Goal: Task Accomplishment & Management: Complete application form

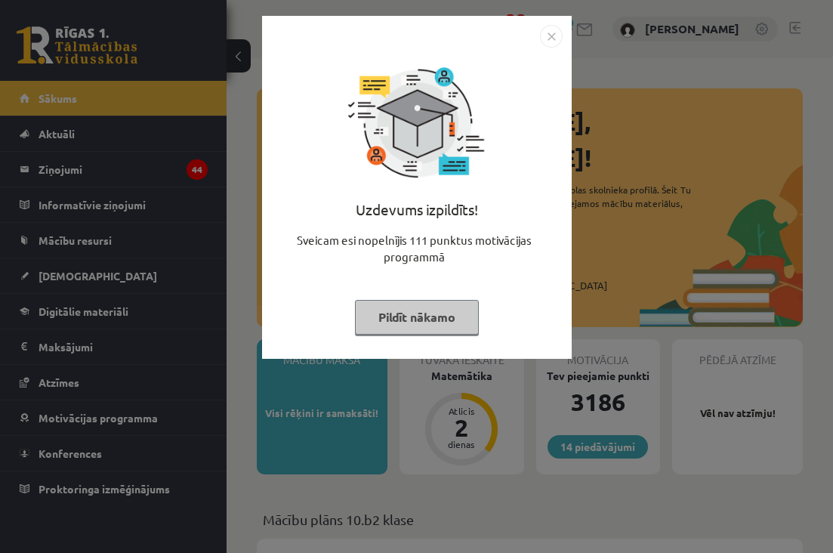
click at [237, 161] on div "Uzdevums izpildīts! Sveicam esi nopelnījis 111 punktus motivācijas programmā Pi…" at bounding box center [416, 276] width 833 height 553
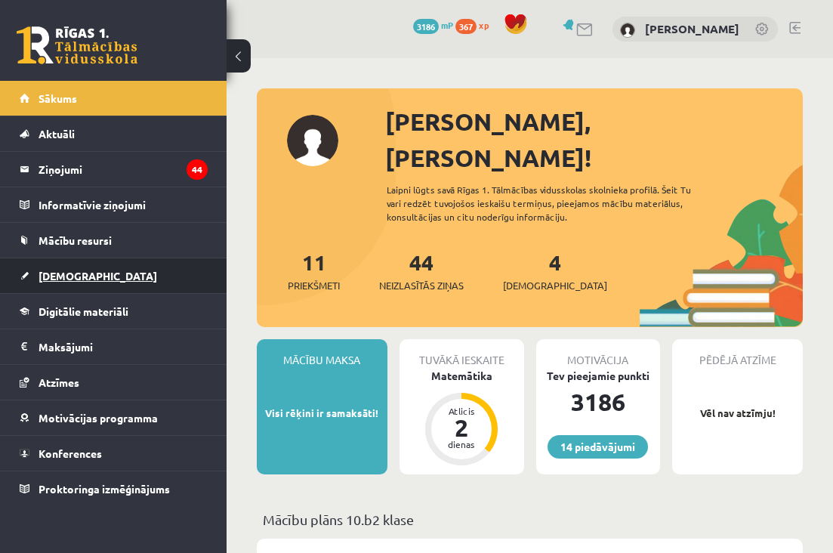
click at [103, 292] on link "[DEMOGRAPHIC_DATA]" at bounding box center [114, 275] width 188 height 35
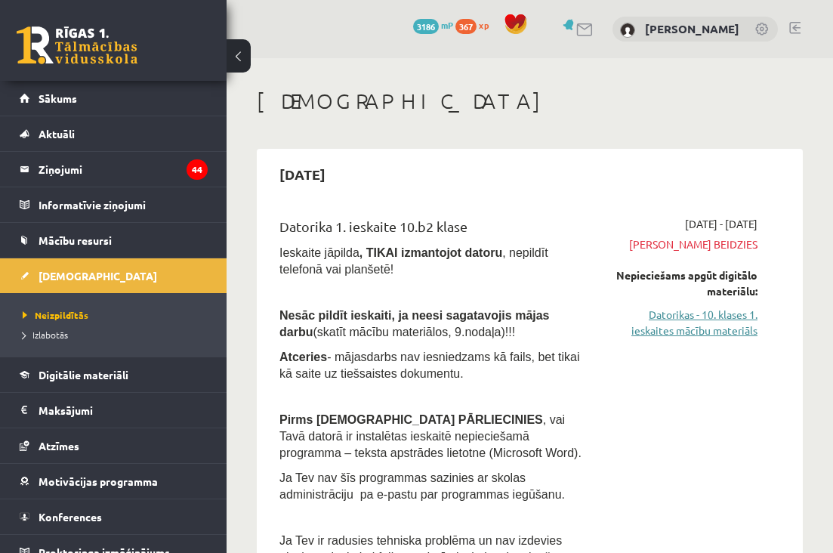
click at [667, 315] on link "Datorikas - 10. klases 1. ieskaites mācību materiāls" at bounding box center [686, 323] width 144 height 32
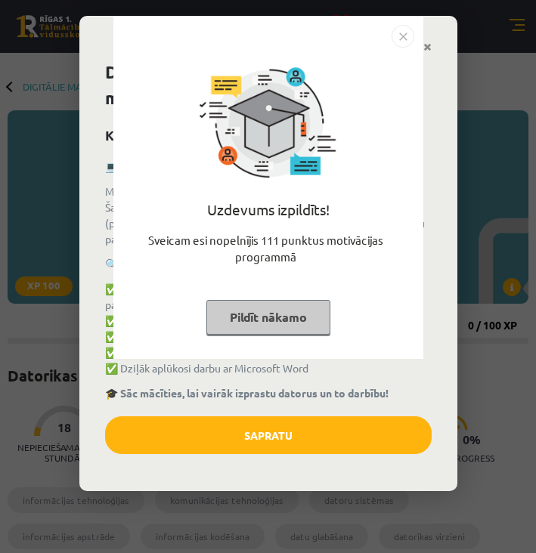
click at [286, 433] on div "Uzdevums izpildīts! Sveicam esi nopelnījis 111 punktus motivācijas programmā Pi…" at bounding box center [268, 276] width 536 height 553
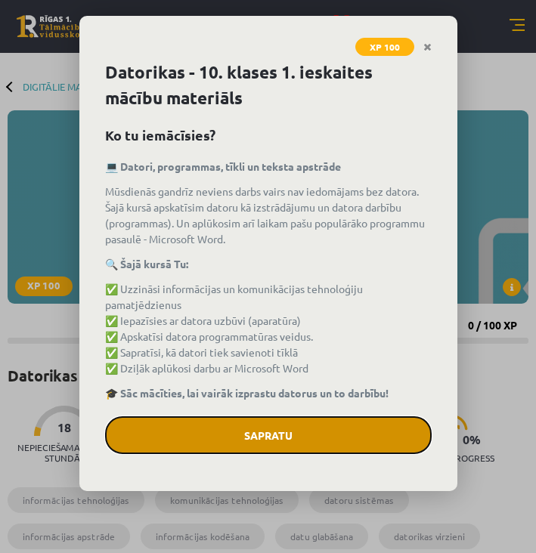
click at [263, 432] on button "Sapratu" at bounding box center [268, 435] width 326 height 38
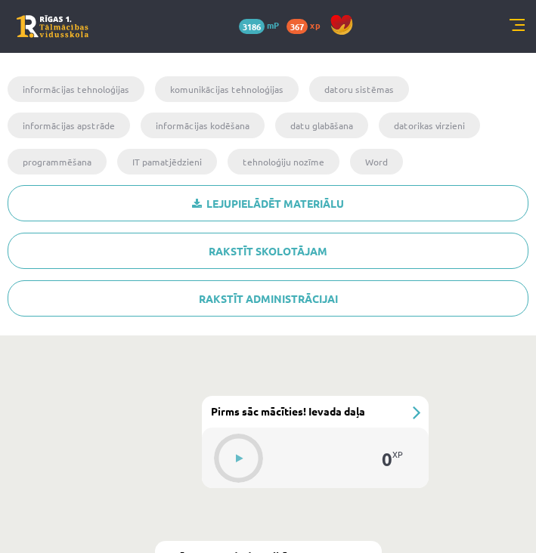
scroll to position [410, 0]
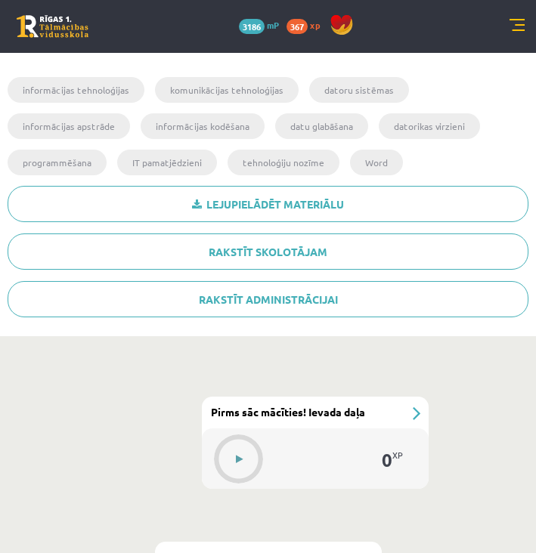
click at [241, 455] on icon at bounding box center [239, 459] width 7 height 9
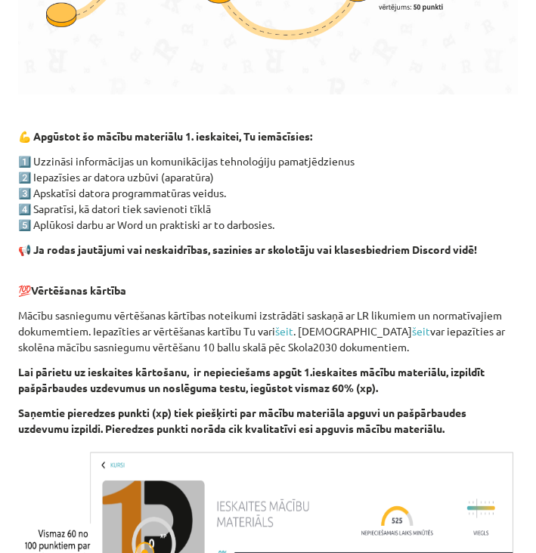
scroll to position [1024, 0]
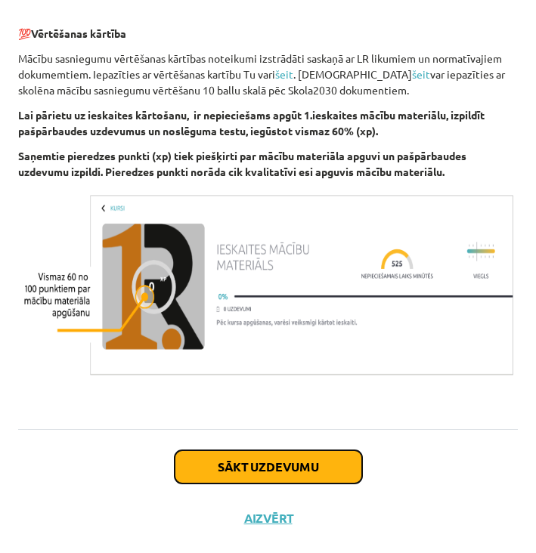
click at [211, 450] on button "Sākt uzdevumu" at bounding box center [268, 466] width 187 height 33
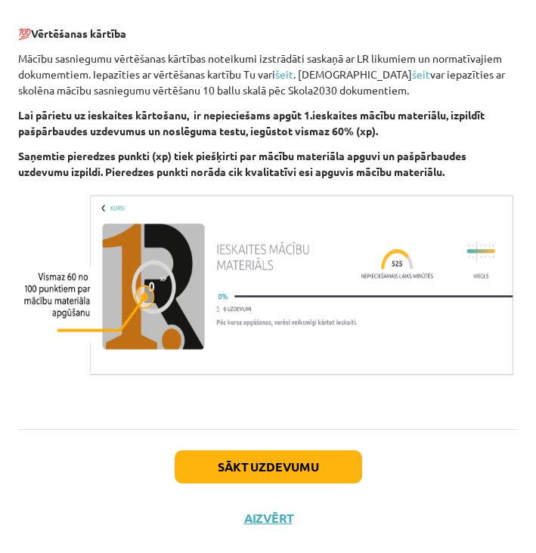
scroll to position [0, 0]
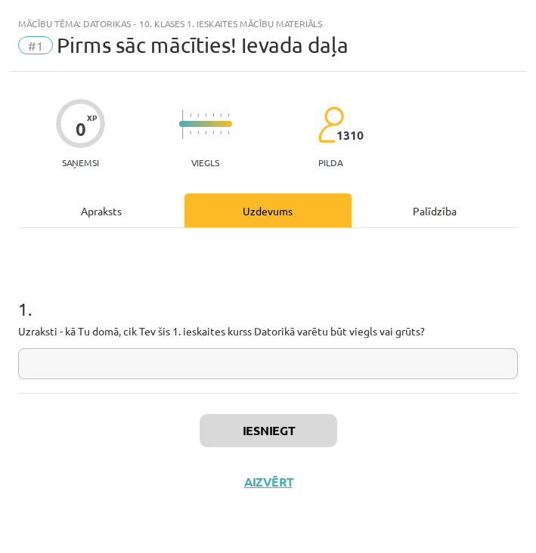
click at [60, 361] on input "text" at bounding box center [267, 363] width 499 height 31
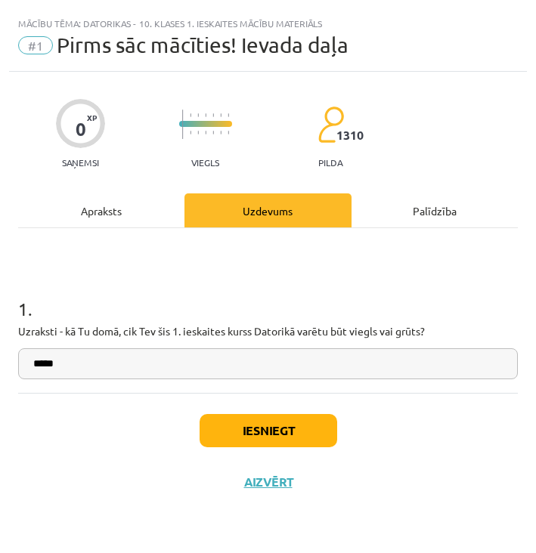
type input "*****"
click at [274, 435] on button "Iesniegt" at bounding box center [268, 430] width 138 height 33
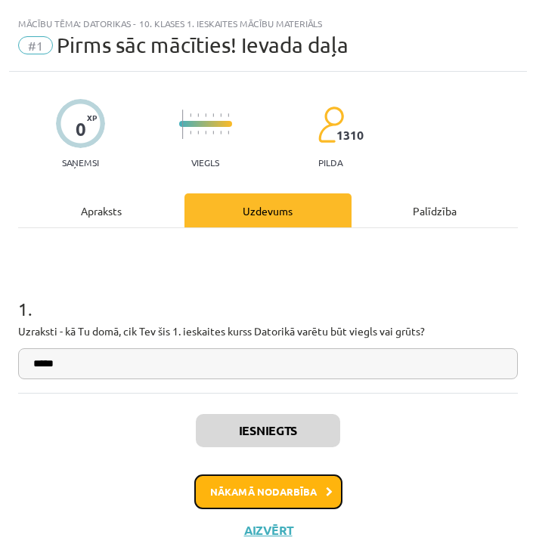
click at [245, 493] on button "Nākamā nodarbība" at bounding box center [268, 491] width 148 height 35
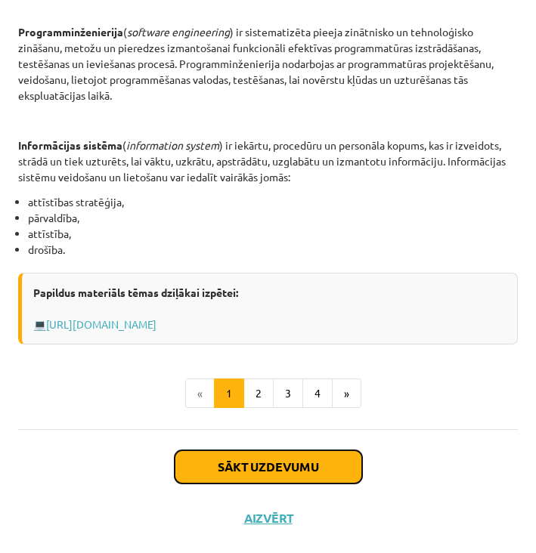
click at [222, 463] on button "Sākt uzdevumu" at bounding box center [268, 466] width 187 height 33
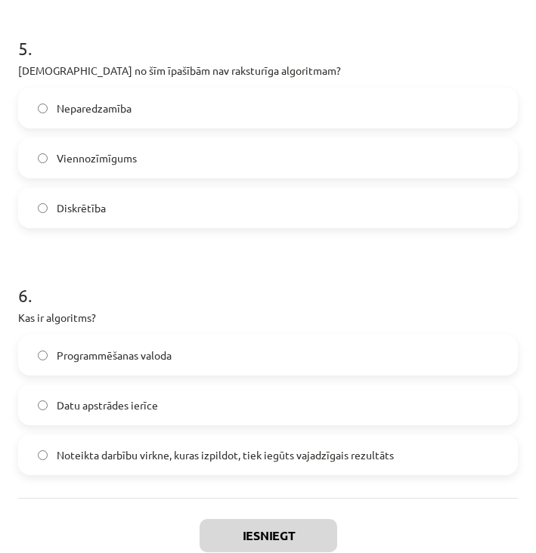
scroll to position [1442, 0]
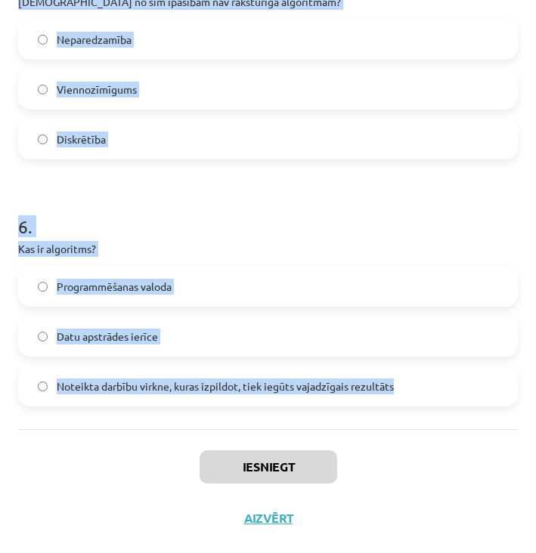
drag, startPoint x: 17, startPoint y: 320, endPoint x: 425, endPoint y: 387, distance: 413.5
copy form "1 . Kas ir programma? Algoritms, kas pierakstīts datoram “saprotamā” formā Dato…"
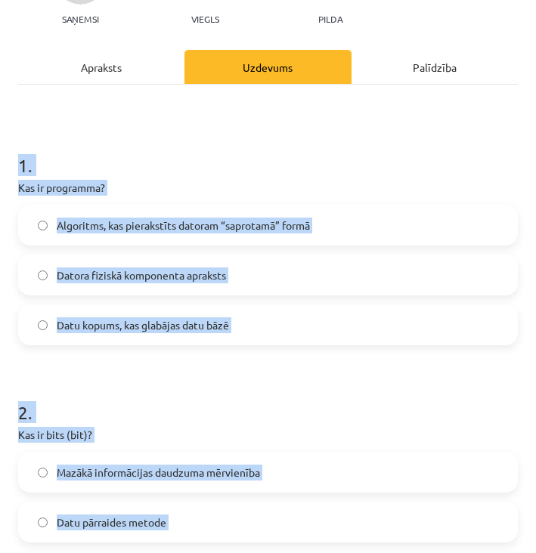
scroll to position [169, 0]
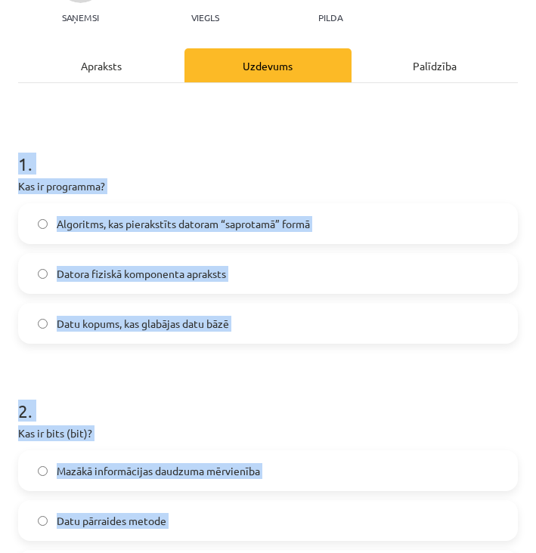
click at [292, 216] on span "Algoritms, kas pierakstīts datoram “saprotamā” formā" at bounding box center [183, 224] width 253 height 16
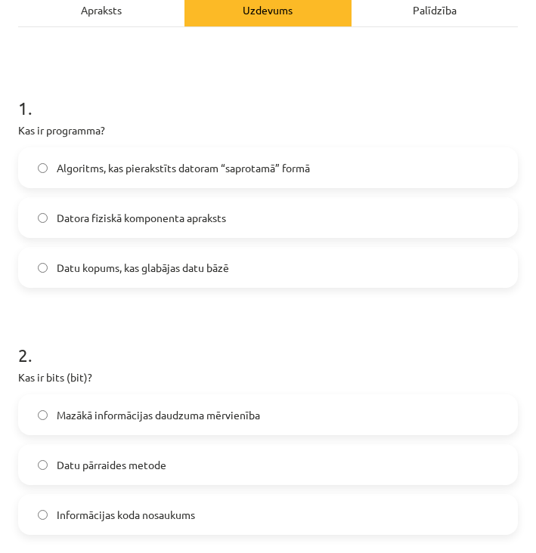
scroll to position [238, 0]
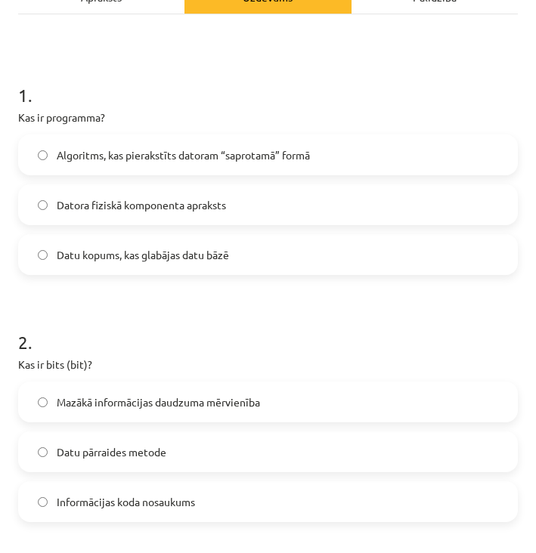
click at [185, 406] on span "Mazākā informācijas daudzuma mērvienība" at bounding box center [158, 402] width 203 height 16
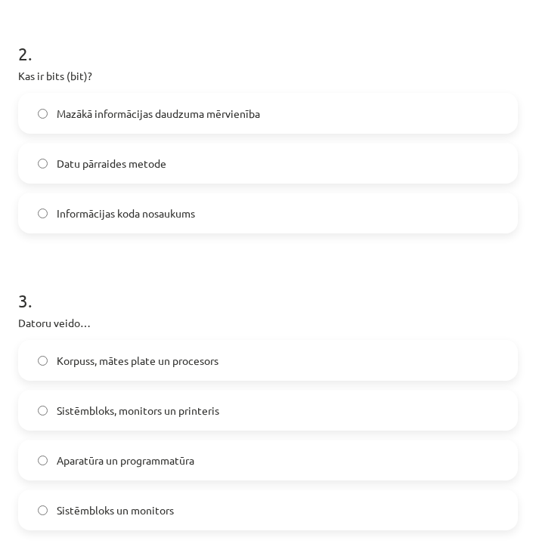
scroll to position [528, 0]
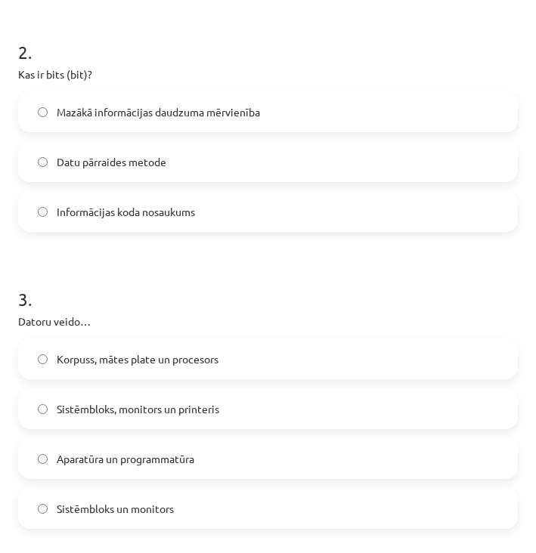
click at [153, 468] on label "Aparatūra un programmatūra" at bounding box center [268, 459] width 496 height 38
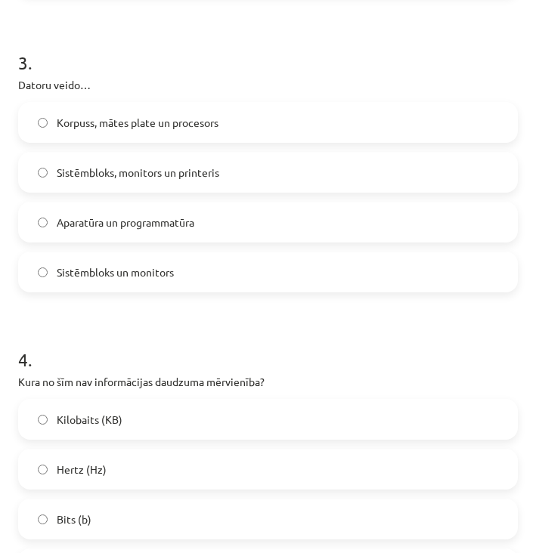
click at [153, 468] on label "Hertz (Hz)" at bounding box center [268, 469] width 496 height 38
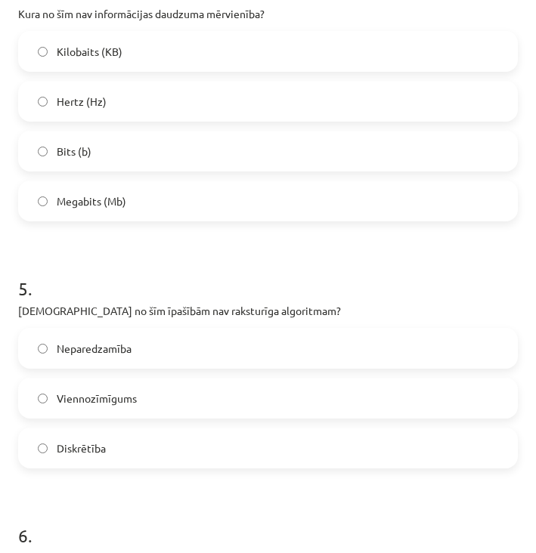
scroll to position [1138, 0]
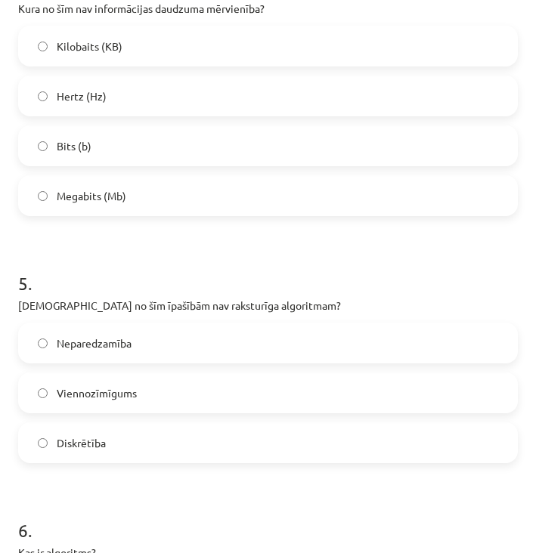
click at [150, 347] on label "Neparedzamība" at bounding box center [268, 343] width 496 height 38
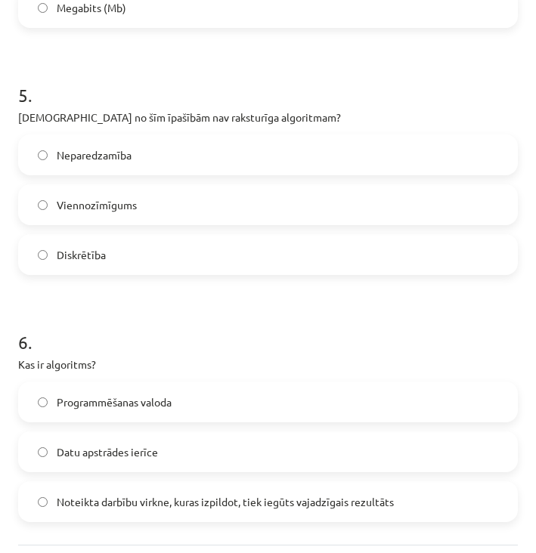
scroll to position [1383, 0]
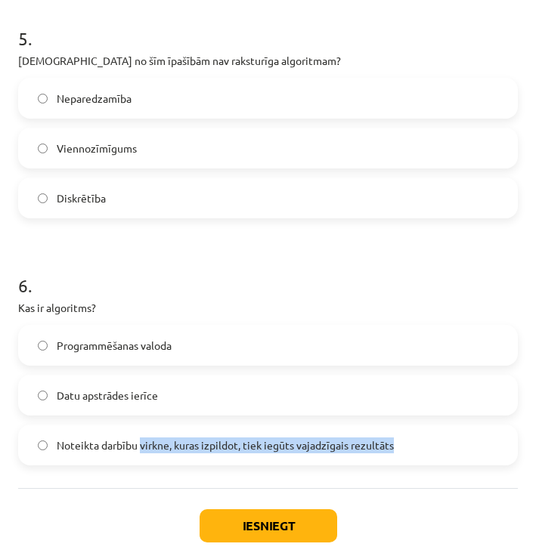
click at [141, 453] on label "Noteikta darbību virkne, kuras izpildot, tiek iegūts vajadzīgais rezultāts" at bounding box center [268, 445] width 496 height 38
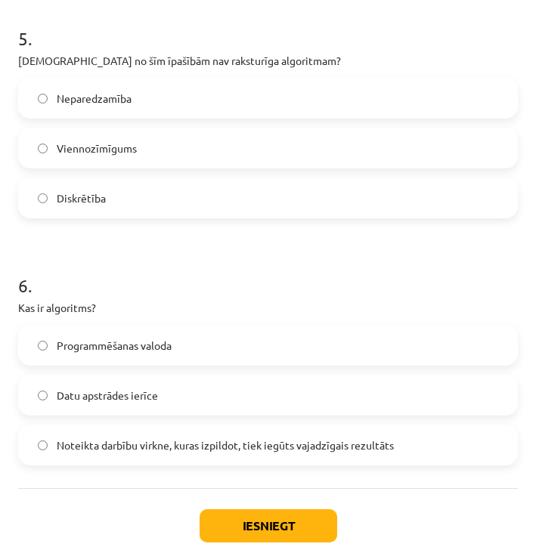
click at [63, 435] on label "Noteikta darbību virkne, kuras izpildot, tiek iegūts vajadzīgais rezultāts" at bounding box center [268, 445] width 496 height 38
click at [228, 522] on button "Iesniegt" at bounding box center [268, 525] width 138 height 33
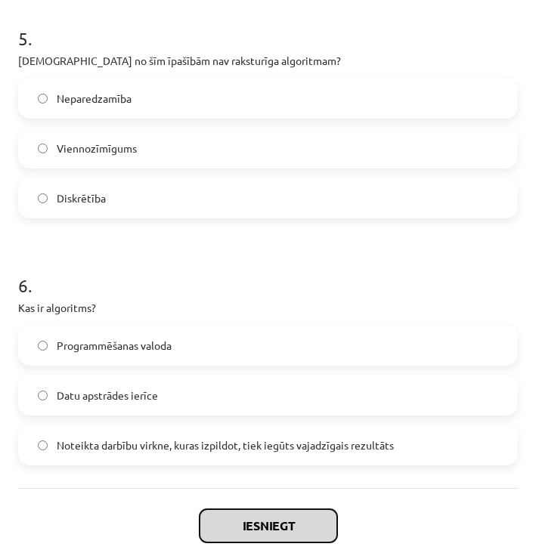
scroll to position [1442, 0]
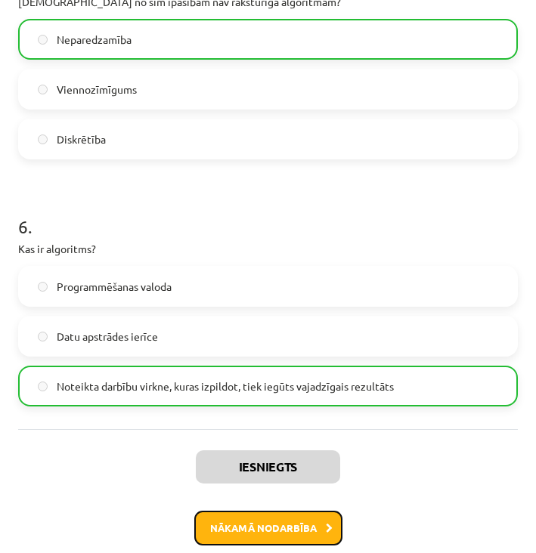
click at [272, 530] on button "Nākamā nodarbība" at bounding box center [268, 528] width 148 height 35
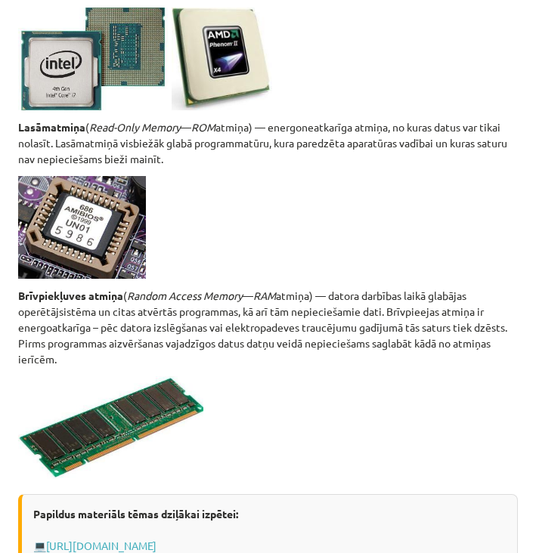
scroll to position [2863, 0]
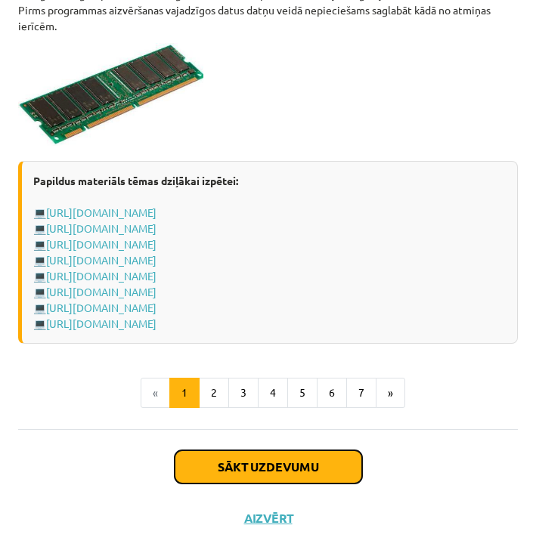
click at [236, 468] on button "Sākt uzdevumu" at bounding box center [268, 466] width 187 height 33
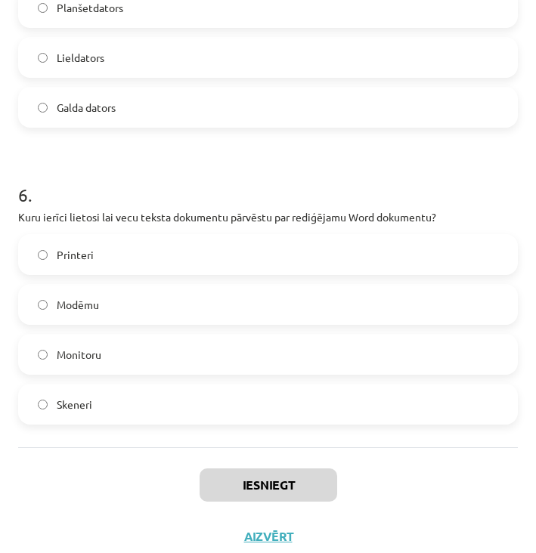
scroll to position [1617, 0]
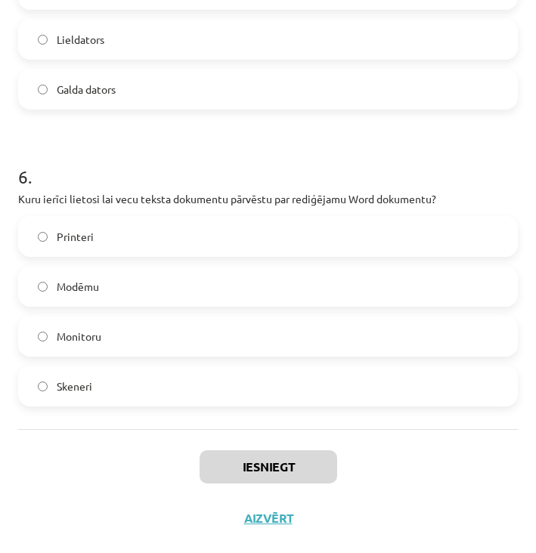
drag, startPoint x: 20, startPoint y: 294, endPoint x: 278, endPoint y: 389, distance: 274.7
copy form "1 . Kura ir visietilpīgākā atmiņas ierīce? Cietais disks (Hard Disk Drive – HDD…"
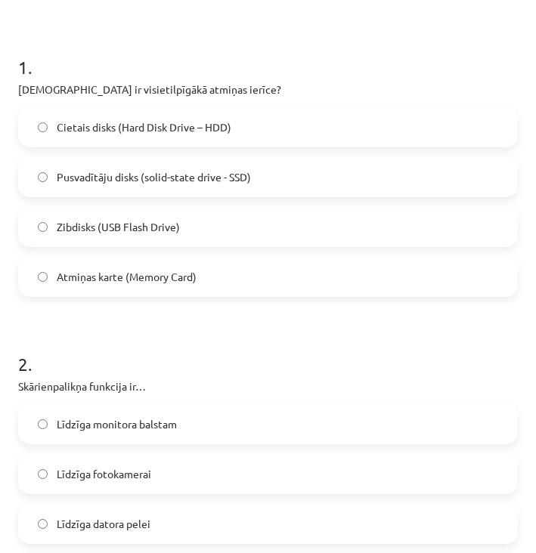
scroll to position [0, 0]
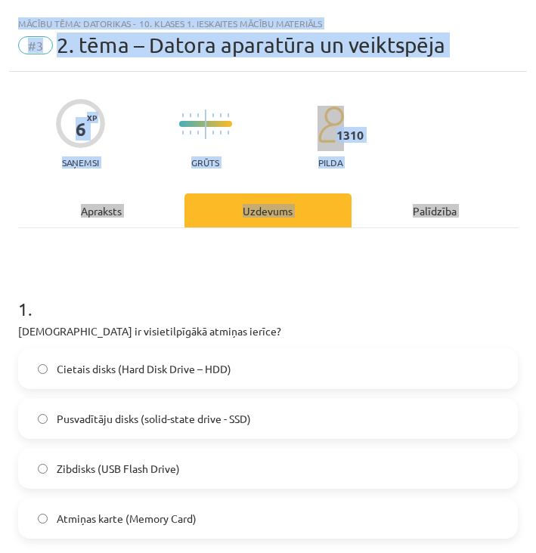
click at [97, 293] on h1 "1 ." at bounding box center [267, 295] width 499 height 47
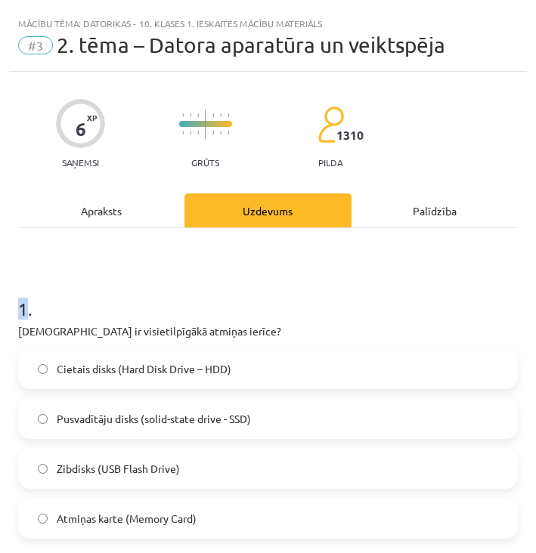
click at [97, 293] on h1 "1 ." at bounding box center [267, 295] width 499 height 47
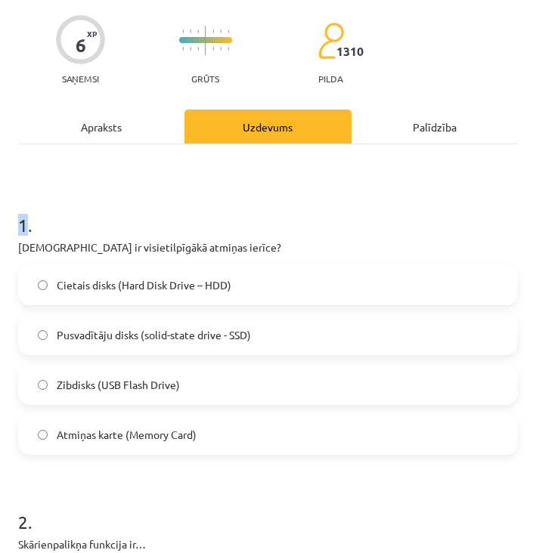
scroll to position [82, 0]
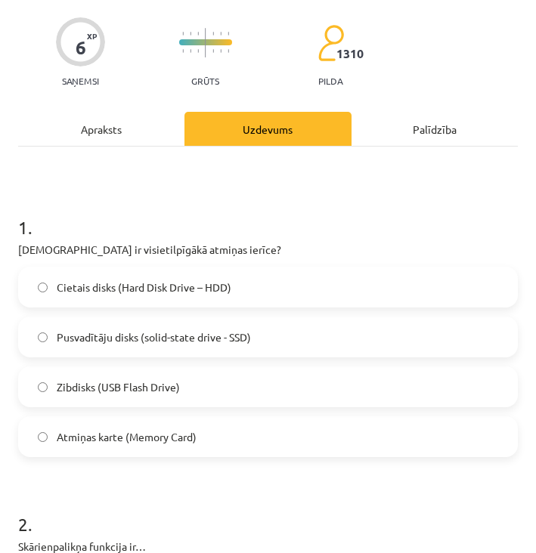
click at [97, 293] on span "Cietais disks (Hard Disk Drive – HDD)" at bounding box center [144, 288] width 175 height 16
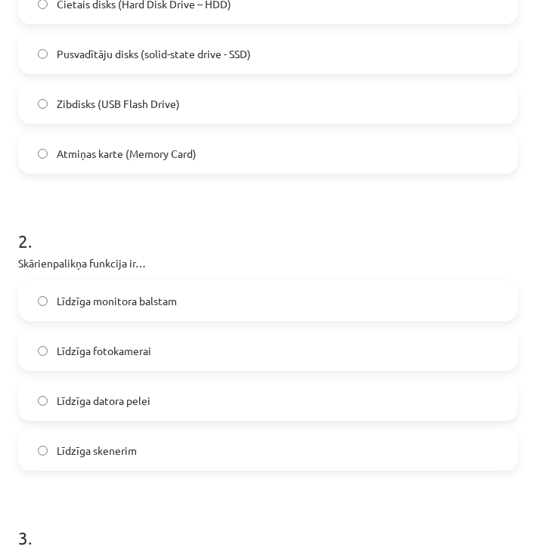
scroll to position [363, 0]
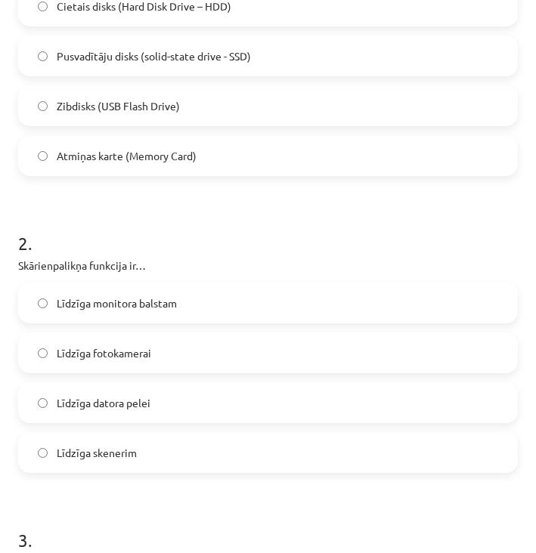
click at [97, 293] on label "Līdzīga monitora balstam" at bounding box center [268, 303] width 496 height 38
click at [110, 402] on span "Līdzīga datora pelei" at bounding box center [104, 403] width 94 height 16
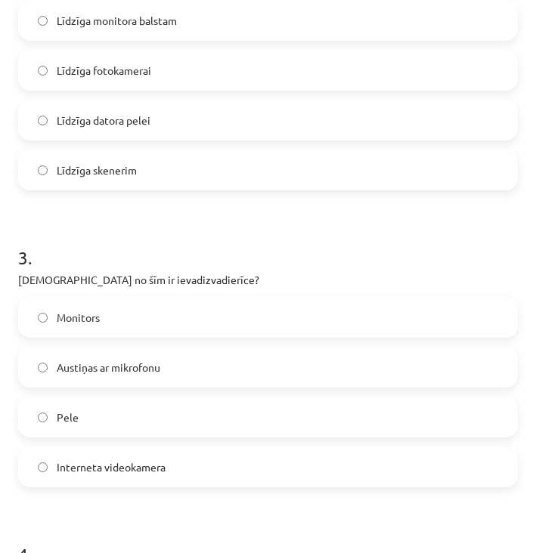
click at [126, 366] on span "Austiņas ar mikrofonu" at bounding box center [109, 368] width 104 height 16
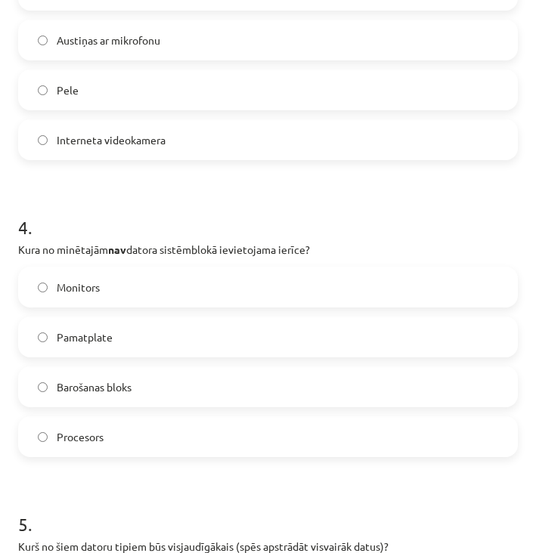
scroll to position [971, 0]
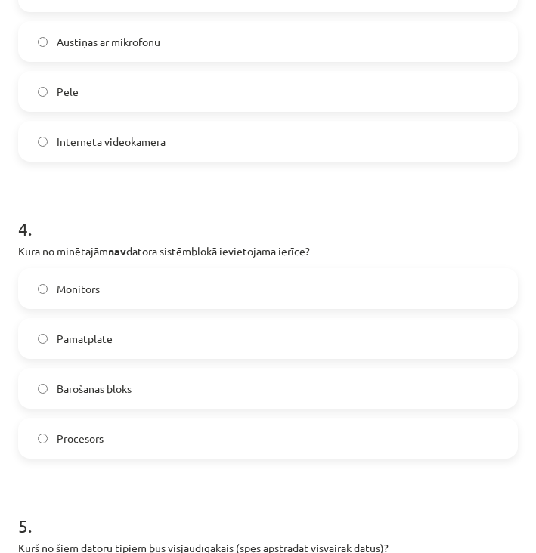
click at [136, 294] on label "Monitors" at bounding box center [268, 289] width 496 height 38
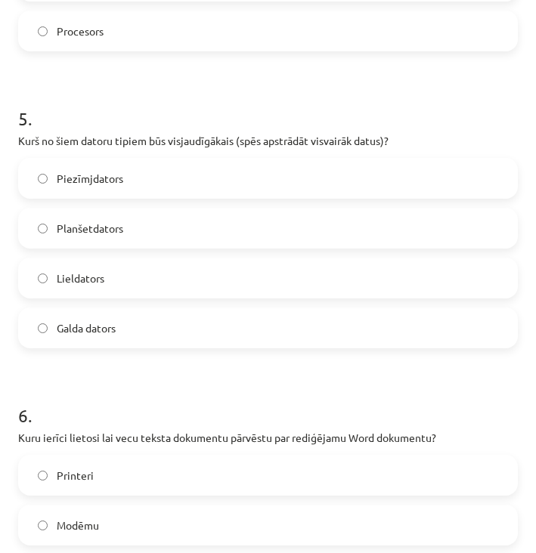
scroll to position [1380, 0]
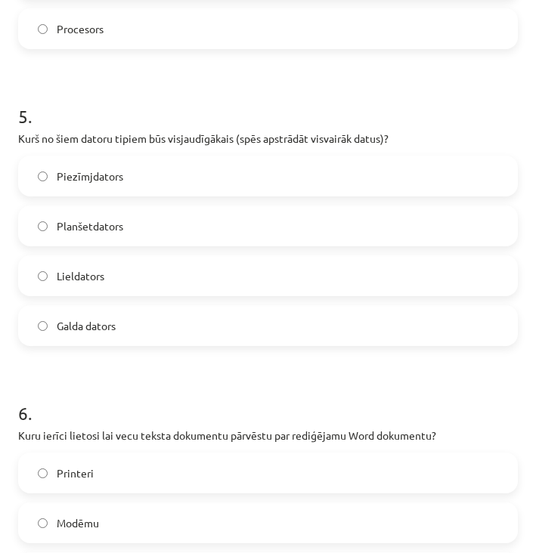
click at [130, 279] on label "Lieldators" at bounding box center [268, 276] width 496 height 38
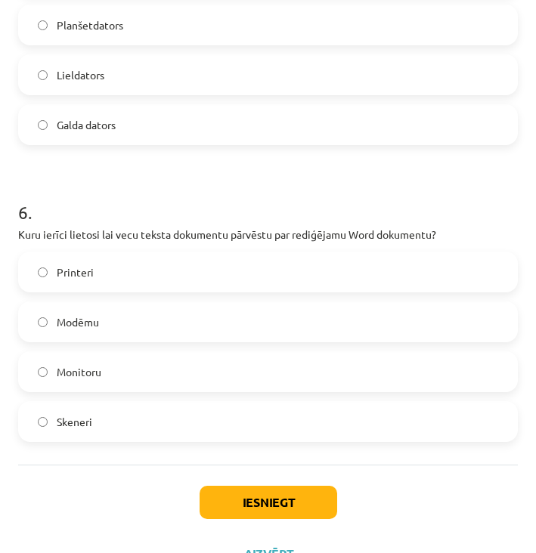
scroll to position [1617, 0]
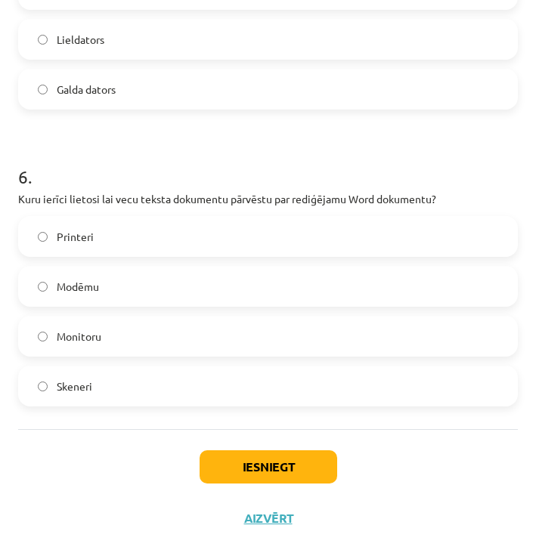
click at [140, 385] on label "Skeneri" at bounding box center [268, 386] width 496 height 38
click at [227, 466] on button "Iesniegt" at bounding box center [268, 466] width 138 height 33
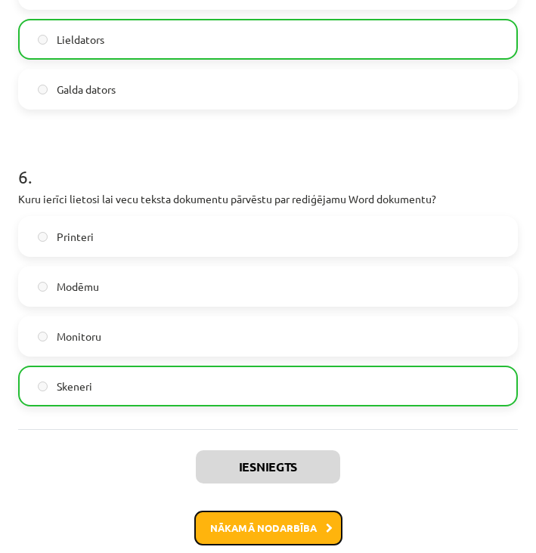
click at [291, 539] on button "Nākamā nodarbība" at bounding box center [268, 528] width 148 height 35
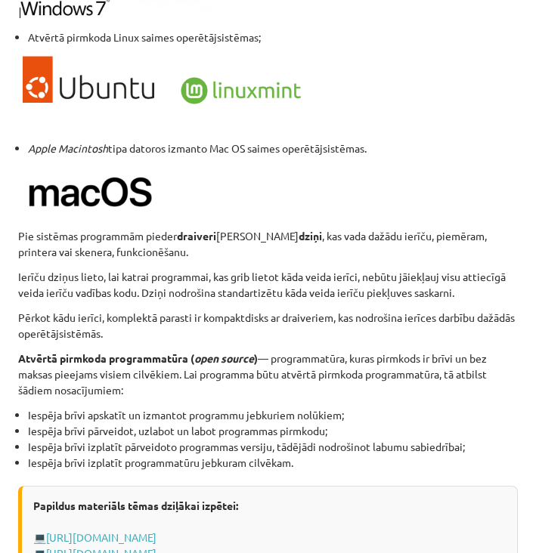
scroll to position [1672, 0]
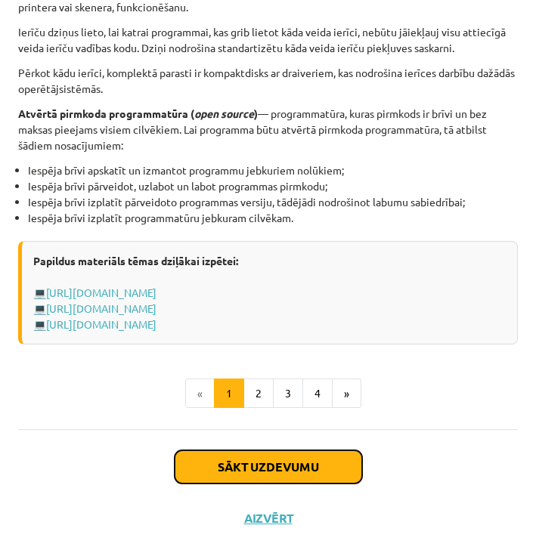
click at [240, 478] on button "Sākt uzdevumu" at bounding box center [268, 466] width 187 height 33
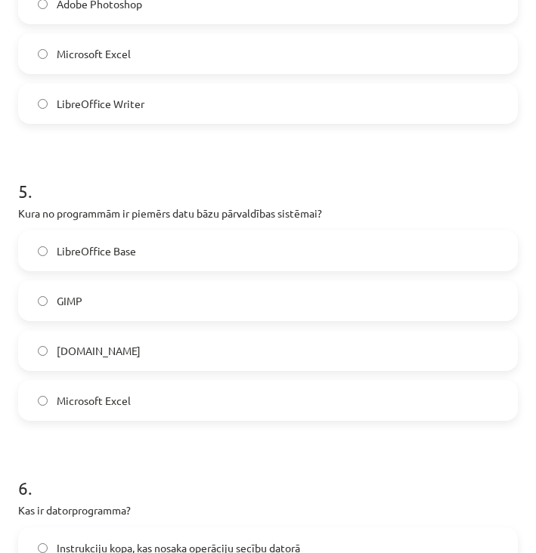
scroll to position [1517, 0]
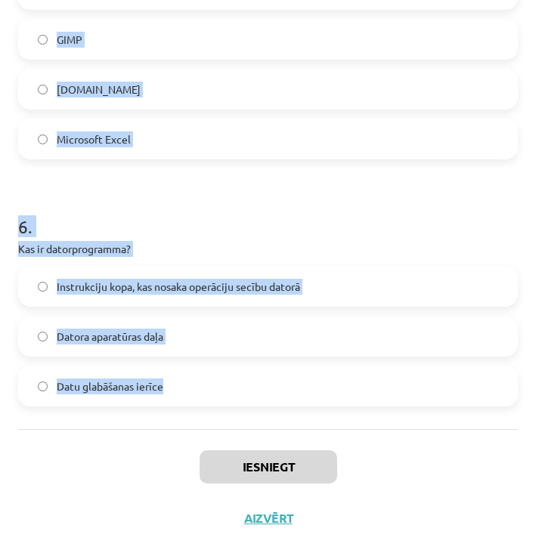
drag, startPoint x: 17, startPoint y: 301, endPoint x: 262, endPoint y: 392, distance: 261.1
copy form "1 . Kas raksturo atvērtā pirmkoda programmatūru? Tā ir pieejama tikai par maksu…"
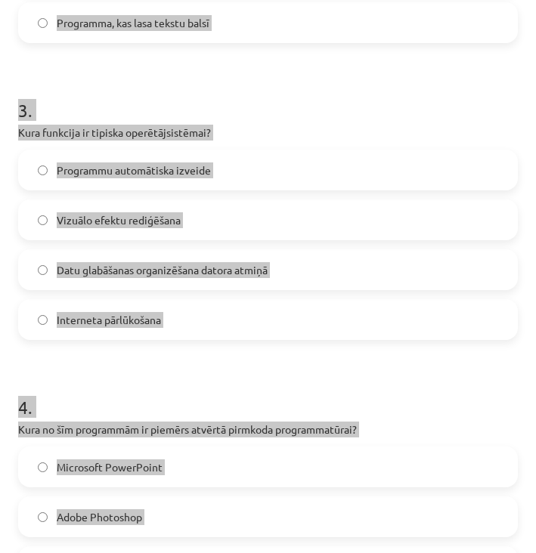
scroll to position [0, 0]
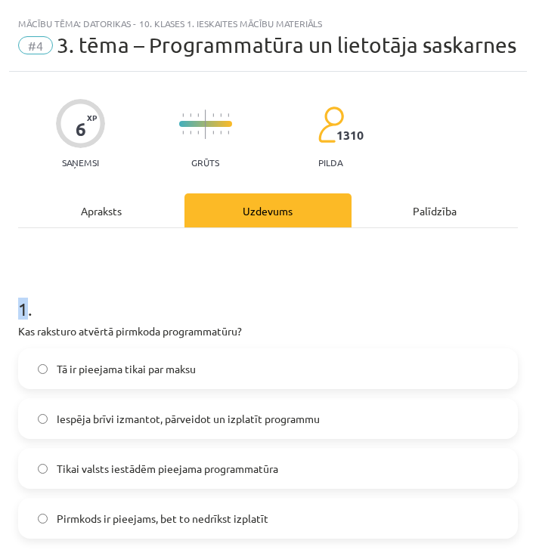
click at [132, 413] on span "Iespēja brīvi izmantot, pārveidot un izplatīt programmu" at bounding box center [188, 419] width 263 height 16
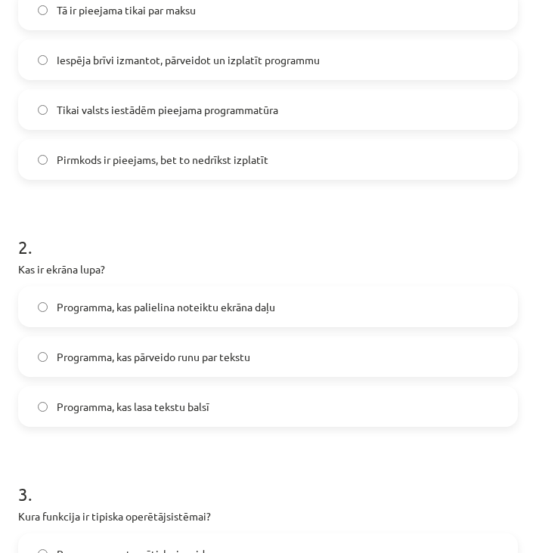
scroll to position [363, 0]
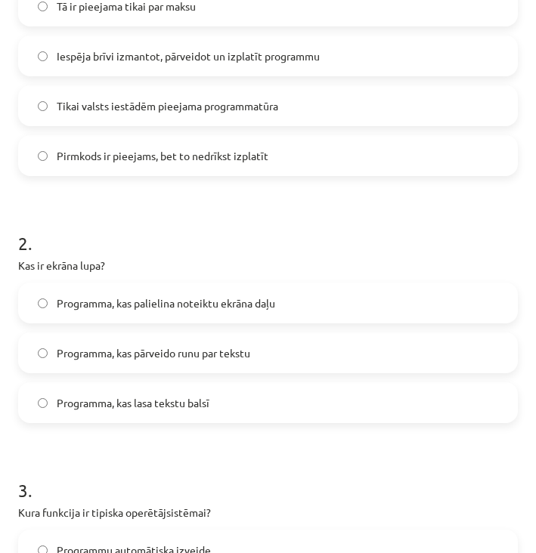
click at [165, 351] on span "Programma, kas pārveido runu par tekstu" at bounding box center [153, 353] width 193 height 16
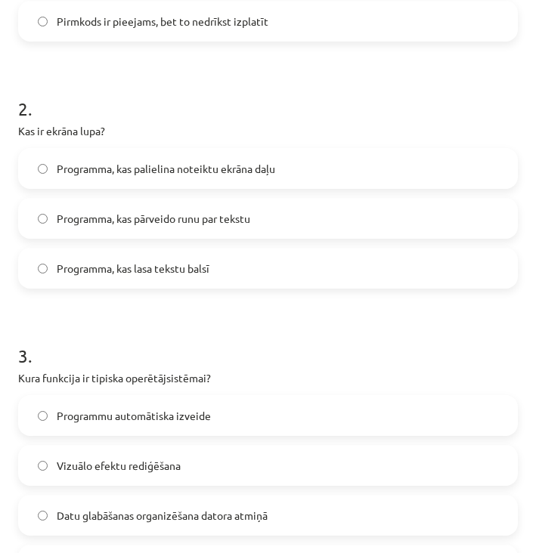
scroll to position [497, 0]
click at [264, 172] on span "Programma, kas palielina noteiktu ekrāna daļu" at bounding box center [166, 169] width 218 height 16
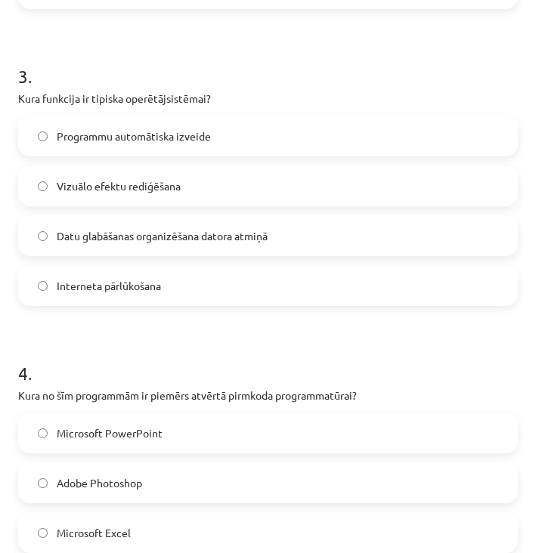
scroll to position [778, 0]
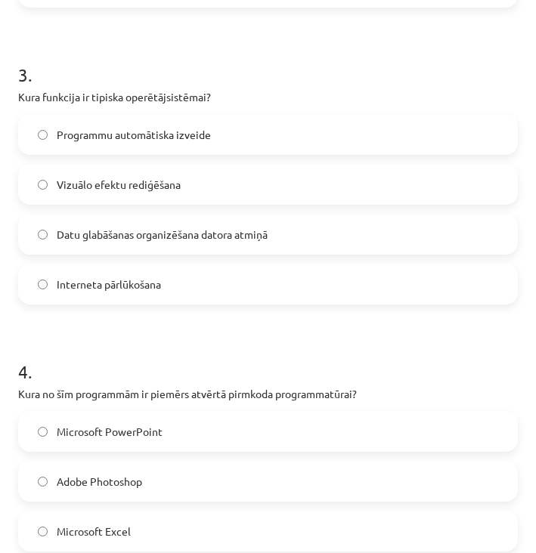
click at [221, 240] on span "Datu glabāšanas organizēšana datora atmiņā" at bounding box center [162, 235] width 211 height 16
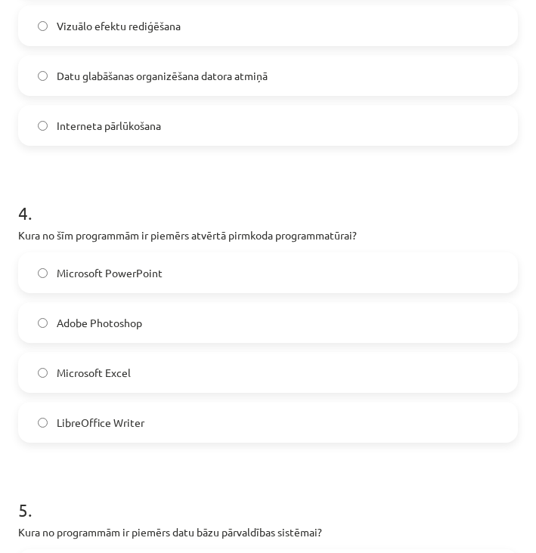
scroll to position [944, 0]
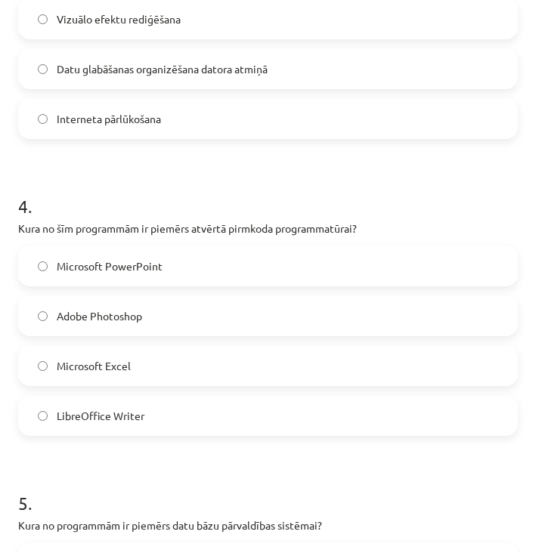
click at [199, 222] on p "Kura no šīm programmām ir piemērs atvērtā pirmkoda programmatūrai?" at bounding box center [267, 229] width 499 height 16
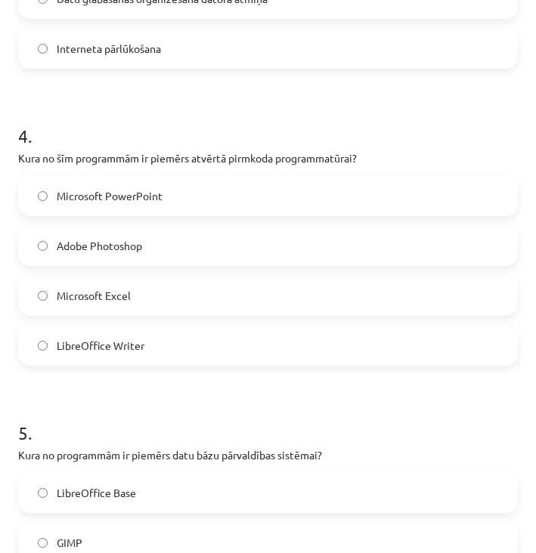
scroll to position [1012, 0]
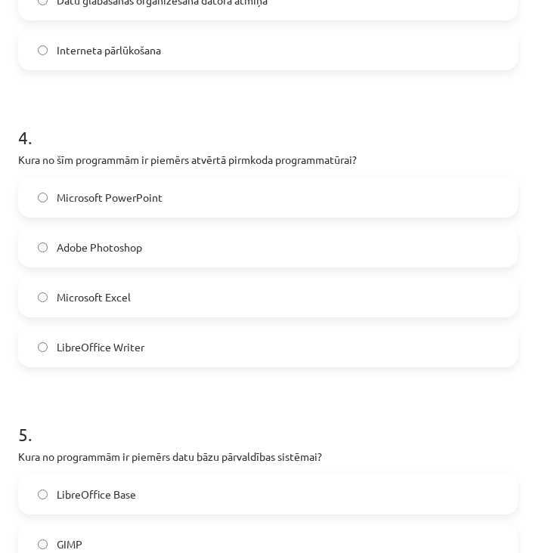
click at [156, 351] on label "LibreOffice Writer" at bounding box center [268, 347] width 496 height 38
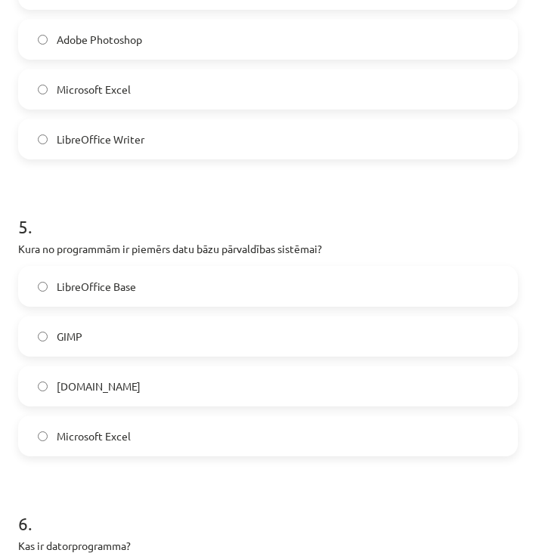
scroll to position [1230, 0]
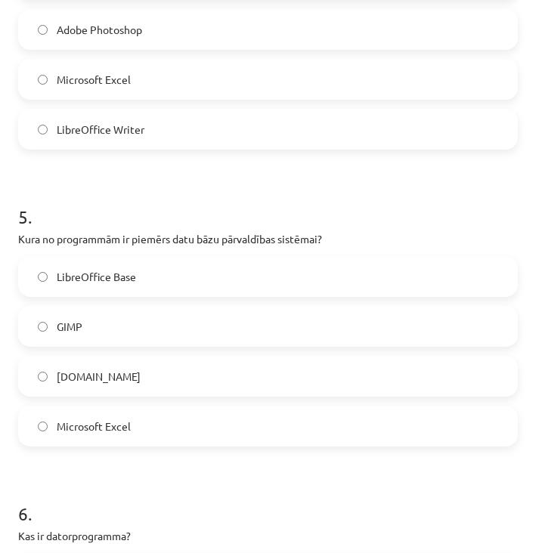
click at [166, 283] on label "LibreOffice Base" at bounding box center [268, 277] width 496 height 38
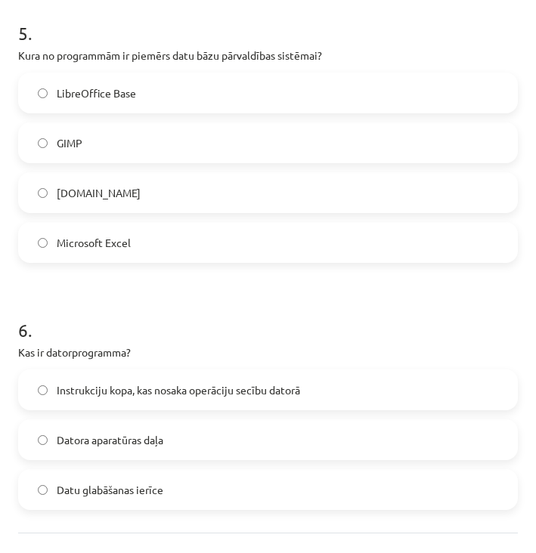
click at [147, 393] on span "Instrukciju kopa, kas nosaka operāciju secību datorā" at bounding box center [178, 390] width 243 height 16
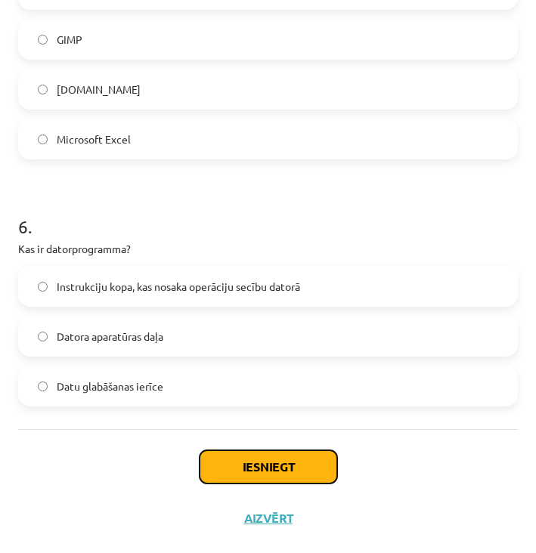
click at [235, 478] on button "Iesniegt" at bounding box center [268, 466] width 138 height 33
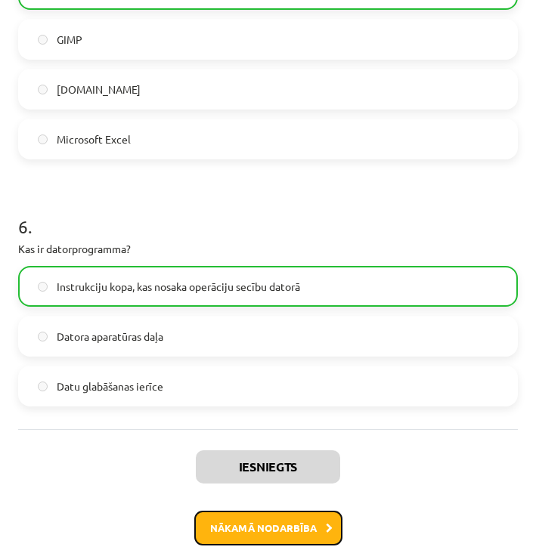
click at [293, 523] on button "Nākamā nodarbība" at bounding box center [268, 528] width 148 height 35
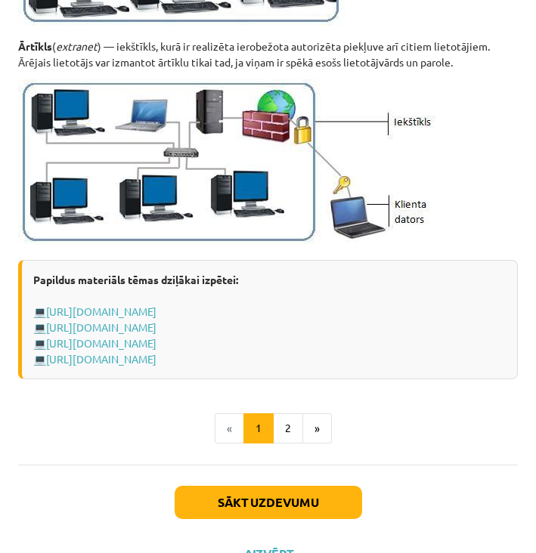
scroll to position [1980, 0]
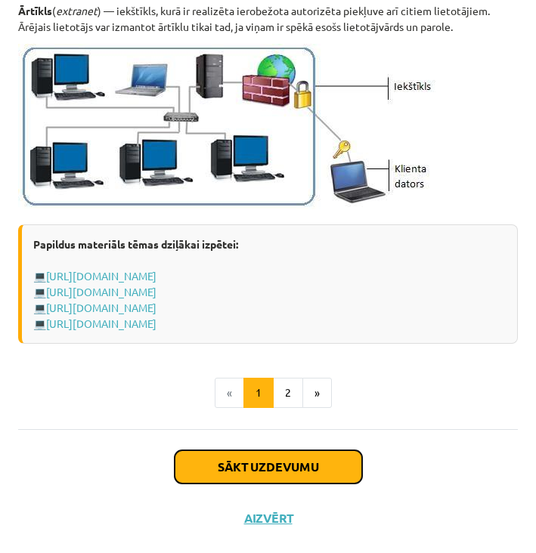
click at [268, 455] on button "Sākt uzdevumu" at bounding box center [268, 466] width 187 height 33
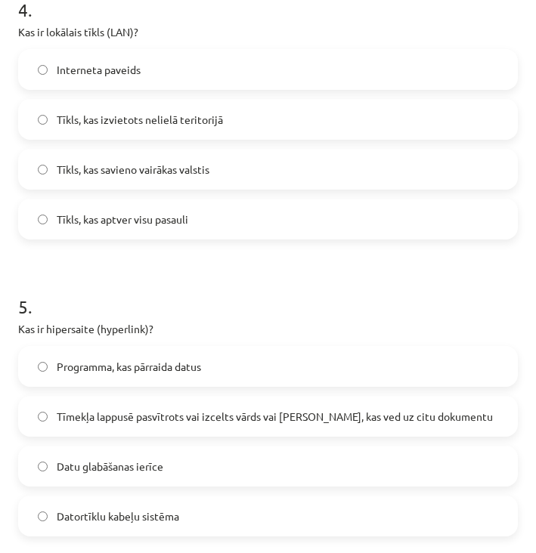
scroll to position [1617, 0]
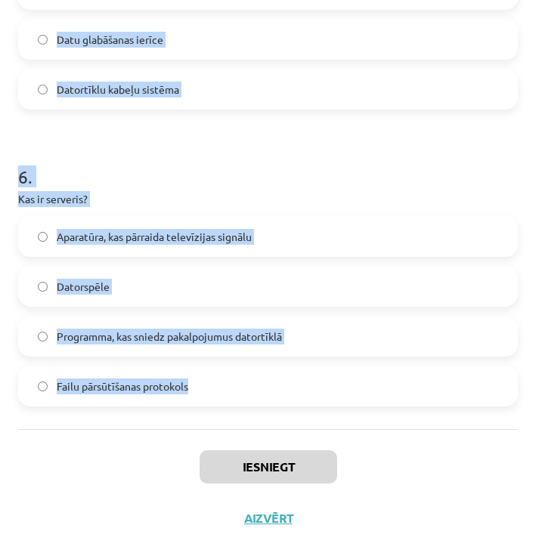
drag, startPoint x: 19, startPoint y: 295, endPoint x: 255, endPoint y: 386, distance: 253.5
copy form "1 . Kas ir datortīkls? Datoru un ar tiem saistīto ierīču grupa, kas savstarpēji…"
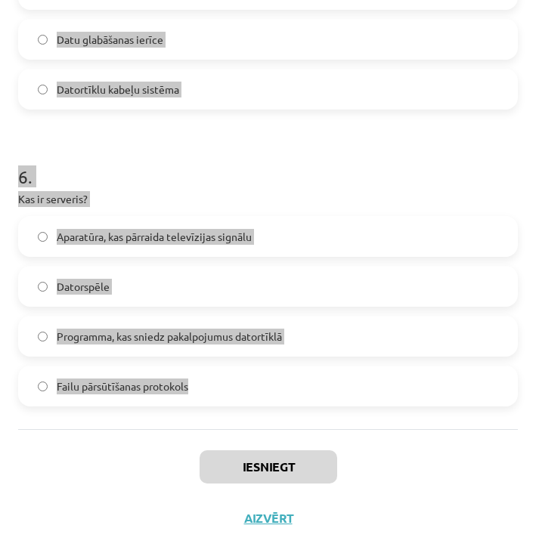
scroll to position [0, 0]
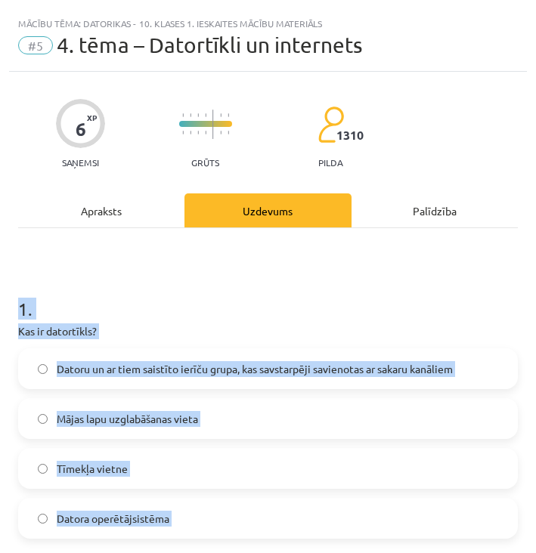
click at [141, 285] on h1 "1 ." at bounding box center [267, 295] width 499 height 47
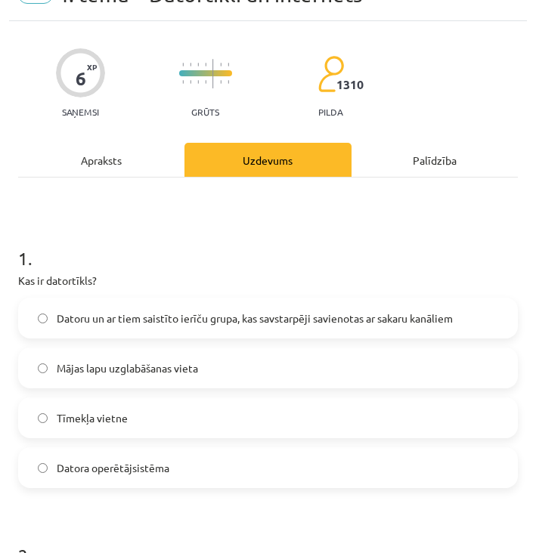
scroll to position [52, 0]
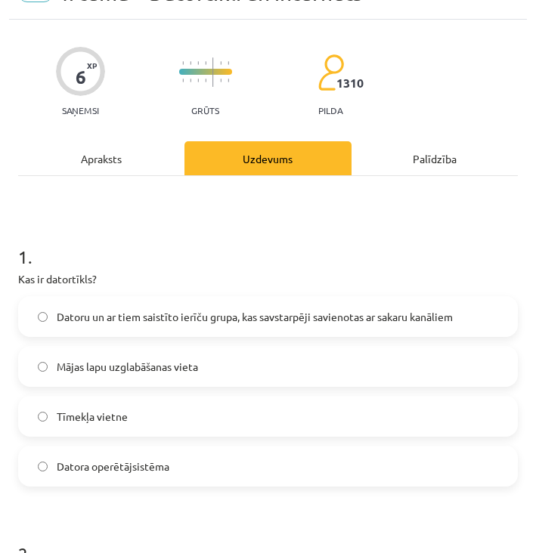
click at [188, 329] on label "Datoru un ar tiem saistīto ierīču grupa, kas savstarpēji savienotas ar sakaru k…" at bounding box center [268, 317] width 496 height 38
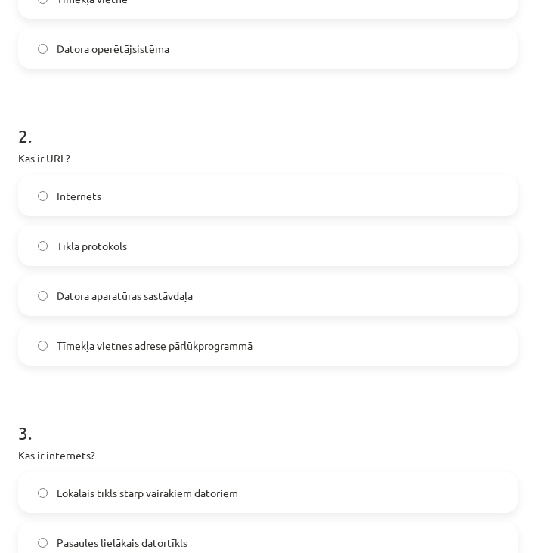
scroll to position [486, 0]
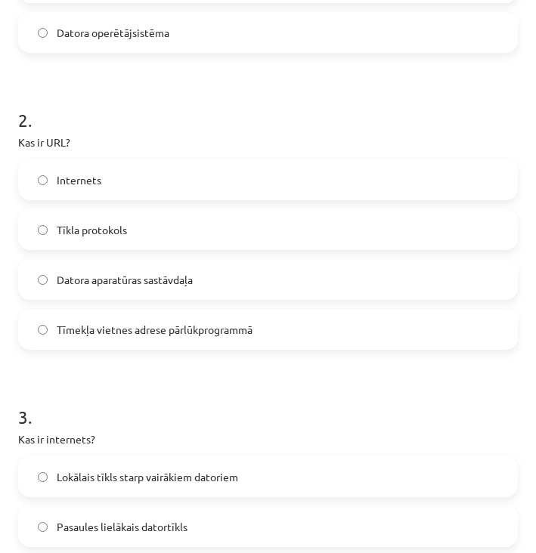
click at [208, 337] on label "Tīmekļa vietnes adrese pārlūkprogrammā" at bounding box center [268, 330] width 496 height 38
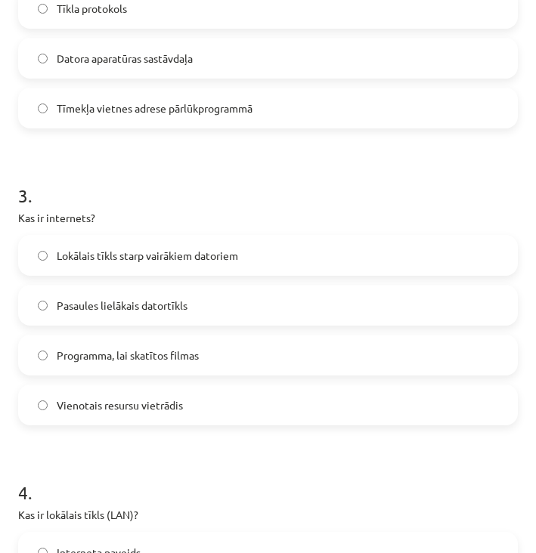
scroll to position [704, 0]
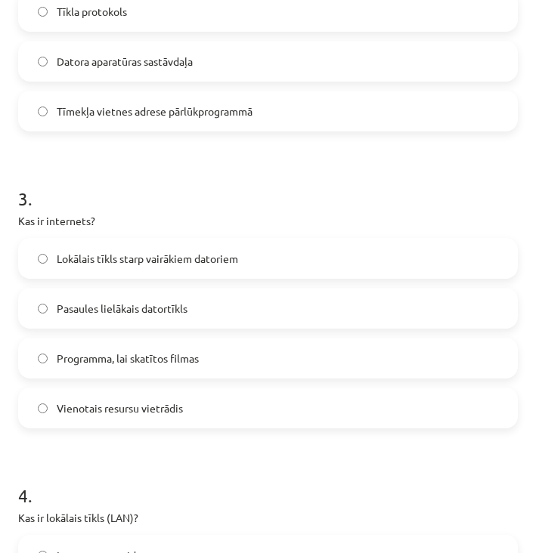
click at [188, 268] on label "Lokālais tīkls starp vairākiem datoriem" at bounding box center [268, 259] width 496 height 38
click at [222, 306] on label "Pasaules lielākais datortīkls" at bounding box center [268, 308] width 496 height 38
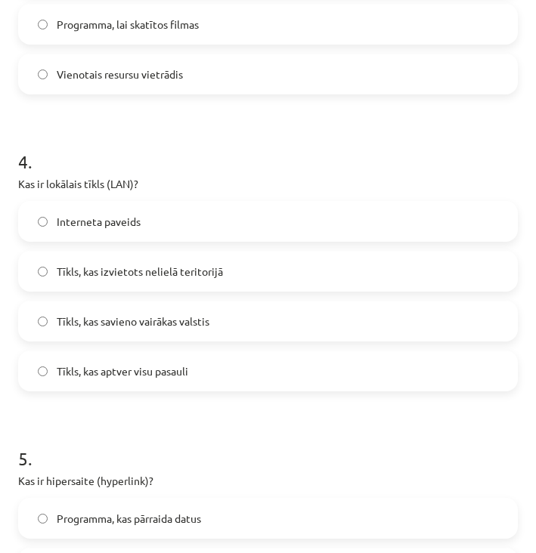
scroll to position [1037, 0]
click at [247, 282] on label "Tīkls, kas izvietots nelielā teritorijā" at bounding box center [268, 272] width 496 height 38
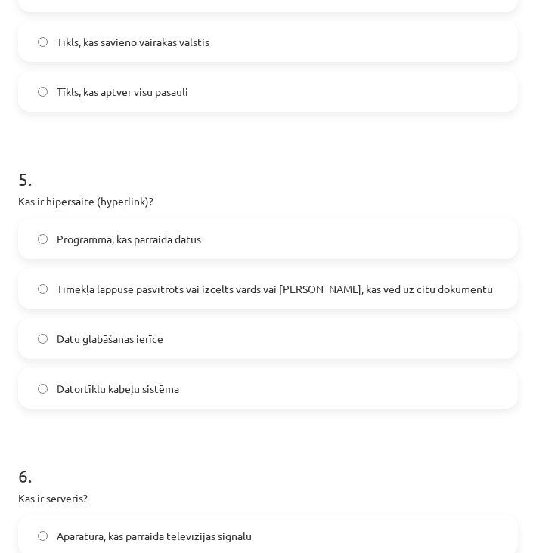
scroll to position [1317, 0]
click at [203, 296] on span "Tīmekļa lappusē pasvītrots vai izcelts vārds vai [PERSON_NAME], kas ved uz citu…" at bounding box center [275, 290] width 436 height 16
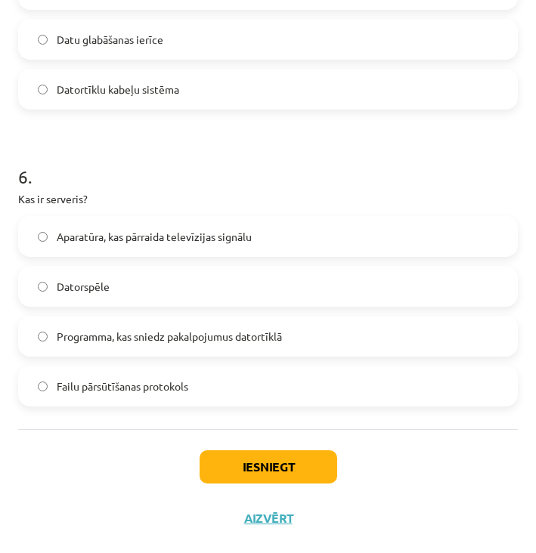
scroll to position [1615, 0]
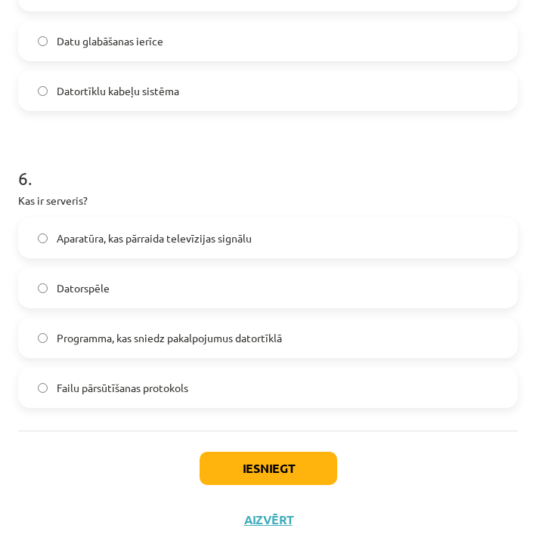
click at [162, 353] on label "Programma, kas sniedz pakalpojumus datortīklā" at bounding box center [268, 338] width 496 height 38
click at [267, 474] on button "Iesniegt" at bounding box center [268, 468] width 138 height 33
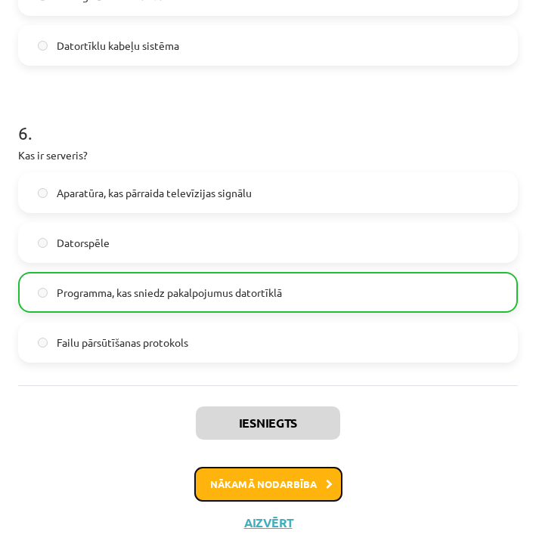
click at [267, 474] on button "Nākamā nodarbība" at bounding box center [268, 484] width 148 height 35
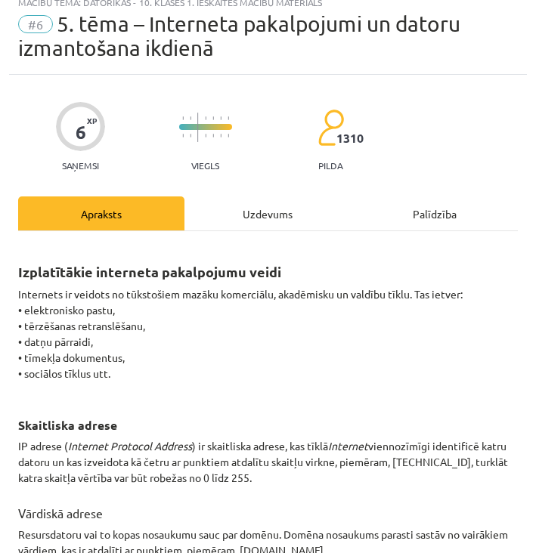
scroll to position [9, 0]
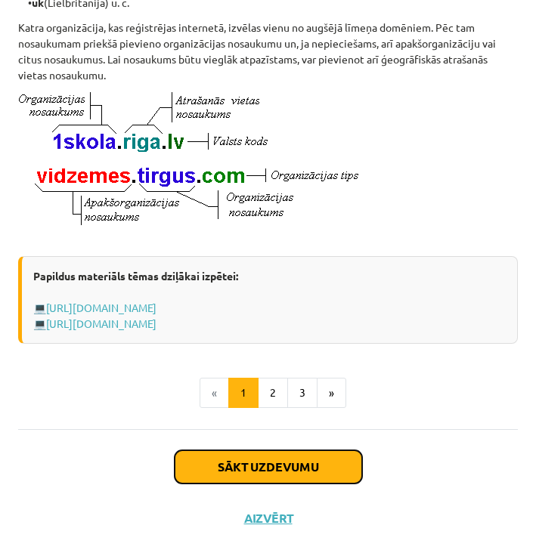
click at [267, 474] on button "Sākt uzdevumu" at bounding box center [268, 466] width 187 height 33
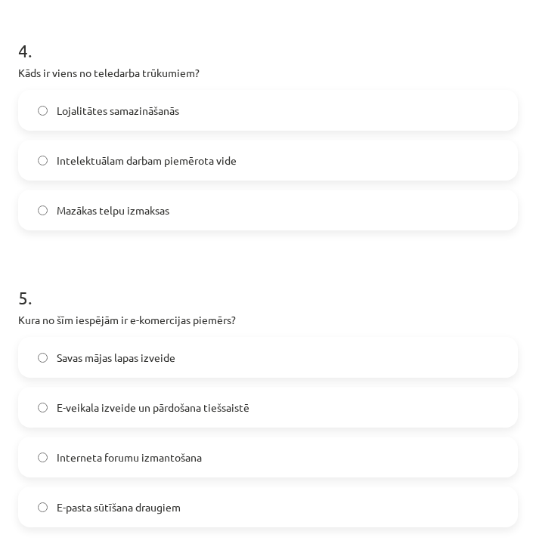
scroll to position [1541, 0]
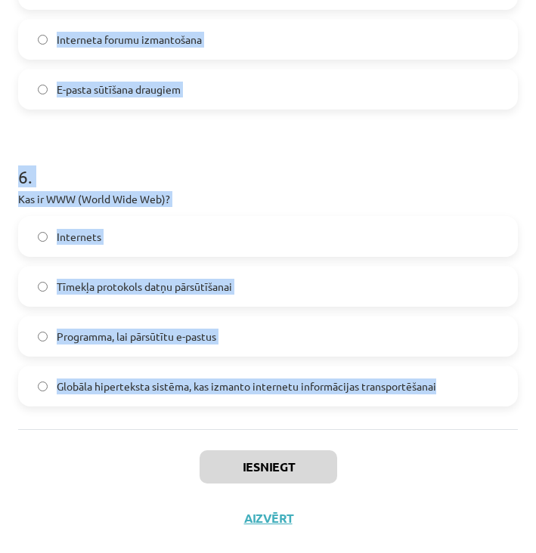
drag, startPoint x: 17, startPoint y: 332, endPoint x: 344, endPoint y: 404, distance: 335.1
copy form "1 . Kas ir augšupielāde (upload)? Tūlītēja ziņojumapmaiņa starp diviem internet…"
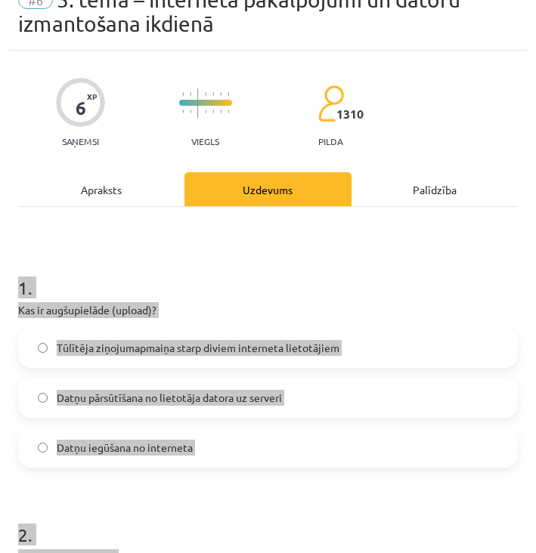
scroll to position [0, 0]
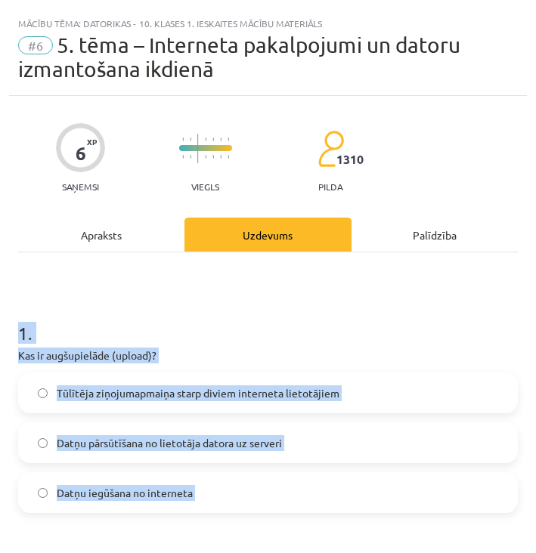
click at [153, 176] on div "6 XP Saņemsi Viegls 1310 pilda" at bounding box center [267, 153] width 499 height 78
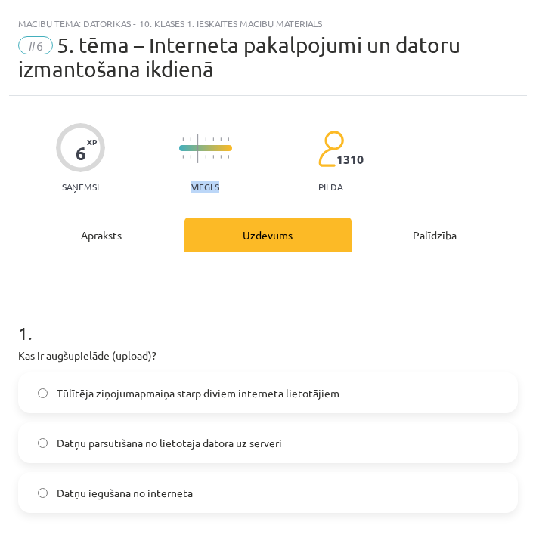
click at [153, 176] on div "6 XP Saņemsi Viegls 1310 pilda" at bounding box center [267, 153] width 499 height 78
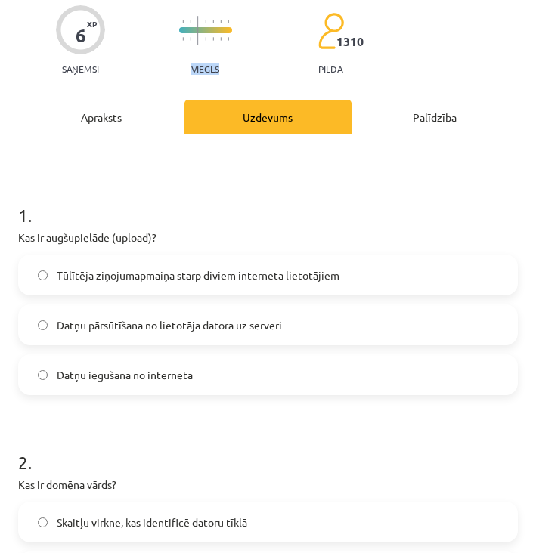
scroll to position [120, 0]
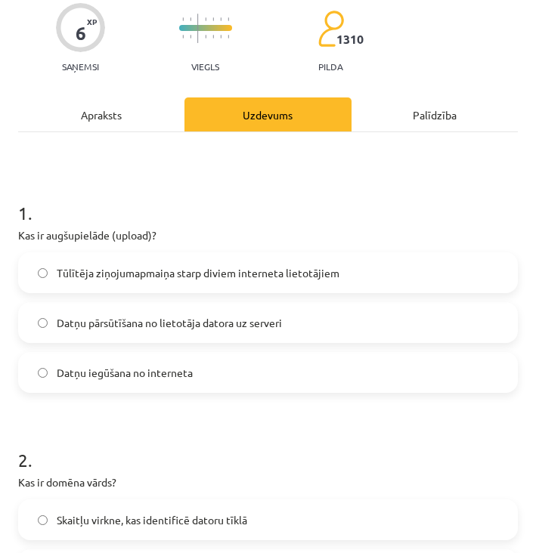
click at [171, 328] on span "Datņu pārsūtīšana no lietotāja datora uz serveri" at bounding box center [169, 323] width 225 height 16
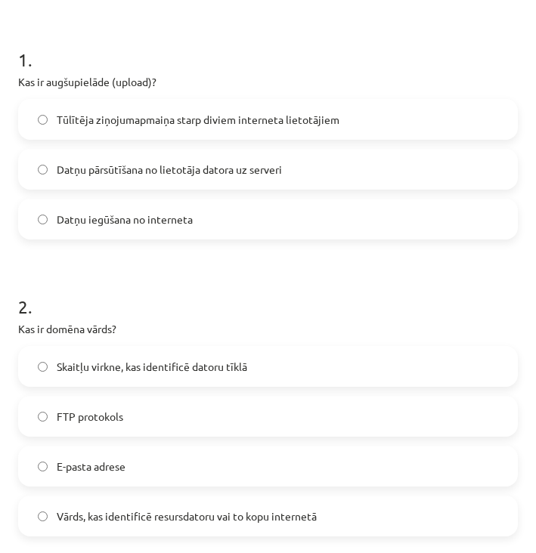
scroll to position [284, 0]
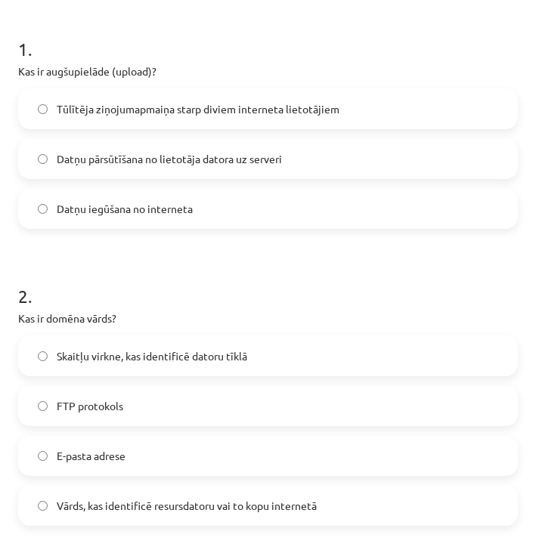
click at [96, 513] on span "Vārds, kas identificē resursdatoru vai to kopu internetā" at bounding box center [187, 506] width 260 height 16
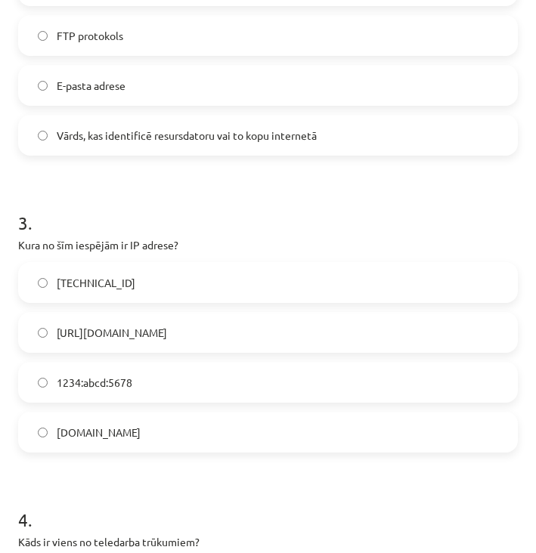
scroll to position [654, 0]
click at [191, 289] on label "[TECHNICAL_ID]" at bounding box center [268, 283] width 496 height 38
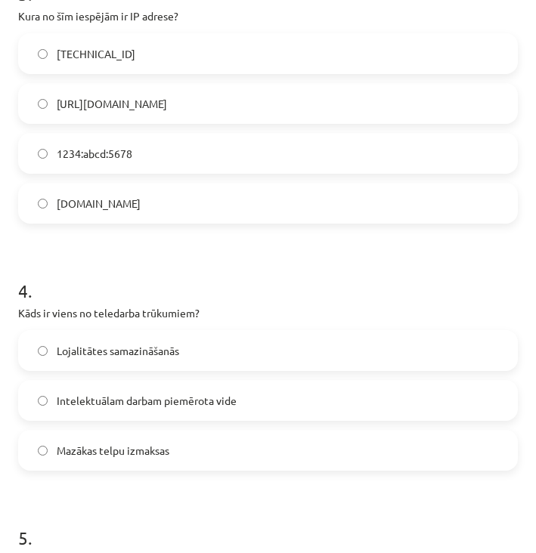
scroll to position [888, 0]
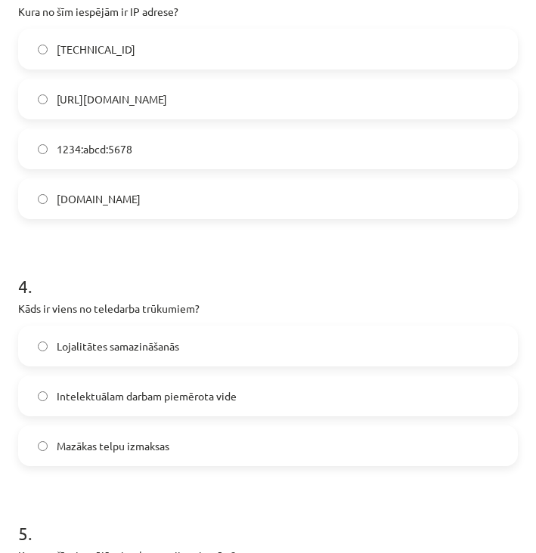
click at [172, 356] on label "Lojalitātes samazināšanās" at bounding box center [268, 346] width 496 height 38
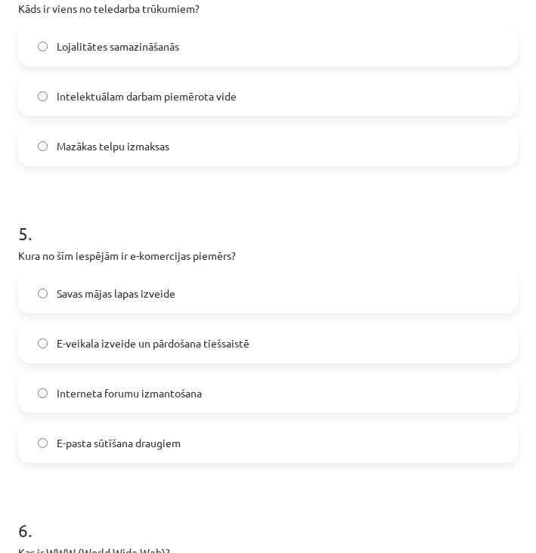
scroll to position [1189, 0]
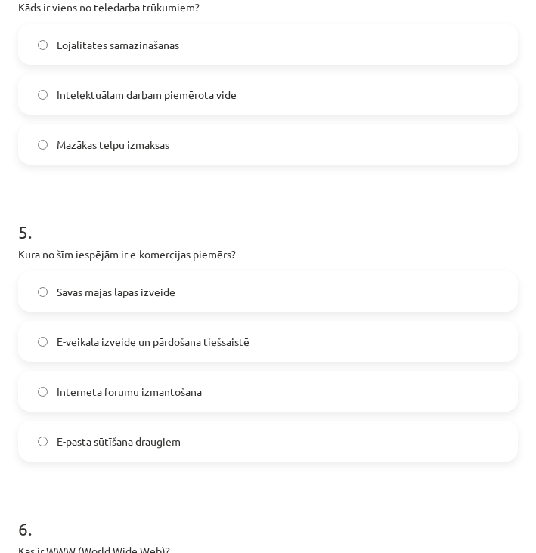
click at [131, 357] on label "E-veikala izveide un pārdošana tiešsaistē" at bounding box center [268, 342] width 496 height 38
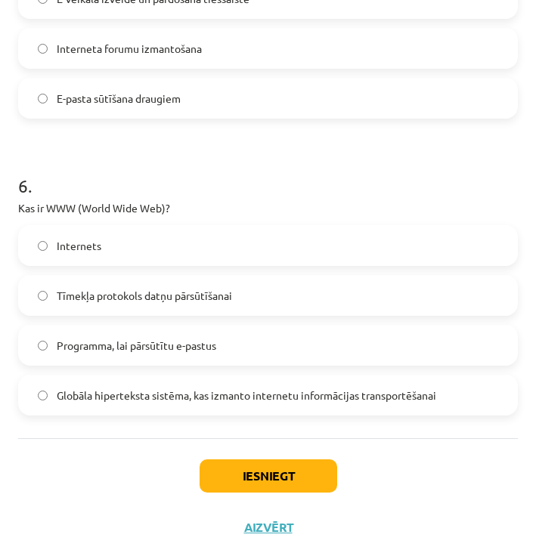
scroll to position [1541, 0]
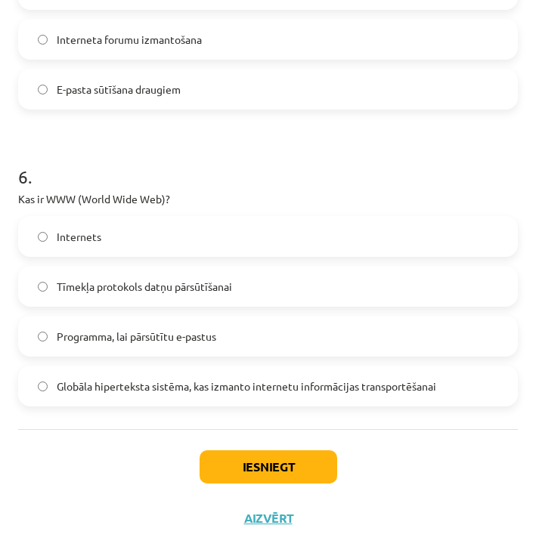
click at [152, 384] on span "Globāla hiperteksta sistēma, kas izmanto internetu informācijas transportēšanai" at bounding box center [246, 387] width 379 height 16
click at [248, 475] on button "Iesniegt" at bounding box center [268, 466] width 138 height 33
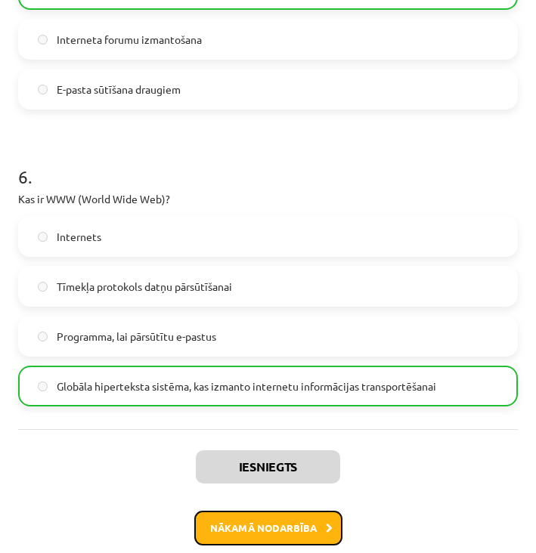
click at [273, 526] on button "Nākamā nodarbība" at bounding box center [268, 528] width 148 height 35
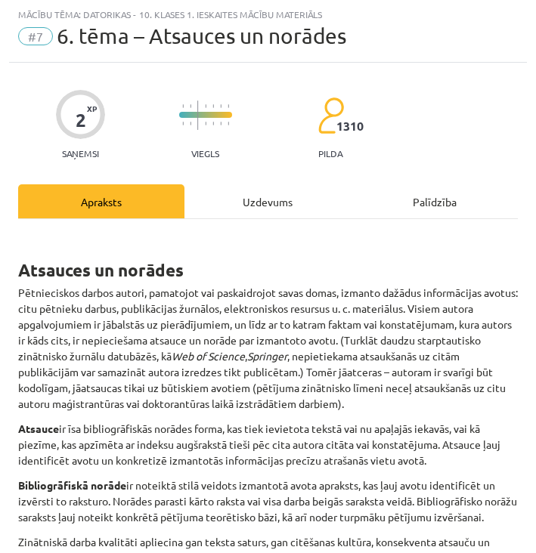
scroll to position [705, 0]
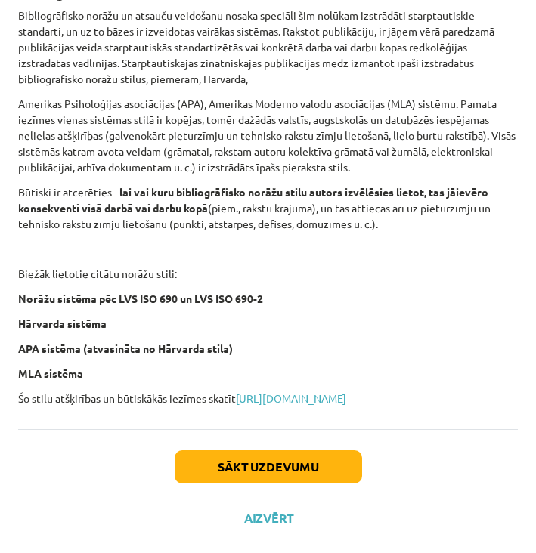
click at [283, 484] on div "Sākt uzdevumu Aizvērt" at bounding box center [267, 482] width 499 height 106
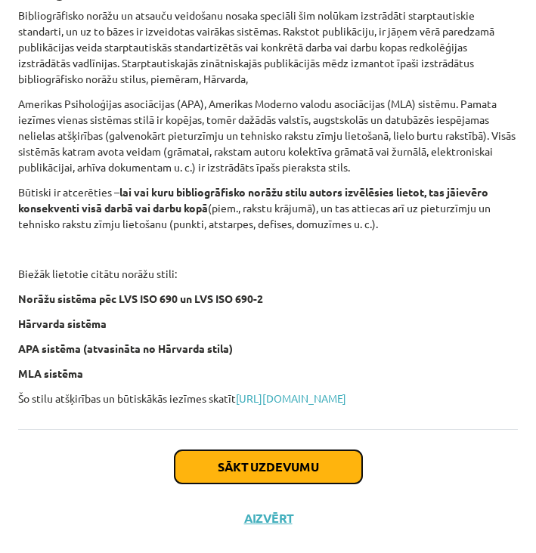
click at [274, 468] on button "Sākt uzdevumu" at bounding box center [268, 466] width 187 height 33
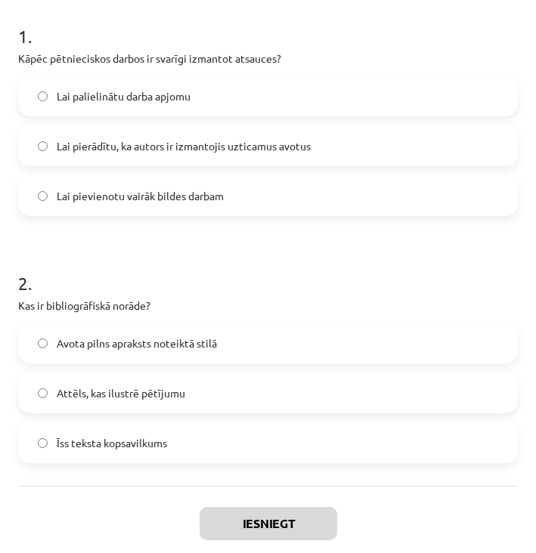
scroll to position [329, 0]
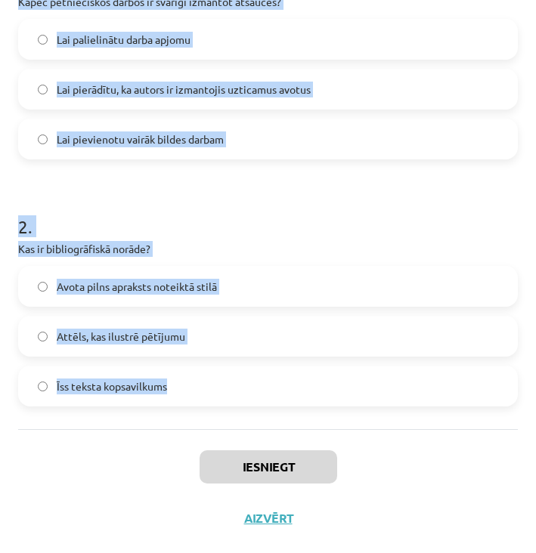
drag, startPoint x: 17, startPoint y: 292, endPoint x: 327, endPoint y: 422, distance: 335.9
click at [327, 422] on div "2 XP Saņemsi Viegls 1310 pilda Apraksts Uzdevums Palīdzība 1 . Kāpēc pētniecisk…" at bounding box center [268, 143] width 518 height 802
copy form "1 . Kāpēc pētnieciskos darbos ir svarīgi izmantot atsauces? Lai palielinātu dar…"
click at [91, 496] on div "Iesniegt Aizvērt" at bounding box center [267, 482] width 499 height 106
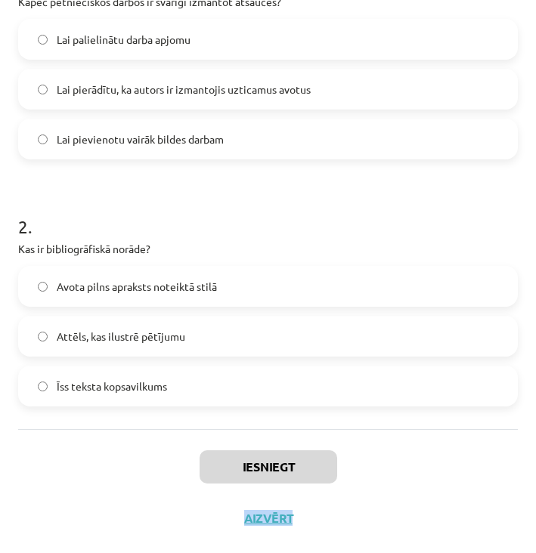
click at [91, 496] on div "Iesniegt Aizvērt" at bounding box center [267, 482] width 499 height 106
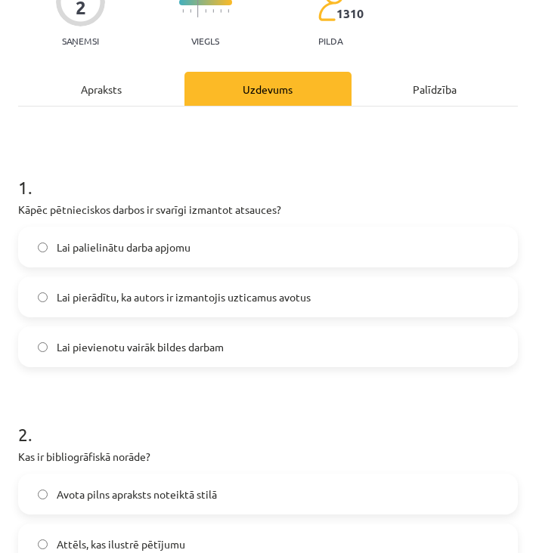
scroll to position [119, 0]
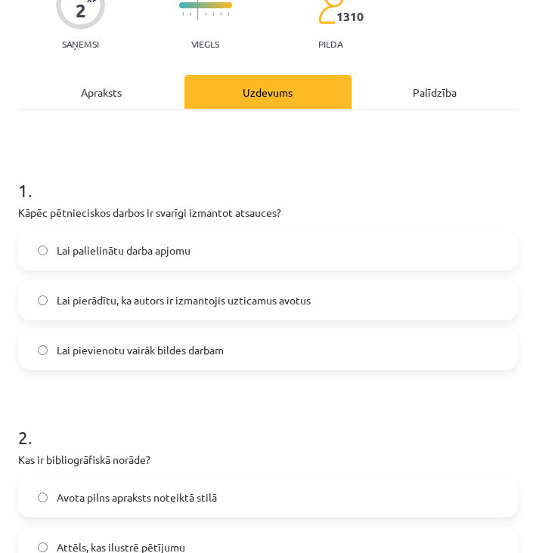
click at [165, 300] on span "Lai pierādītu, ka autors ir izmantojis uzticamus avotus" at bounding box center [184, 300] width 254 height 16
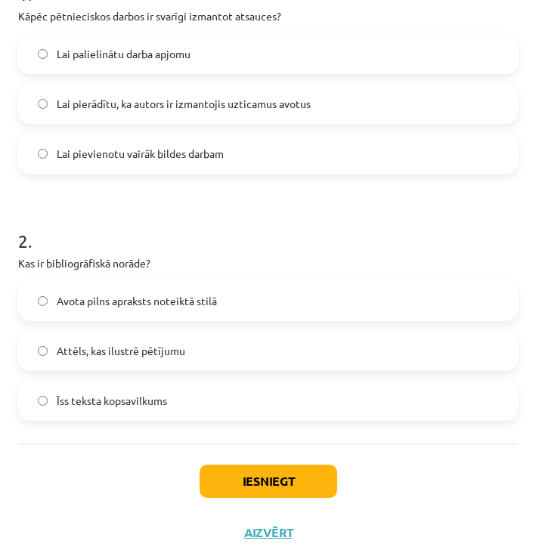
scroll to position [329, 0]
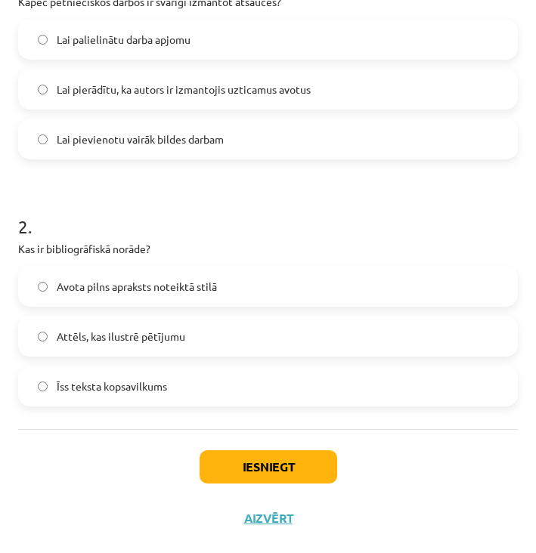
click at [190, 300] on label "Avota pilns apraksts noteiktā stilā" at bounding box center [268, 286] width 496 height 38
click at [267, 462] on button "Iesniegt" at bounding box center [268, 466] width 138 height 33
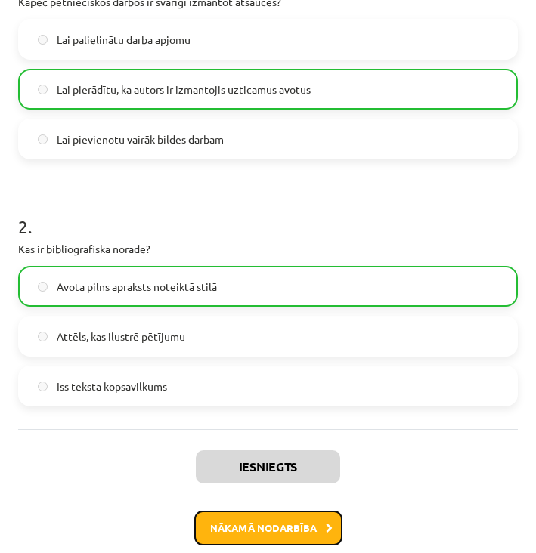
click at [275, 524] on button "Nākamā nodarbība" at bounding box center [268, 528] width 148 height 35
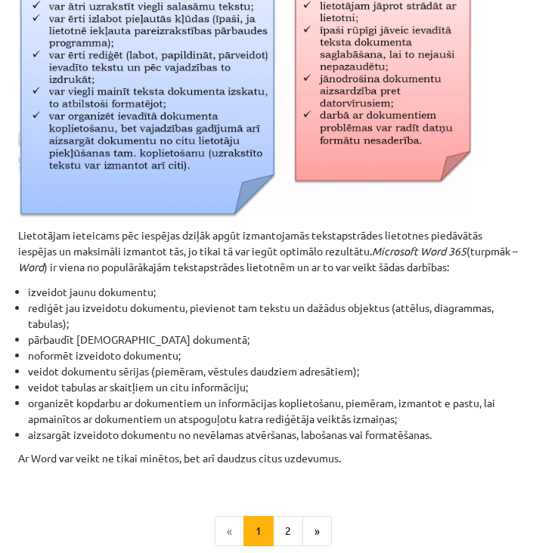
scroll to position [741, 0]
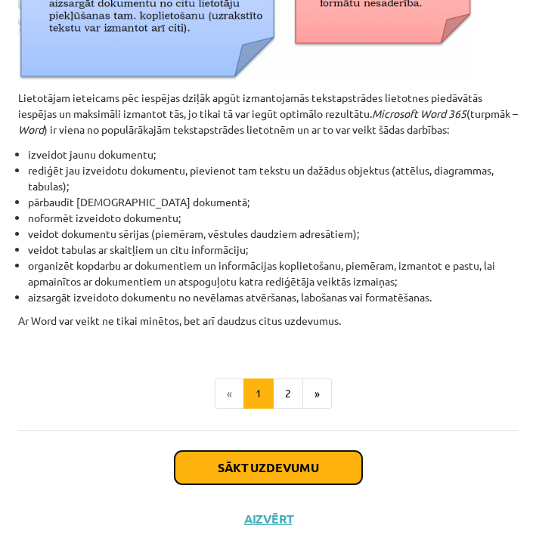
click at [242, 452] on button "Sākt uzdevumu" at bounding box center [268, 467] width 187 height 33
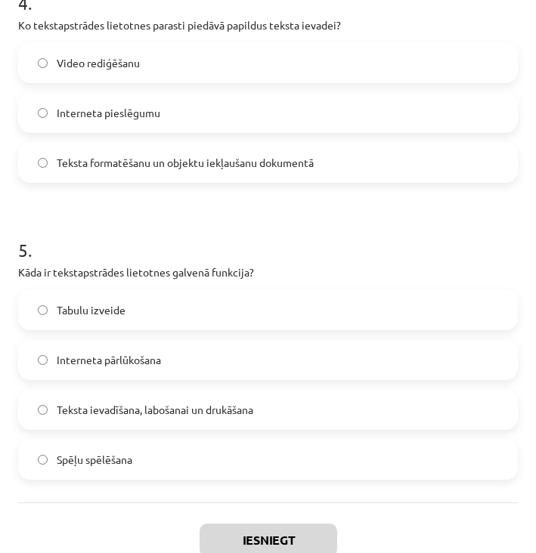
scroll to position [1270, 0]
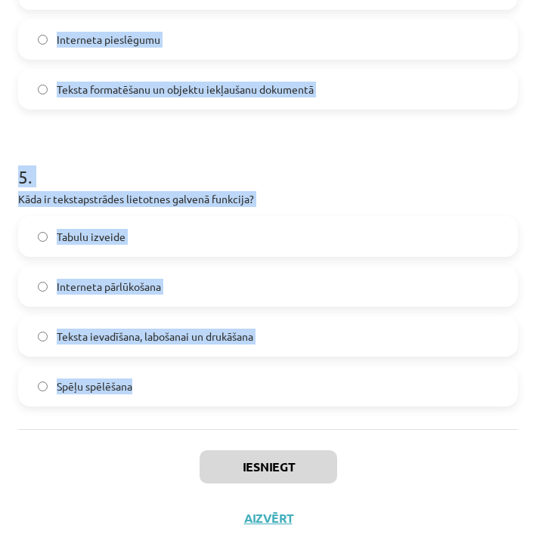
drag, startPoint x: 22, startPoint y: 295, endPoint x: 258, endPoint y: 402, distance: 259.0
copy form "1 . Kāds taustiņš tiek lietots, lai datoram paziņotu par rindkopas beigām? Back…"
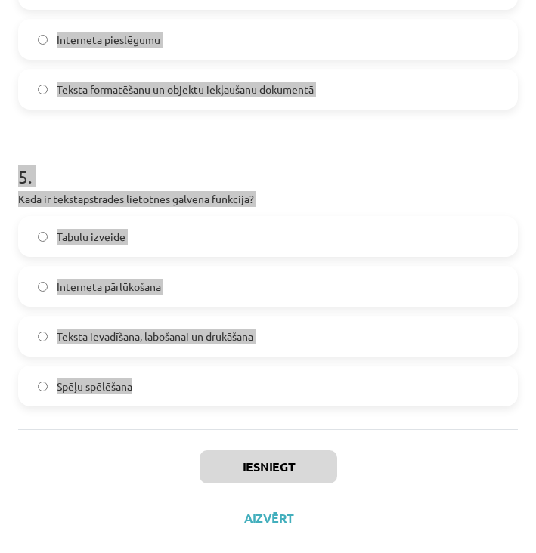
scroll to position [0, 0]
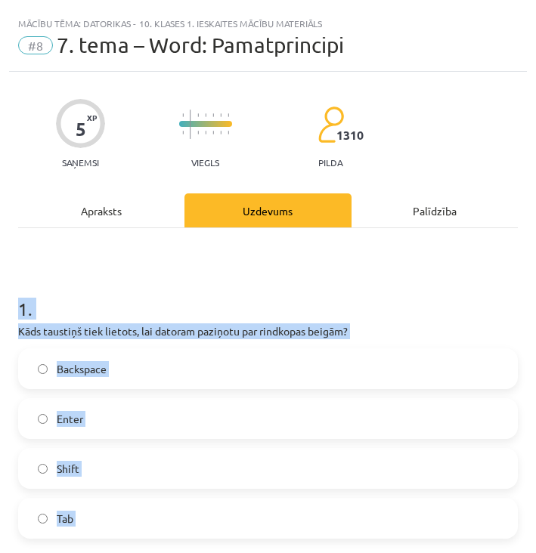
click at [210, 297] on h1 "1 ." at bounding box center [267, 295] width 499 height 47
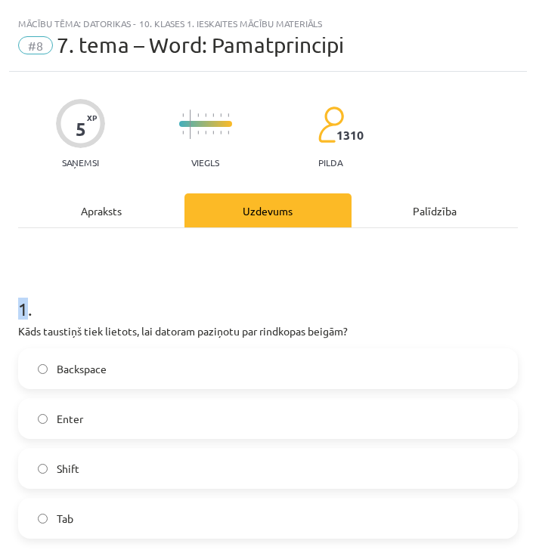
click at [210, 297] on h1 "1 ." at bounding box center [267, 295] width 499 height 47
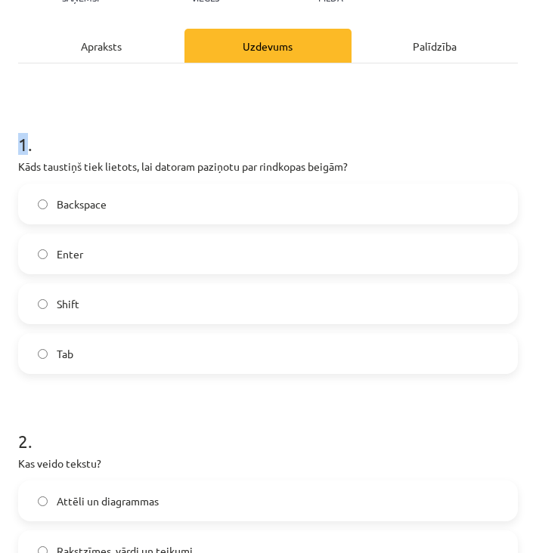
scroll to position [180, 0]
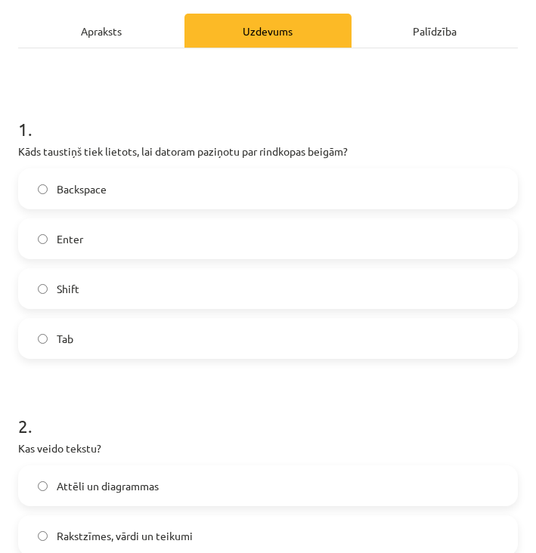
click at [146, 241] on label "Enter" at bounding box center [268, 239] width 496 height 38
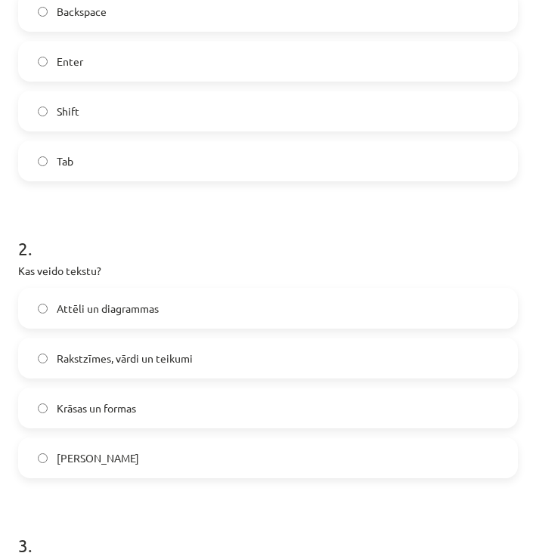
scroll to position [362, 0]
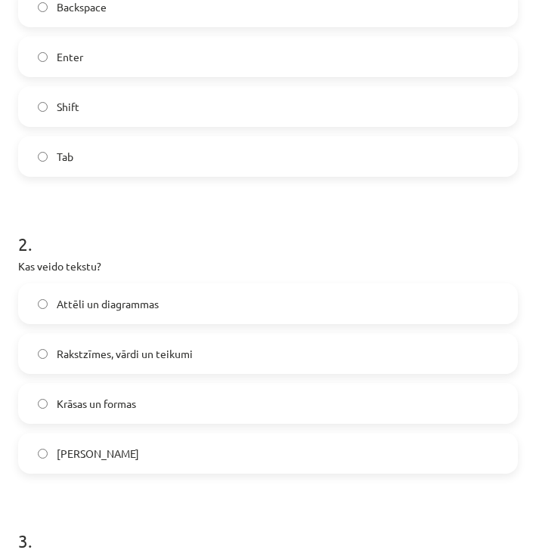
click at [141, 357] on span "Rakstzīmes, vārdi un teikumi" at bounding box center [125, 354] width 136 height 16
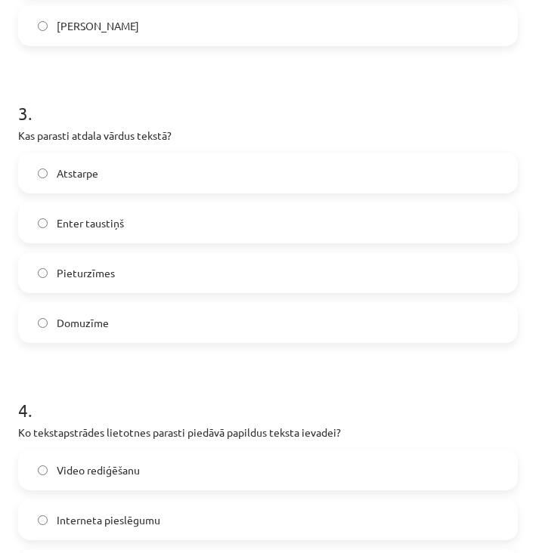
scroll to position [789, 0]
click at [150, 173] on label "Atstarpe" at bounding box center [268, 174] width 496 height 38
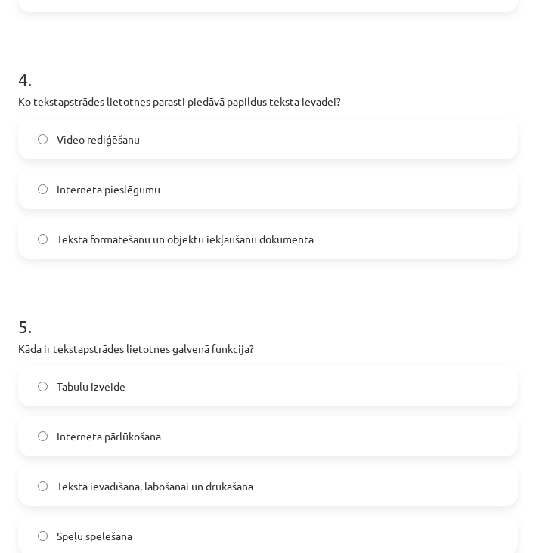
scroll to position [1124, 0]
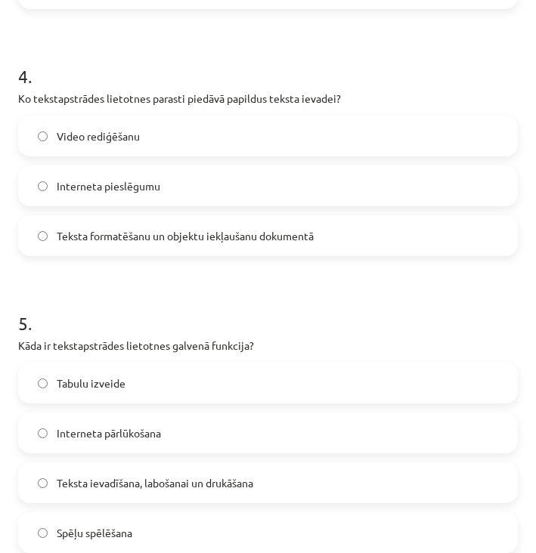
click at [129, 233] on span "Teksta formatēšanu un objektu iekļaušanu dokumentā" at bounding box center [185, 236] width 257 height 16
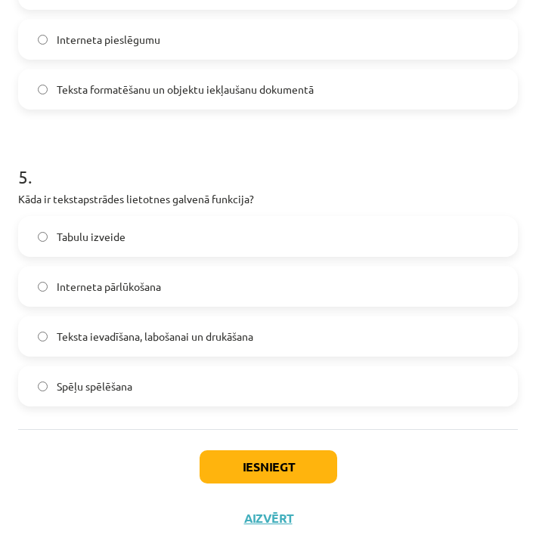
click at [150, 337] on span "Teksta ievadīšana, labošanai un drukāšana" at bounding box center [155, 337] width 196 height 16
click at [270, 451] on button "Iesniegt" at bounding box center [268, 466] width 138 height 33
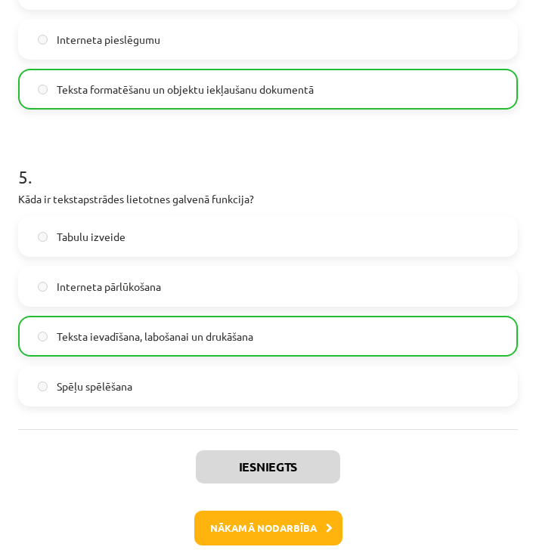
click at [233, 508] on div "Iesniegts Nākamā nodarbība Aizvērt" at bounding box center [267, 506] width 499 height 154
click at [233, 523] on button "Nākamā nodarbība" at bounding box center [268, 528] width 148 height 35
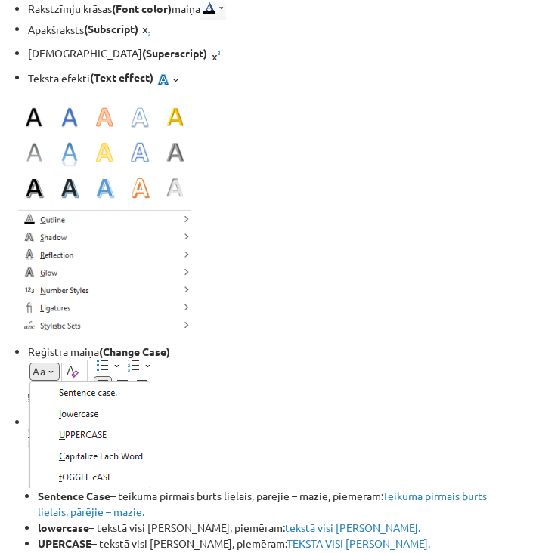
scroll to position [3055, 0]
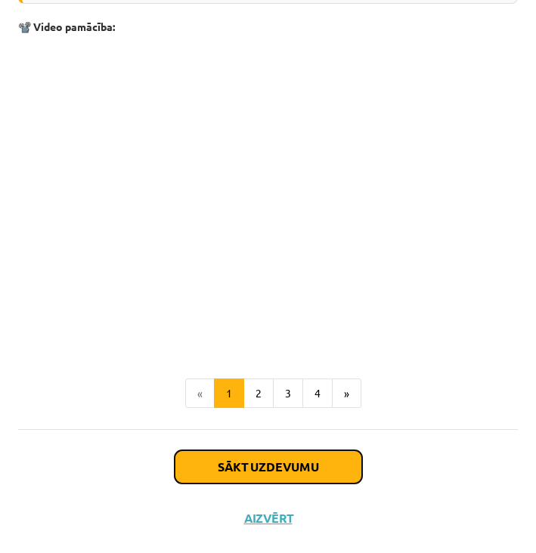
click at [218, 468] on button "Sākt uzdevumu" at bounding box center [268, 466] width 187 height 33
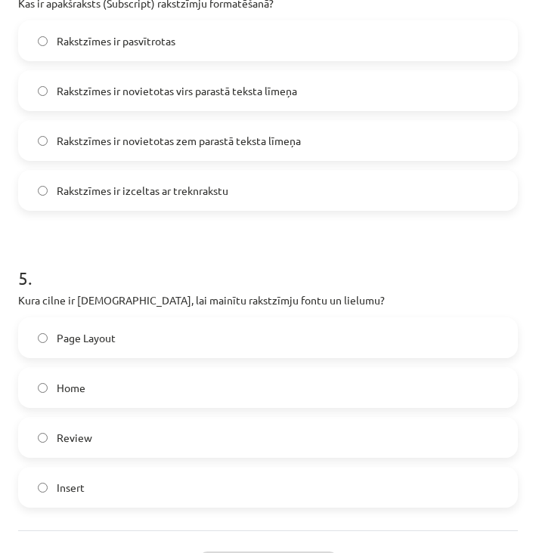
scroll to position [1358, 0]
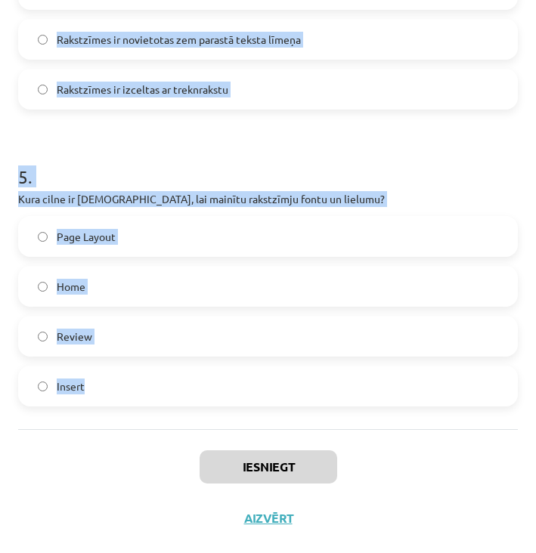
drag, startPoint x: 15, startPoint y: 318, endPoint x: 237, endPoint y: 414, distance: 242.0
copy form "1 . Ko var izdarīt ar šo pogu - ? Mainīt teksta reģistru Mainīt teksta krāsu Pa…"
click at [97, 472] on div "Iesniegt Aizvērt" at bounding box center [267, 482] width 499 height 106
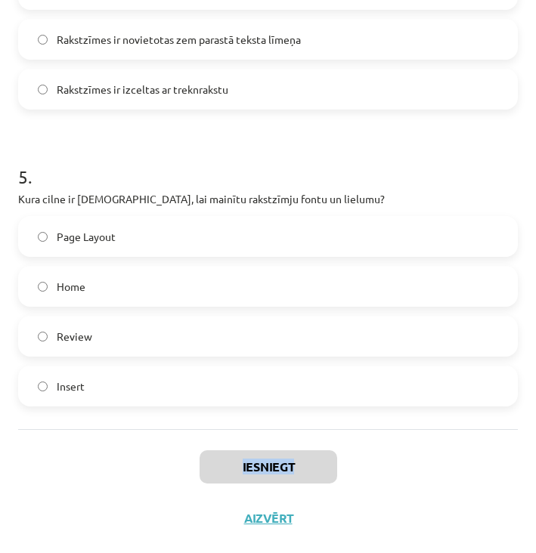
click at [97, 472] on div "Iesniegt Aizvērt" at bounding box center [267, 482] width 499 height 106
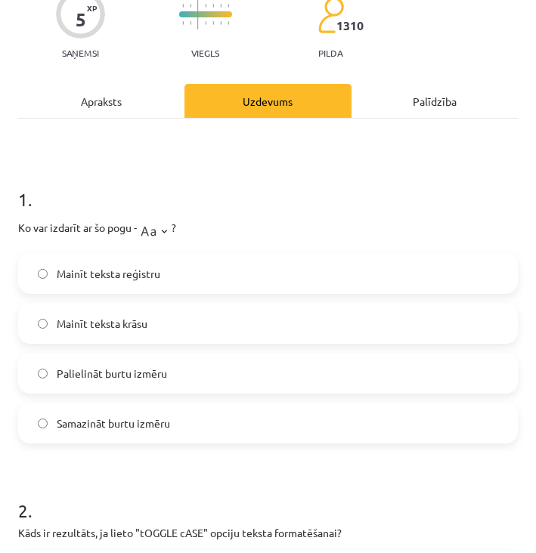
scroll to position [0, 0]
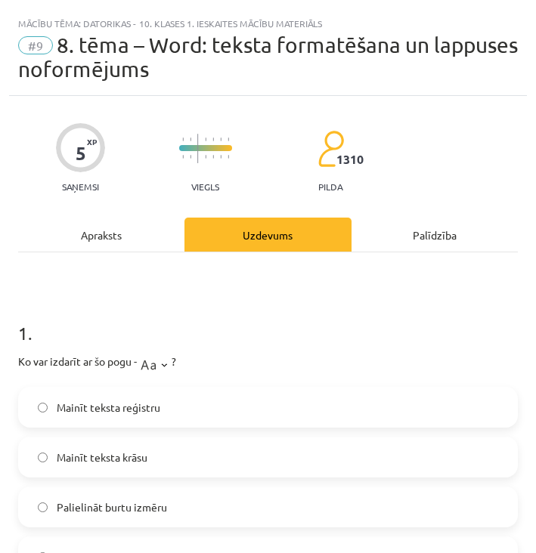
click at [154, 314] on h1 "1 ." at bounding box center [267, 319] width 499 height 47
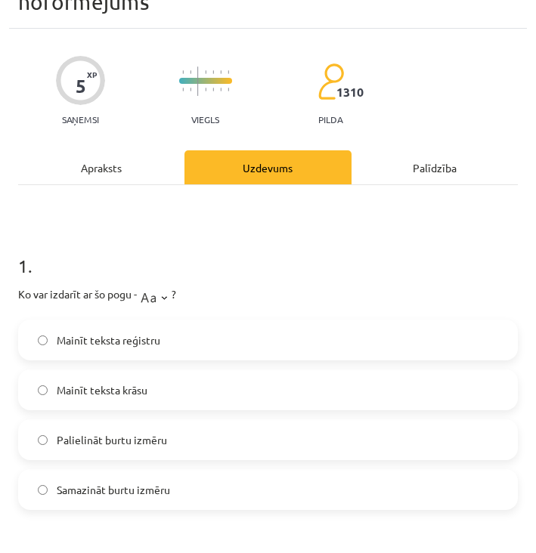
scroll to position [66, 0]
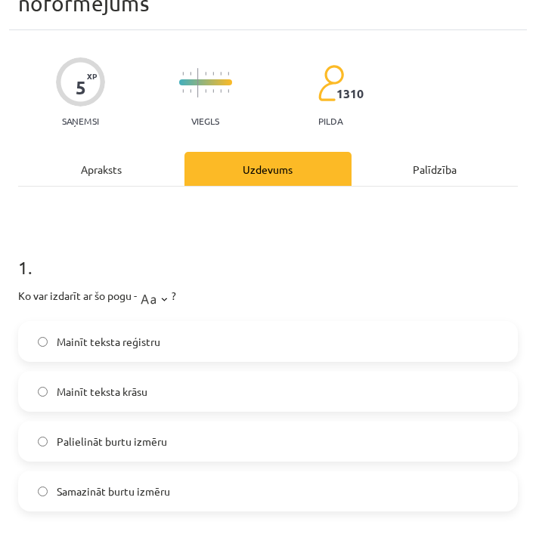
click at [122, 337] on span "Mainīt teksta reģistru" at bounding box center [109, 342] width 104 height 16
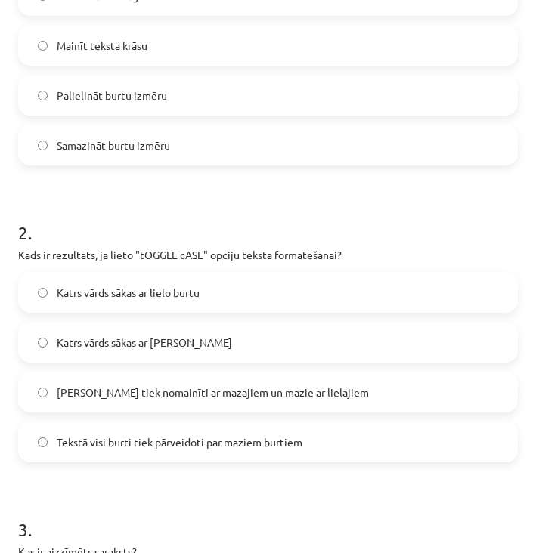
scroll to position [413, 0]
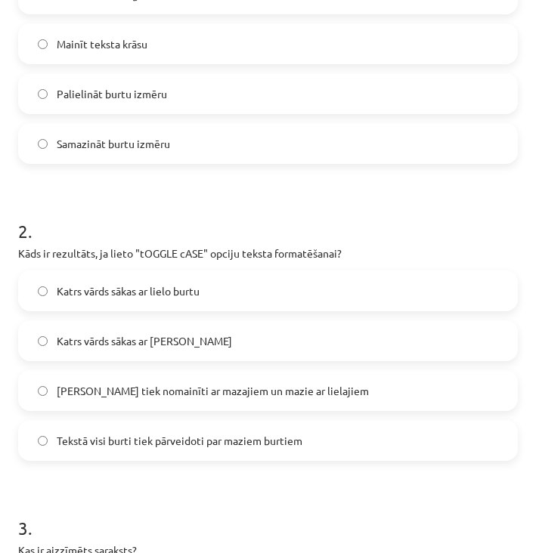
click at [147, 379] on label "[PERSON_NAME] tiek nomainīti ar mazajiem un mazie ar lielajiem" at bounding box center [268, 391] width 496 height 38
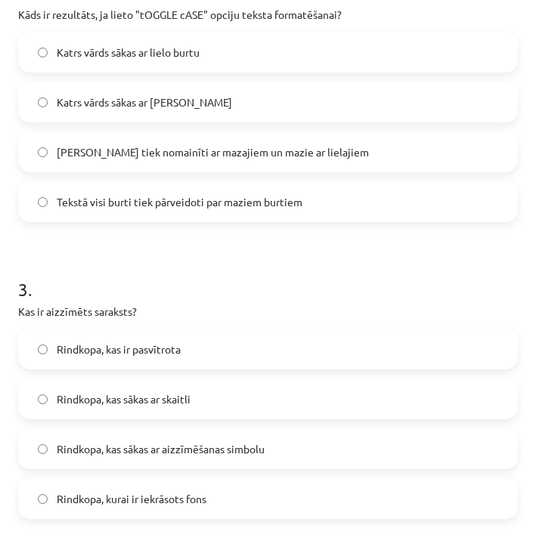
scroll to position [712, 0]
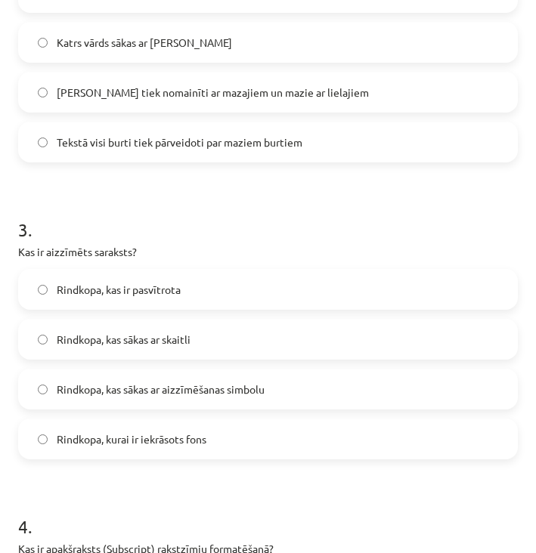
click at [147, 379] on label "Rindkopa, kas sākas ar aizzīmēšanas simbolu" at bounding box center [268, 389] width 496 height 38
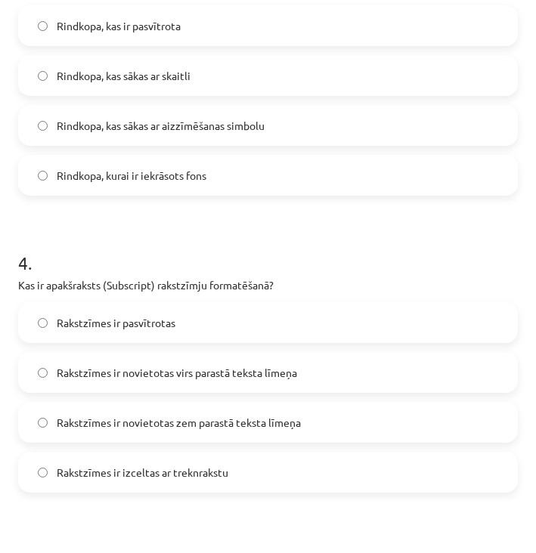
scroll to position [974, 0]
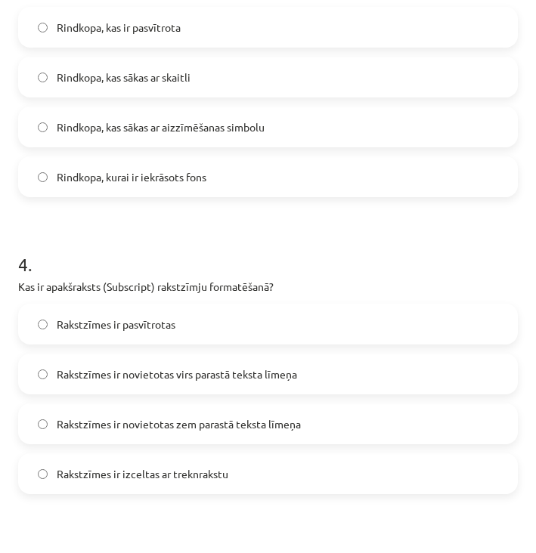
click at [143, 374] on span "Rakstzīmes ir novietotas virs parastā teksta līmeņa" at bounding box center [177, 374] width 240 height 16
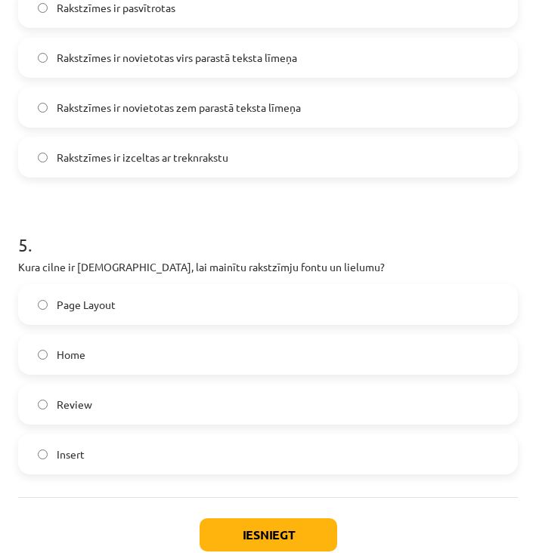
scroll to position [1292, 0]
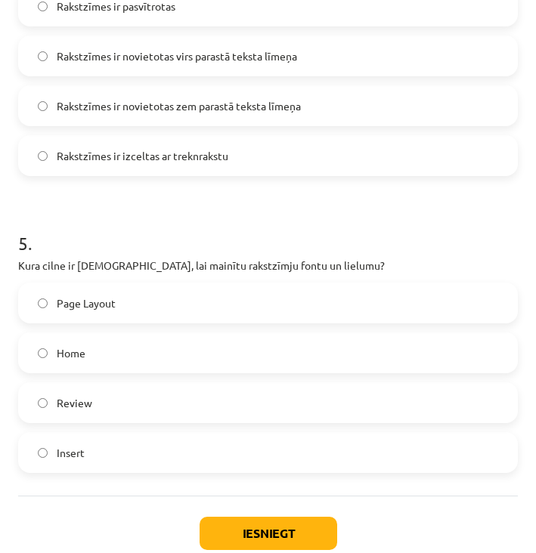
click at [227, 107] on span "Rakstzīmes ir novietotas zem parastā teksta līmeņa" at bounding box center [179, 106] width 244 height 16
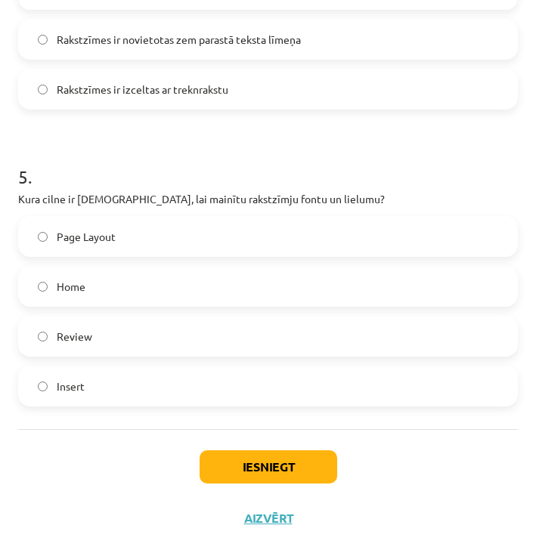
scroll to position [1356, 0]
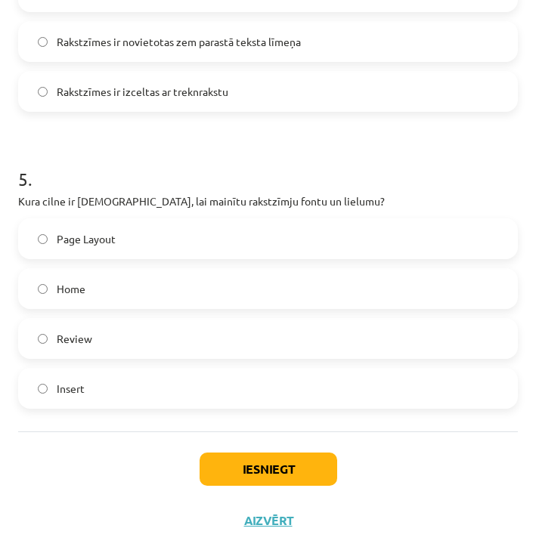
click at [147, 289] on label "Home" at bounding box center [268, 289] width 496 height 38
click at [258, 465] on button "Iesniegt" at bounding box center [268, 469] width 138 height 33
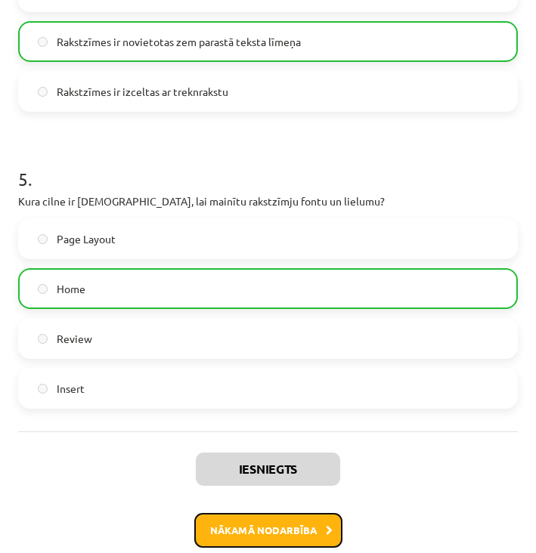
click at [233, 519] on button "Nākamā nodarbība" at bounding box center [268, 530] width 148 height 35
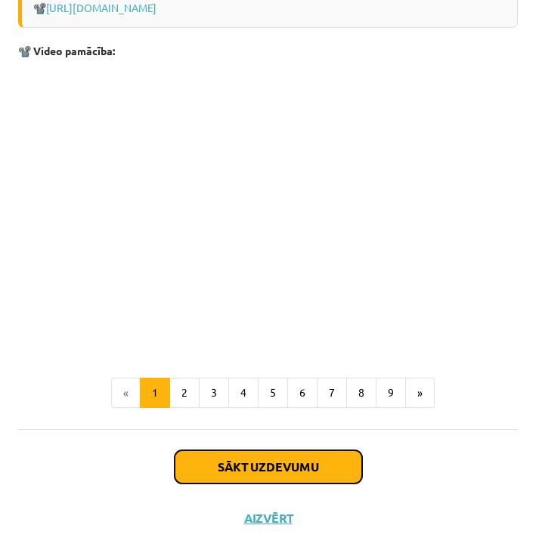
click at [257, 466] on button "Sākt uzdevumu" at bounding box center [268, 466] width 187 height 33
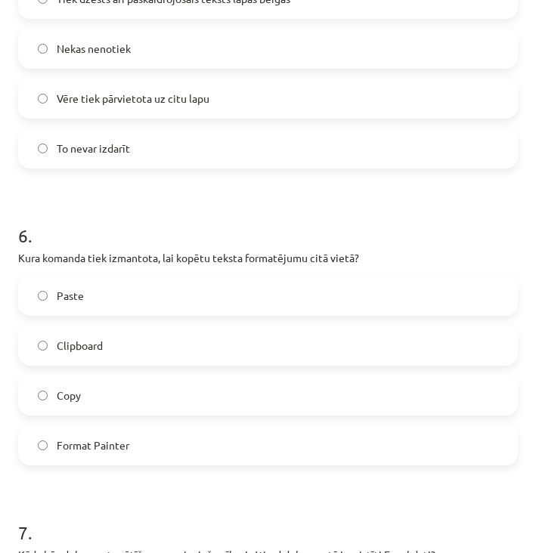
scroll to position [1838, 0]
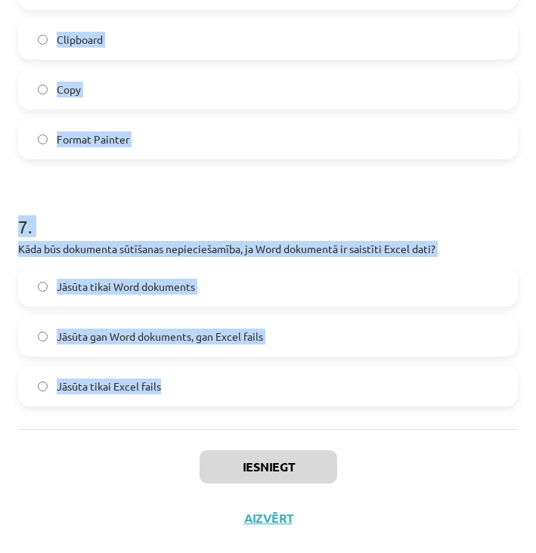
drag, startPoint x: 19, startPoint y: 326, endPoint x: 234, endPoint y: 395, distance: 226.0
copy form "3 . Lore ipsum dol sitametc adipis elitsedd Eius temporinc? Utla Etdolorema Ali…"
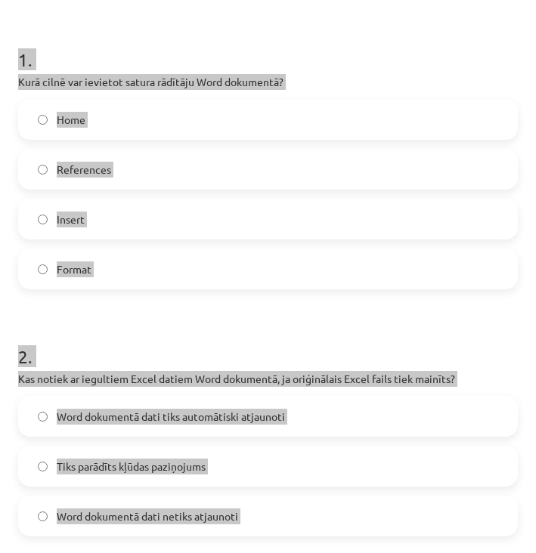
scroll to position [0, 0]
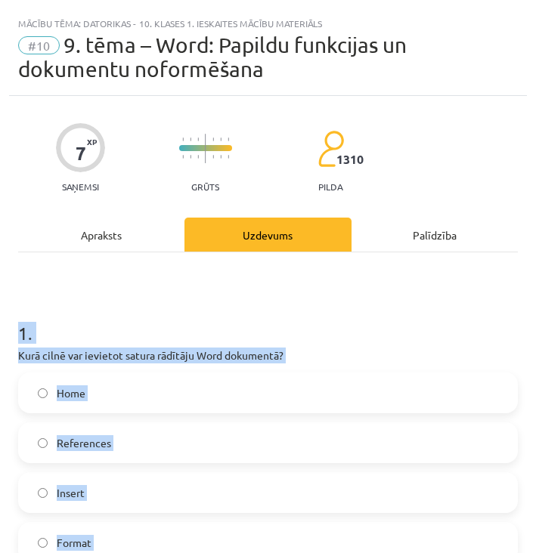
click at [211, 317] on h1 "1 ." at bounding box center [267, 319] width 499 height 47
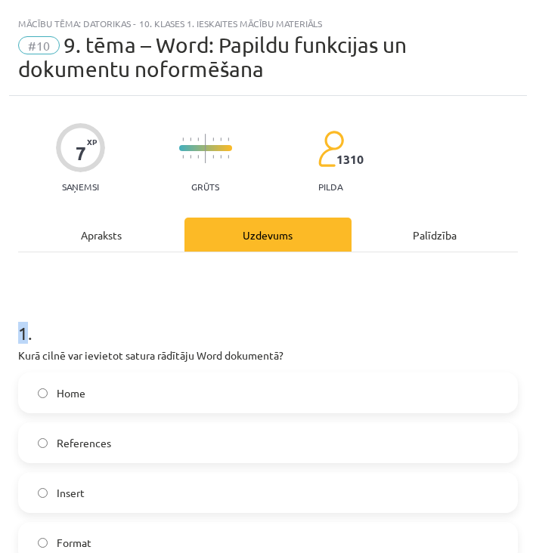
click at [211, 317] on h1 "1 ." at bounding box center [267, 319] width 499 height 47
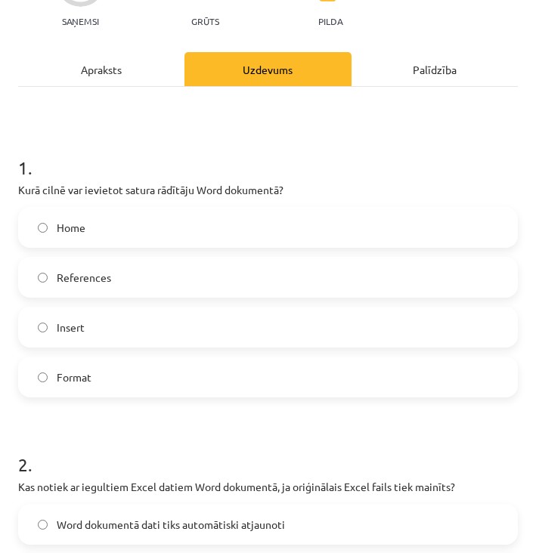
scroll to position [221, 0]
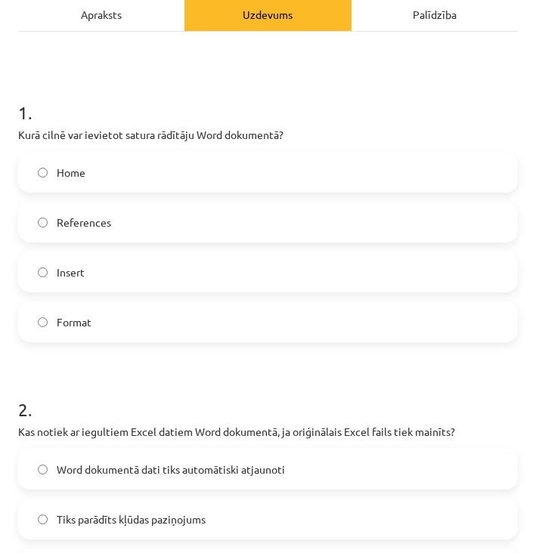
click at [201, 203] on label "References" at bounding box center [268, 222] width 496 height 38
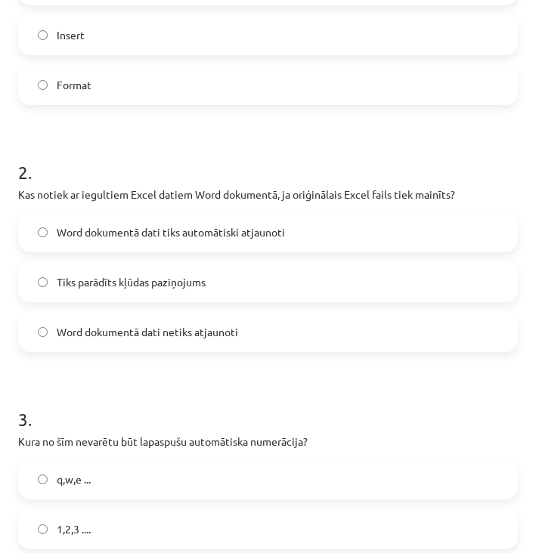
scroll to position [449, 0]
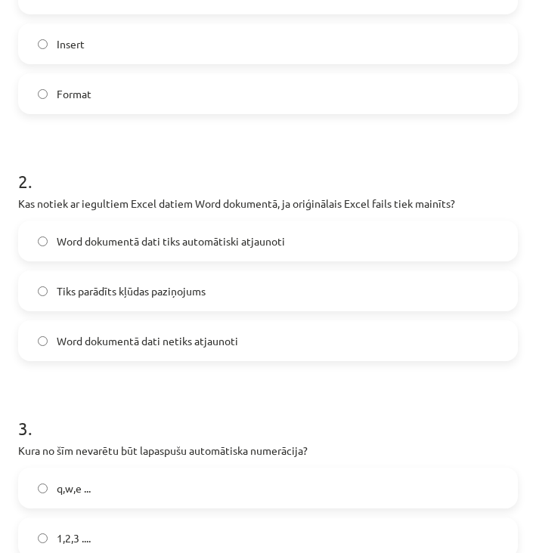
click at [166, 235] on span "Word dokumentā dati tiks automātiski atjaunoti" at bounding box center [171, 241] width 228 height 16
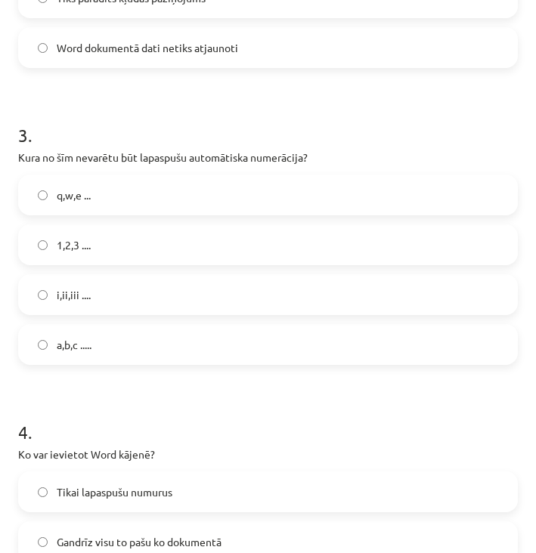
scroll to position [745, 0]
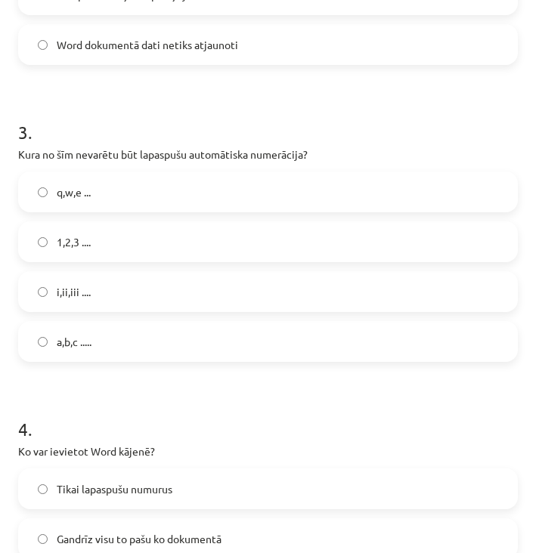
click at [190, 184] on label "q,w,e ..." at bounding box center [268, 192] width 496 height 38
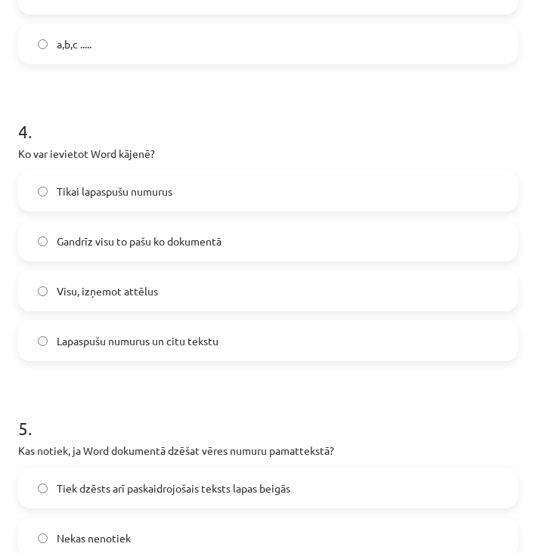
scroll to position [1042, 0]
click at [134, 347] on span "Lapaspušu numurus un citu tekstu" at bounding box center [138, 342] width 162 height 16
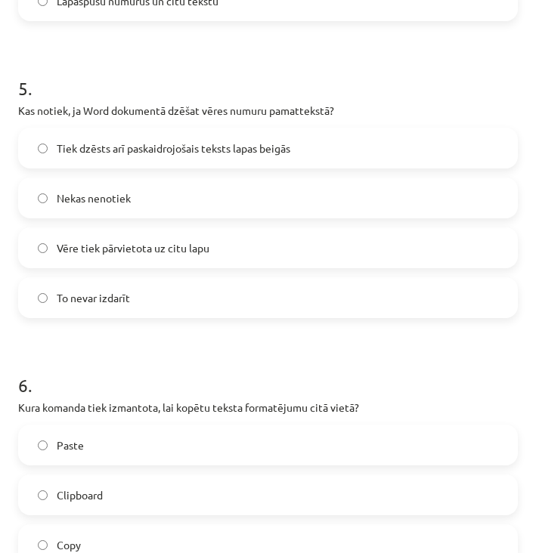
scroll to position [1382, 0]
click at [172, 159] on label "Tiek dzēsts arī paskaidrojošais teksts lapas beigās" at bounding box center [268, 149] width 496 height 38
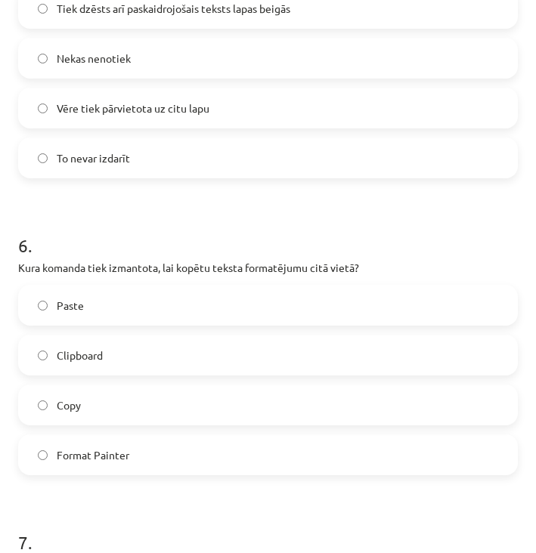
scroll to position [1533, 0]
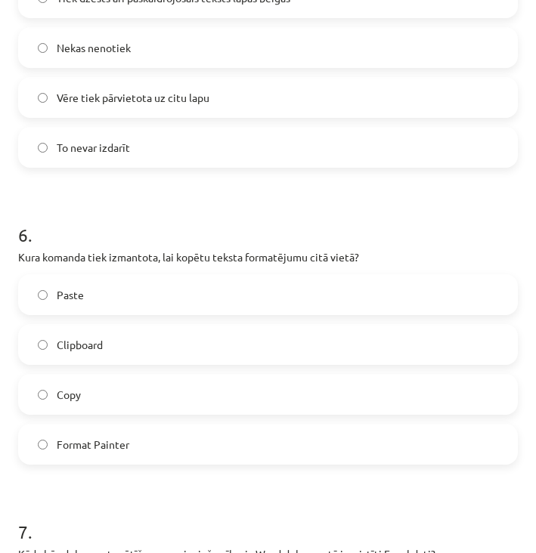
click at [100, 449] on span "Format Painter" at bounding box center [93, 445] width 73 height 16
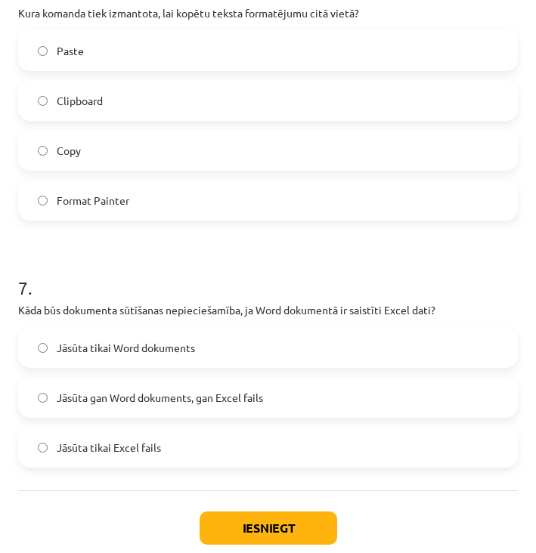
scroll to position [1782, 0]
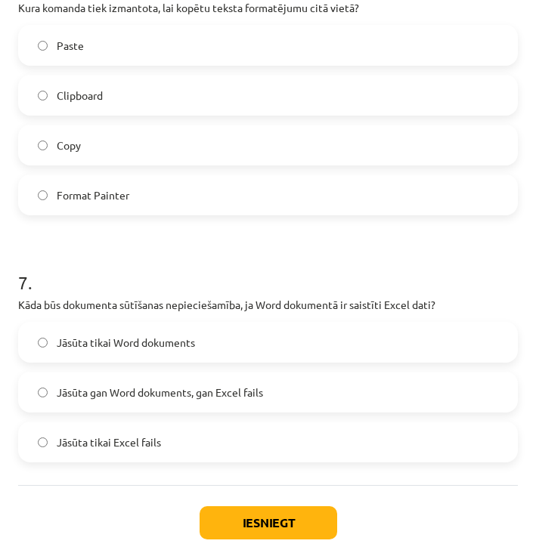
click at [140, 391] on span "Jāsūta gan Word dokuments, gan Excel fails" at bounding box center [160, 393] width 206 height 16
click at [273, 541] on div "Iesniegt Aizvērt" at bounding box center [267, 538] width 499 height 106
click at [271, 512] on button "Iesniegt" at bounding box center [268, 522] width 138 height 33
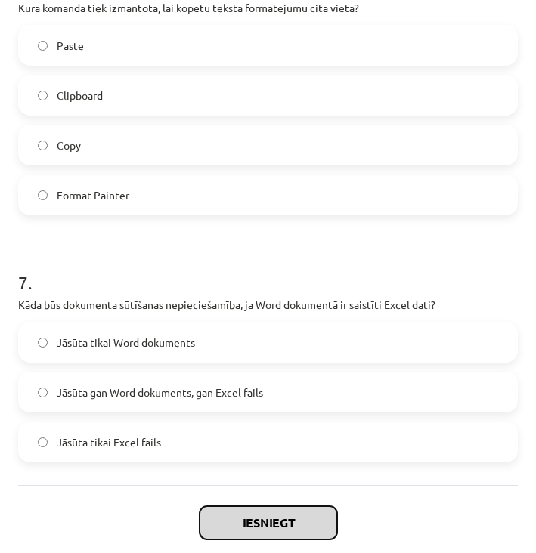
scroll to position [1838, 0]
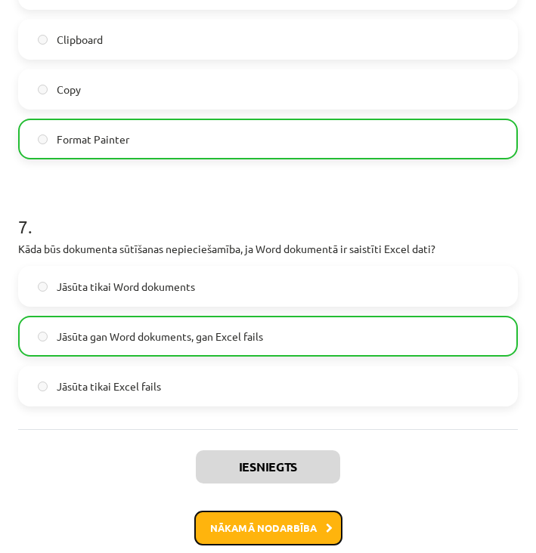
click at [248, 527] on button "Nākamā nodarbība" at bounding box center [268, 528] width 148 height 35
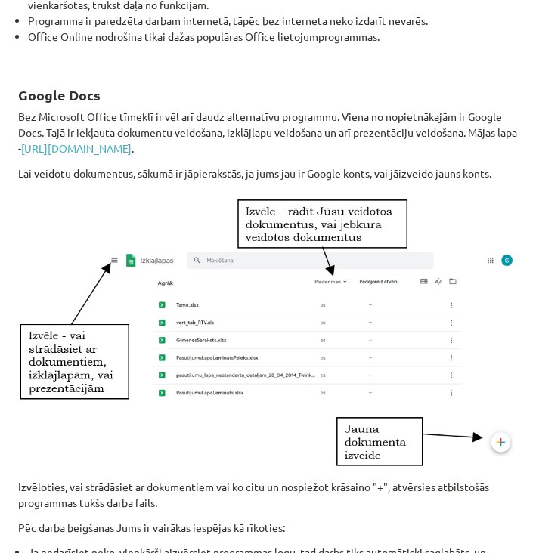
scroll to position [944, 0]
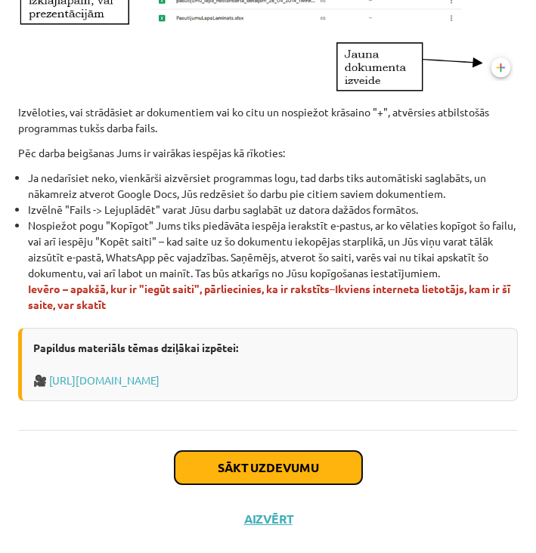
click at [258, 471] on button "Sākt uzdevumu" at bounding box center [268, 467] width 187 height 33
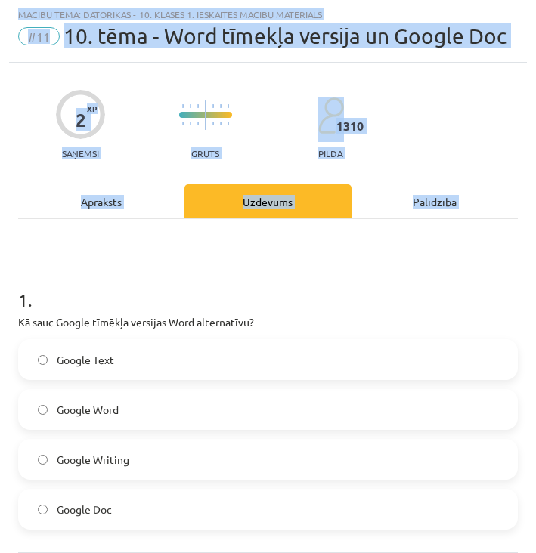
scroll to position [132, 0]
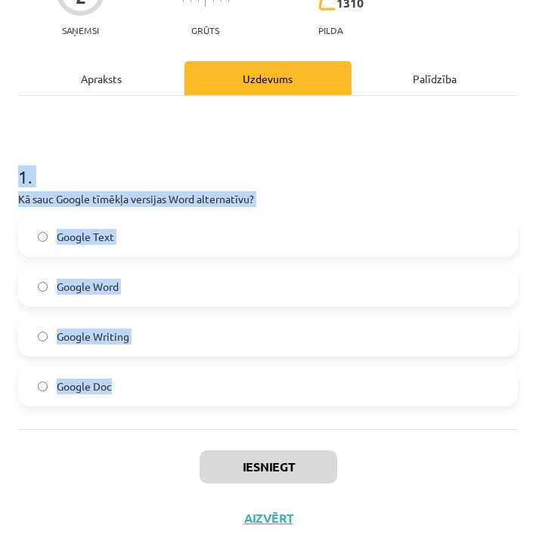
drag, startPoint x: 17, startPoint y: 296, endPoint x: 256, endPoint y: 402, distance: 261.8
click at [256, 402] on div "2 XP Saņemsi Grūts 1310 pilda Apraksts Uzdevums Palīdzība 1 . Kā sauc Google tī…" at bounding box center [268, 242] width 518 height 604
copy div "1 . Kā sauc Google tīmēkļa versijas Word alternatīvu? Google Text Google Word G…"
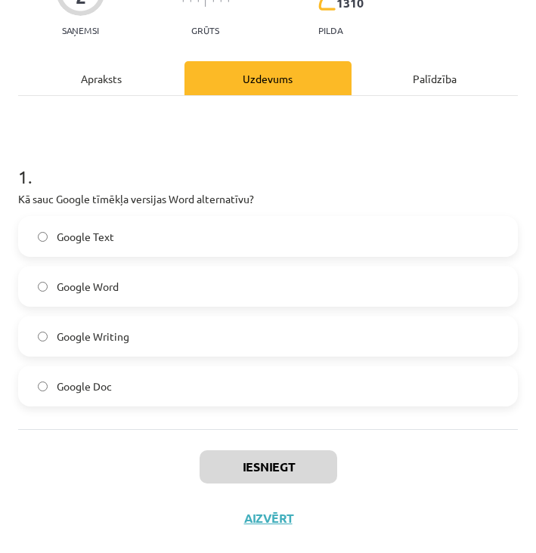
click at [142, 384] on label "Google Doc" at bounding box center [268, 386] width 496 height 38
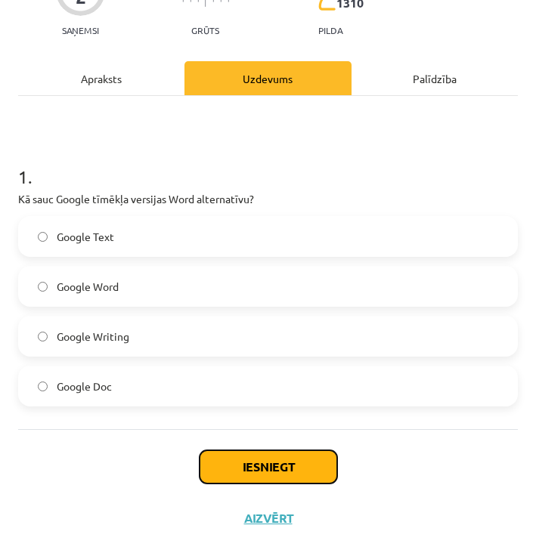
click at [258, 461] on button "Iesniegt" at bounding box center [268, 466] width 138 height 33
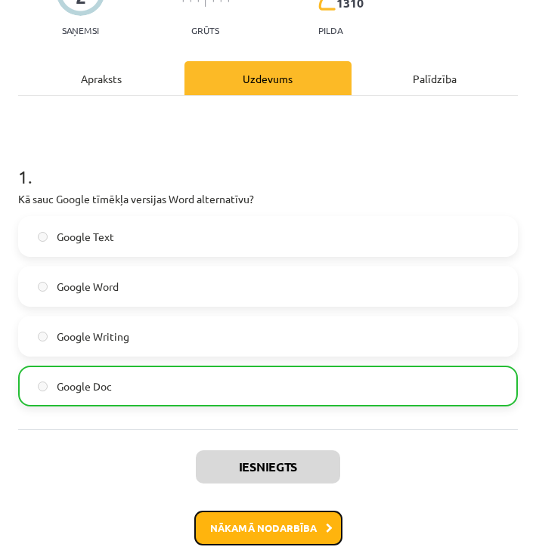
click at [236, 527] on button "Nākamā nodarbība" at bounding box center [268, 528] width 148 height 35
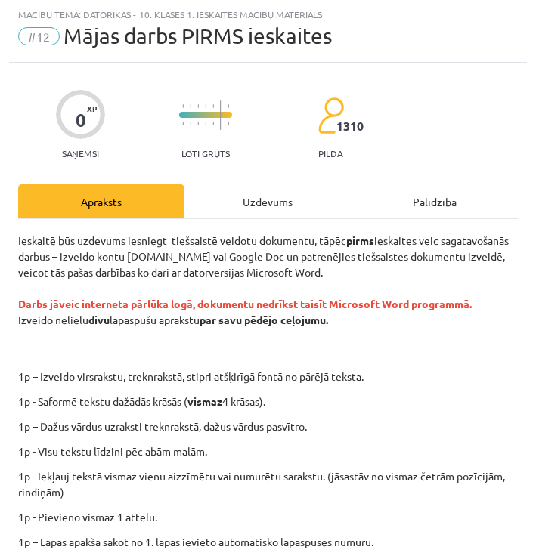
scroll to position [316, 0]
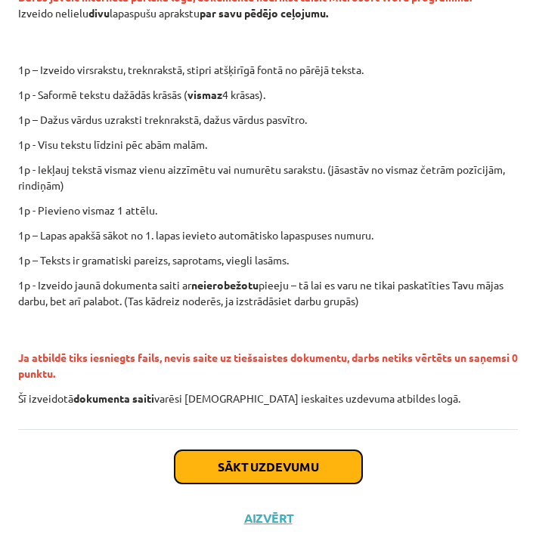
click at [269, 464] on button "Sākt uzdevumu" at bounding box center [268, 466] width 187 height 33
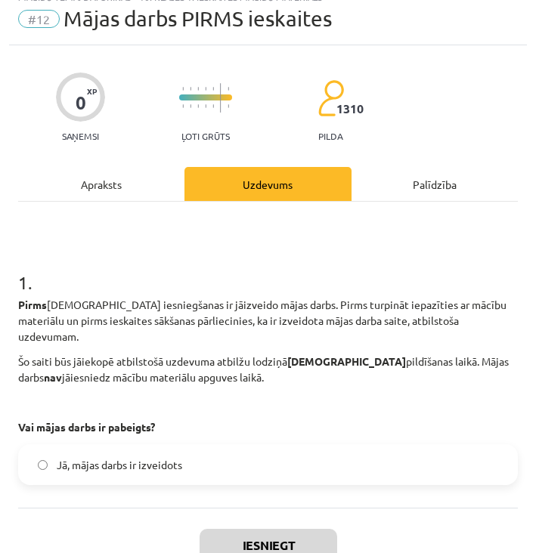
scroll to position [9, 0]
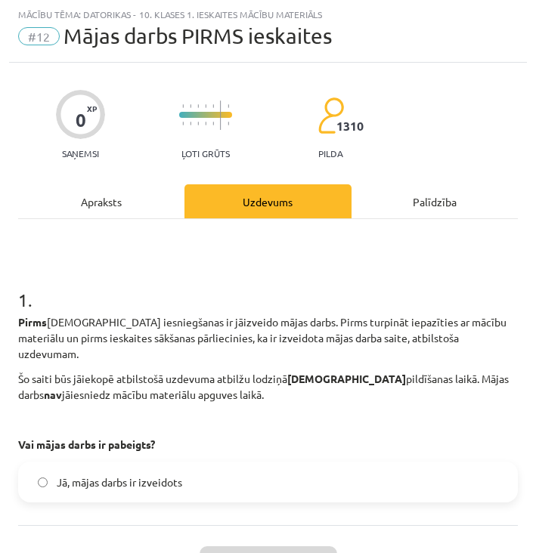
click at [123, 474] on span "Jā, mājas darbs ir izveidots" at bounding box center [119, 482] width 125 height 16
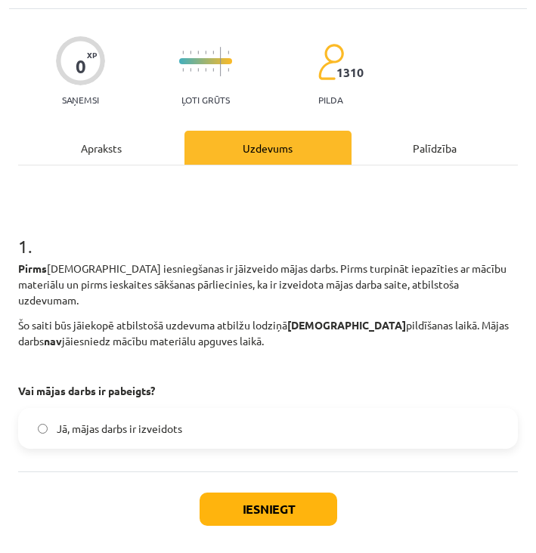
scroll to position [66, 0]
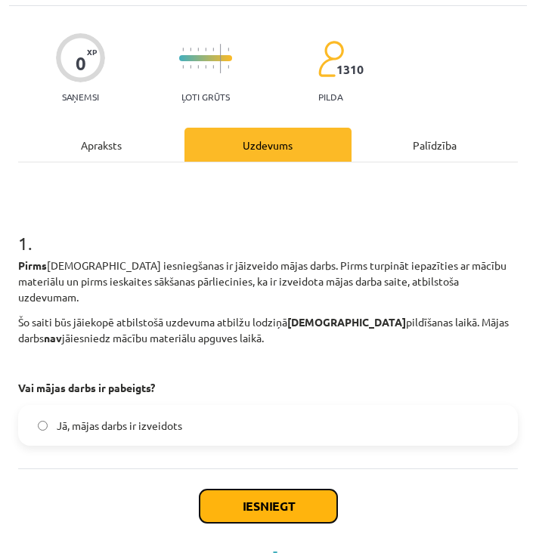
click at [229, 491] on button "Iesniegt" at bounding box center [268, 506] width 138 height 33
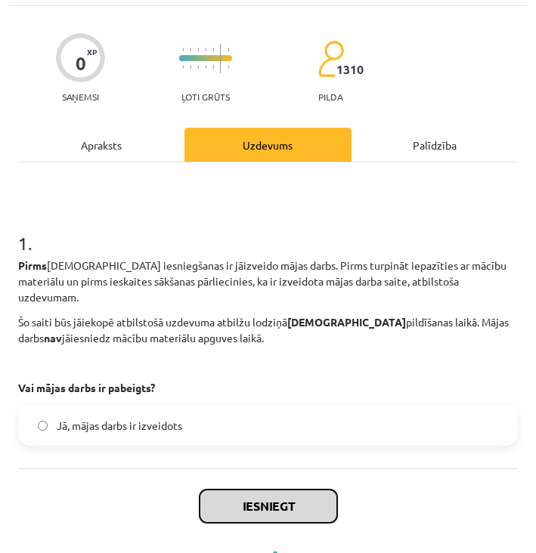
scroll to position [89, 0]
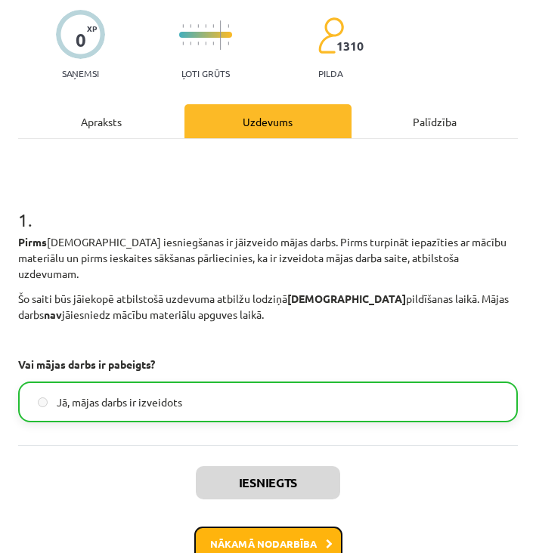
click at [231, 527] on button "Nākamā nodarbība" at bounding box center [268, 544] width 148 height 35
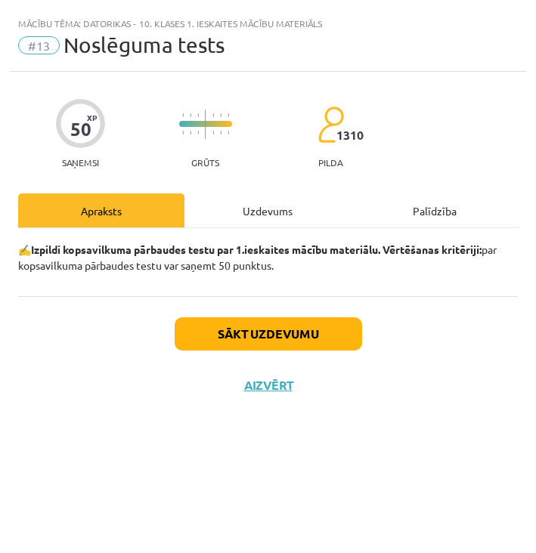
scroll to position [0, 0]
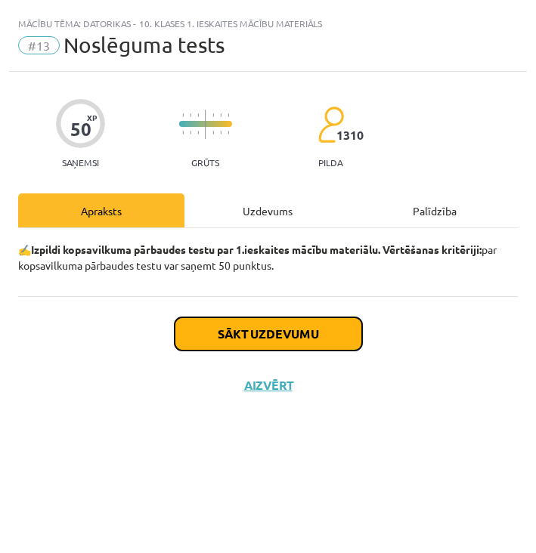
click at [235, 333] on button "Sākt uzdevumu" at bounding box center [268, 333] width 187 height 33
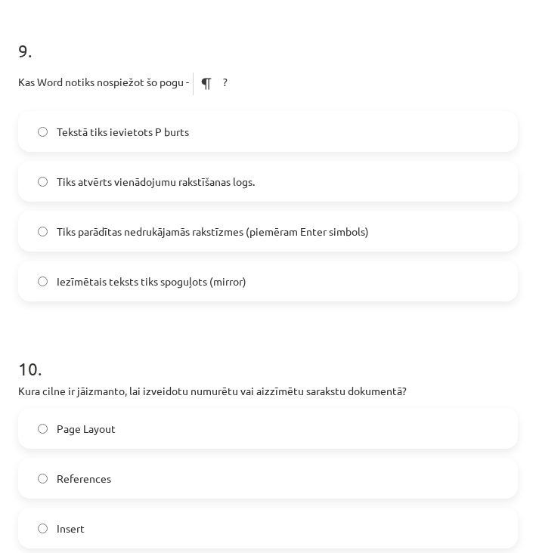
scroll to position [2776, 0]
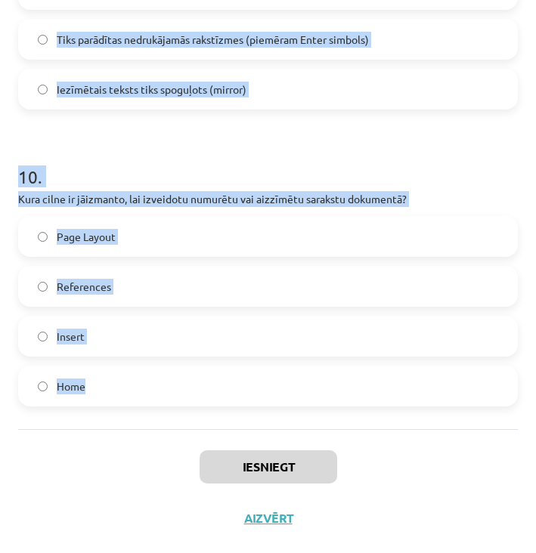
drag, startPoint x: 17, startPoint y: 298, endPoint x: 199, endPoint y: 400, distance: 208.7
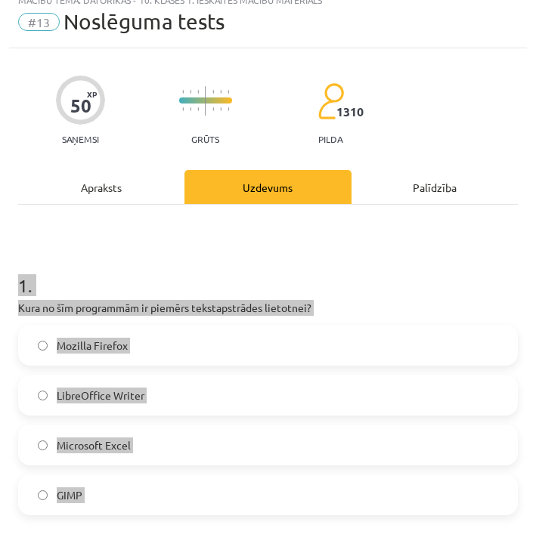
scroll to position [0, 0]
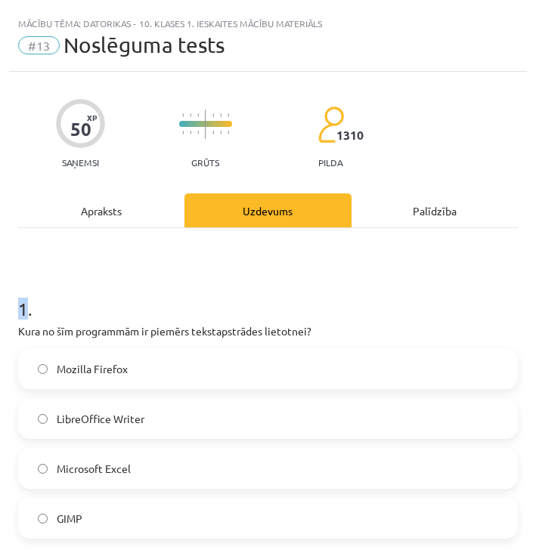
click at [153, 417] on label "LibreOffice Writer" at bounding box center [268, 419] width 496 height 38
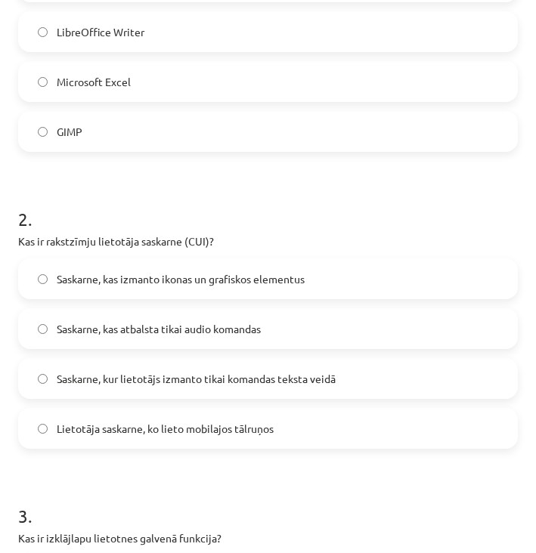
scroll to position [386, 0]
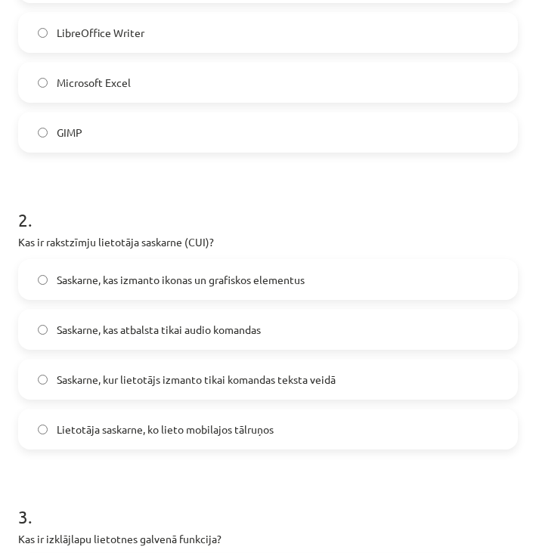
click at [173, 376] on span "Saskarne, kur lietotājs izmanto tikai komandas teksta veidā" at bounding box center [196, 380] width 279 height 16
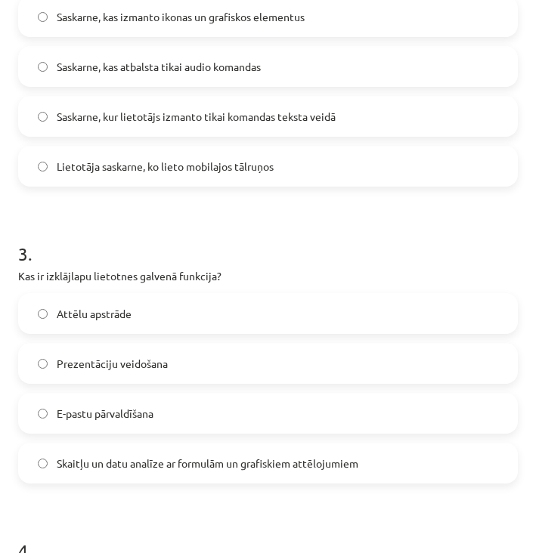
scroll to position [648, 0]
click at [137, 474] on label "Skaitļu un datu analīze ar formulām un grafiskiem attēlojumiem" at bounding box center [268, 464] width 496 height 38
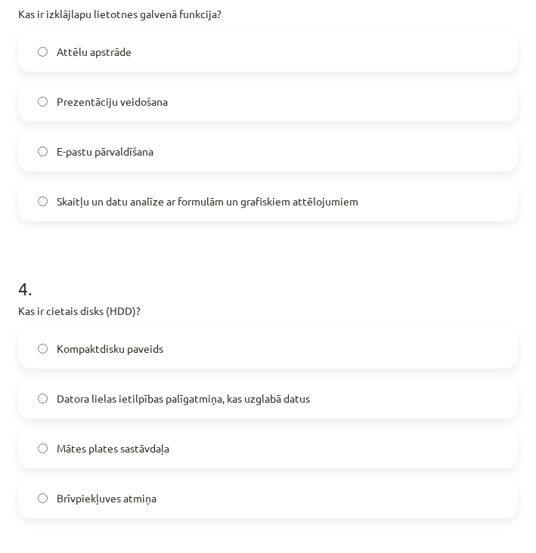
scroll to position [938, 0]
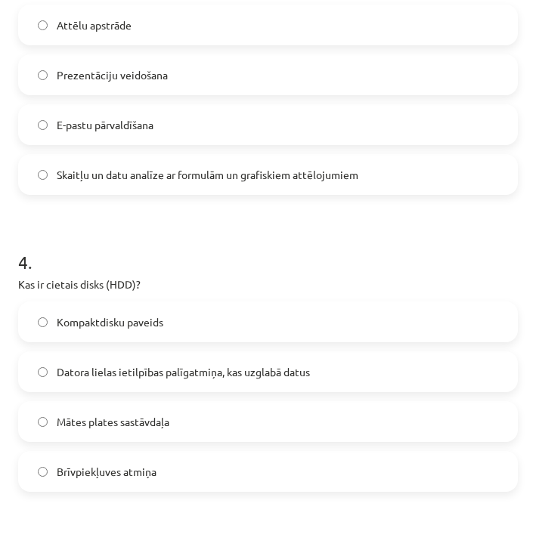
click at [165, 381] on label "Datora lielas ietilpības palīgatmiņa, kas uzglabā datus" at bounding box center [268, 372] width 496 height 38
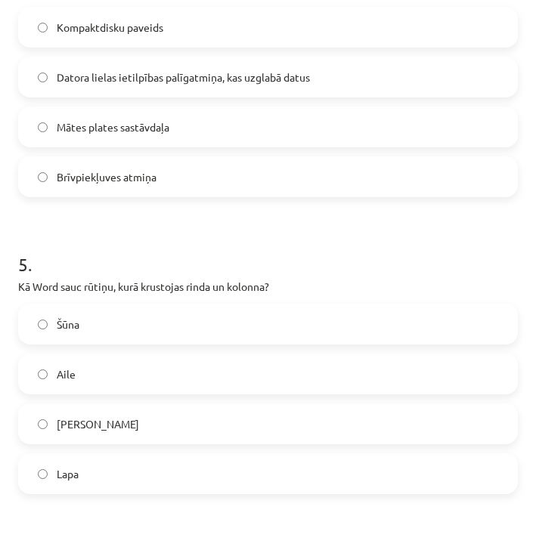
scroll to position [1278, 0]
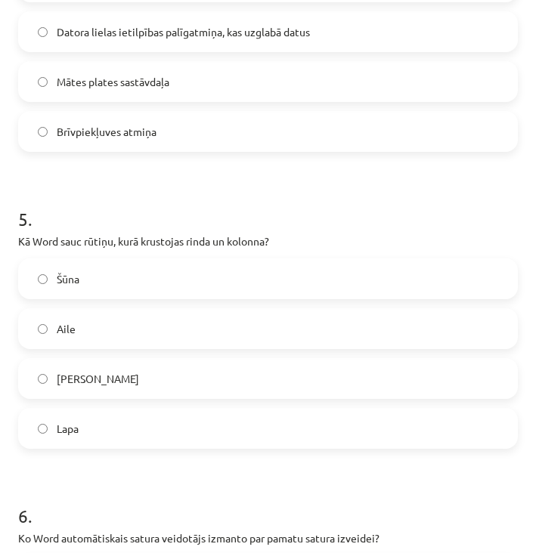
click at [107, 280] on label "Šūna" at bounding box center [268, 279] width 496 height 38
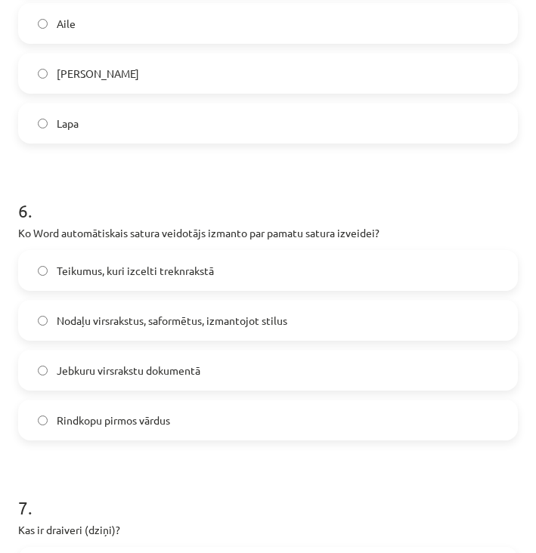
scroll to position [1658, 0]
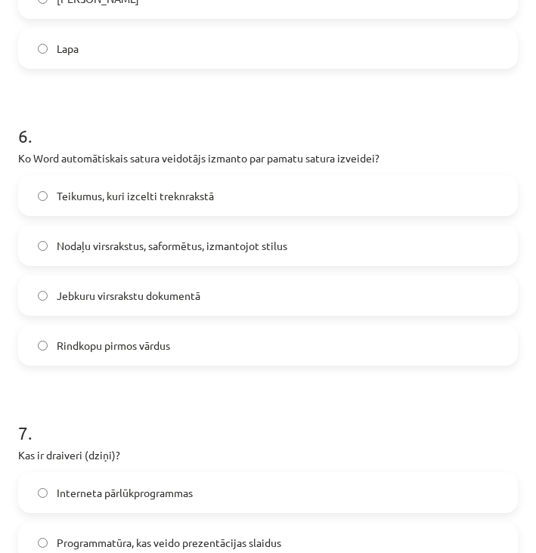
click at [162, 241] on span "Nodaļu virsrakstus, saformētus, izmantojot stilus" at bounding box center [172, 246] width 230 height 16
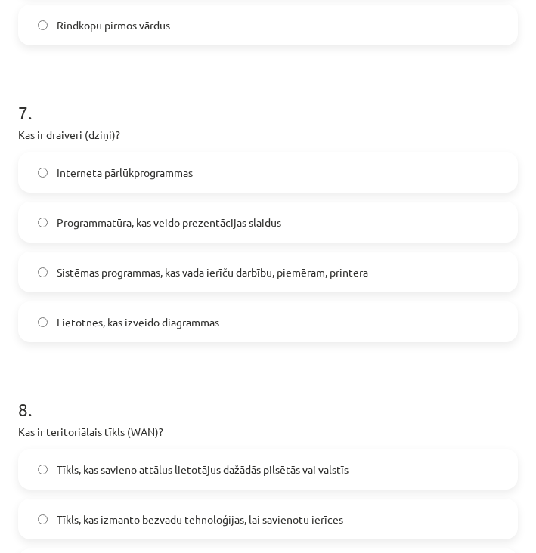
scroll to position [1979, 0]
click at [138, 275] on span "Sistēmas programmas, kas vada ierīču darbību, piemēram, printera" at bounding box center [212, 272] width 311 height 16
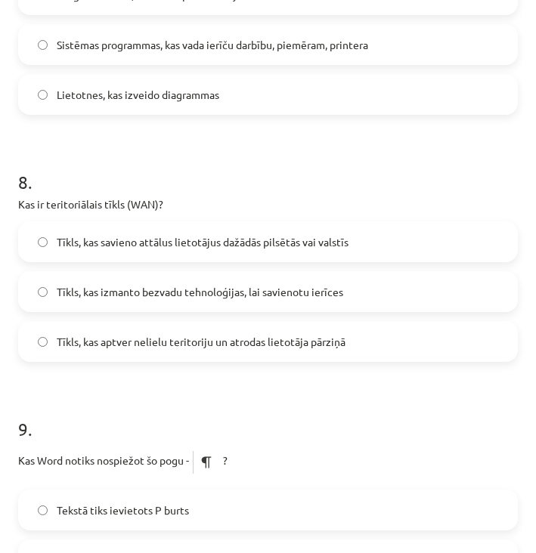
scroll to position [2210, 0]
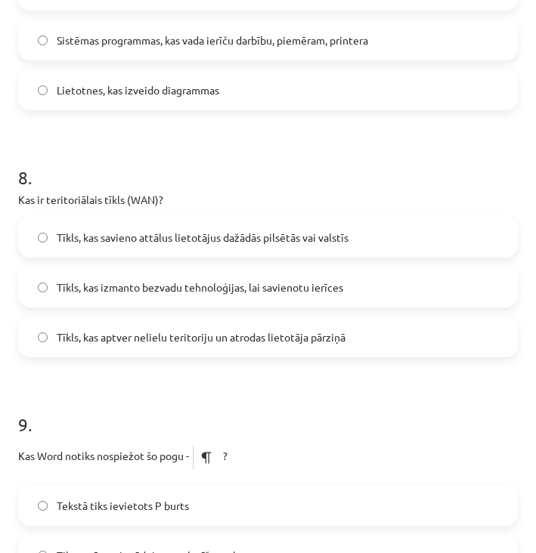
click at [135, 292] on span "Tīkls, kas izmanto bezvadu tehnoloģijas, lai savienotu ierīces" at bounding box center [200, 288] width 286 height 16
click at [168, 246] on label "Tīkls, kas savieno attālus lietotājus dažādās pilsētās vai valstīs" at bounding box center [268, 237] width 496 height 38
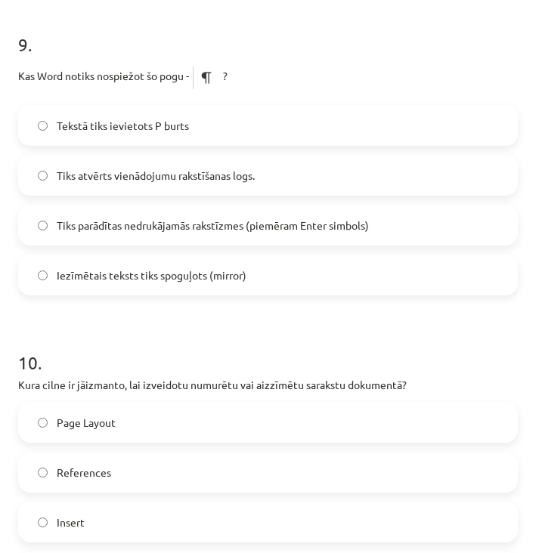
scroll to position [2593, 0]
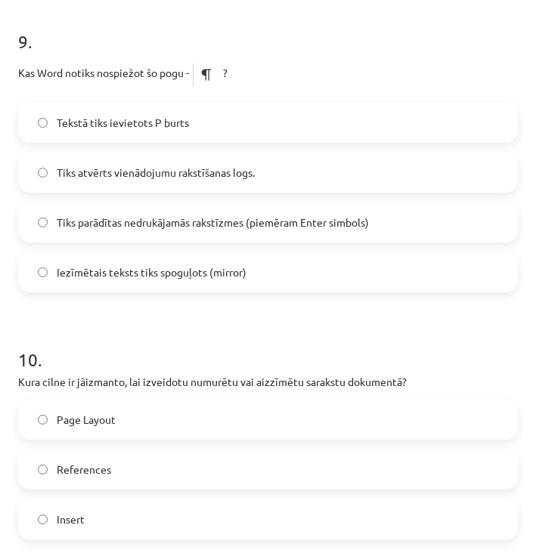
click at [215, 233] on label "Tiks parādītas nedrukājamās rakstīzmes (piemēram Enter simbols)" at bounding box center [268, 222] width 496 height 38
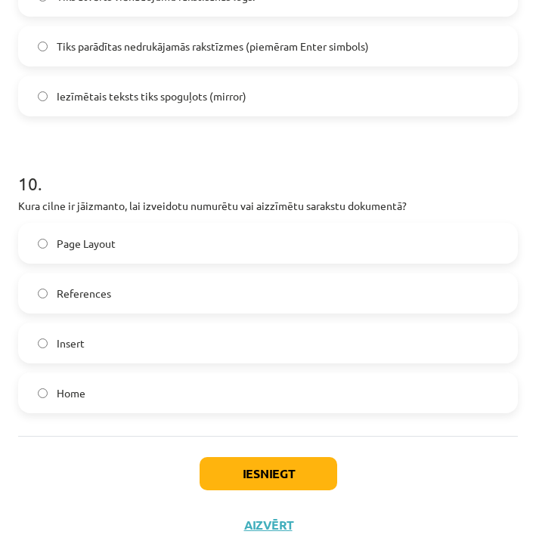
scroll to position [2776, 0]
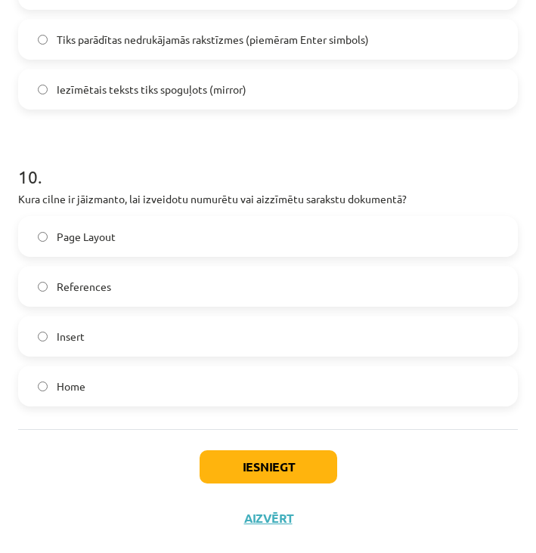
click at [94, 387] on label "Home" at bounding box center [268, 386] width 496 height 38
click at [231, 456] on button "Iesniegt" at bounding box center [268, 466] width 138 height 33
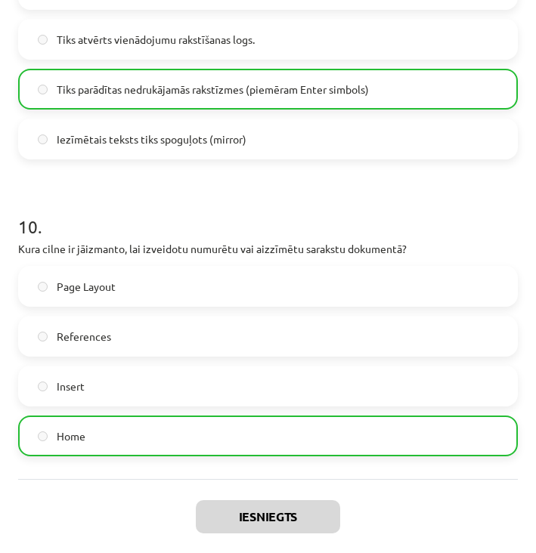
scroll to position [2719, 0]
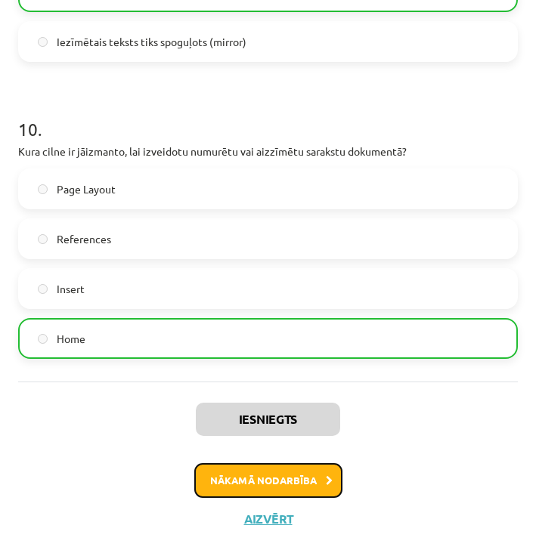
click at [246, 480] on button "Nākamā nodarbība" at bounding box center [268, 480] width 148 height 35
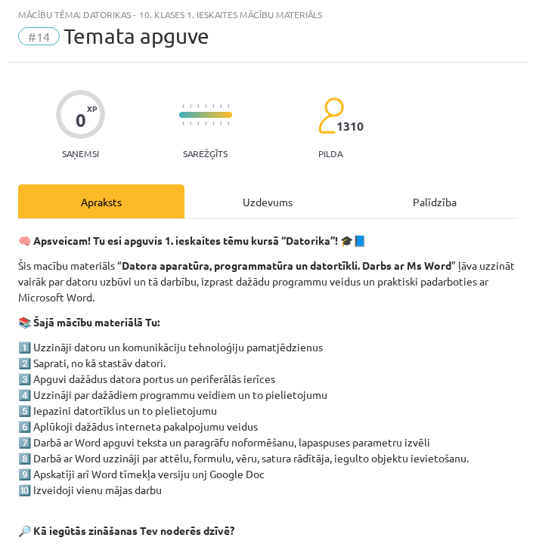
scroll to position [261, 0]
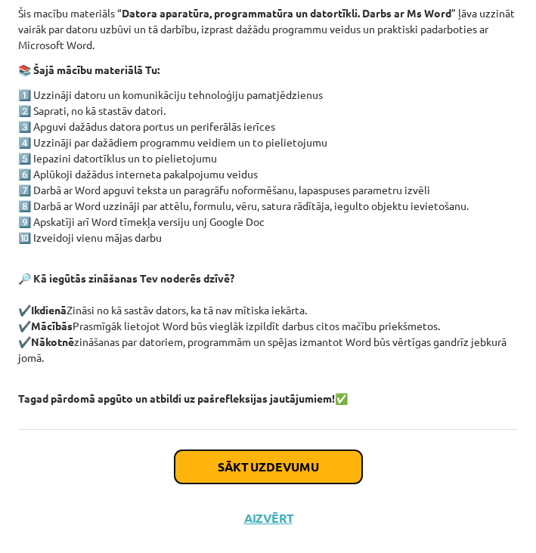
click at [243, 468] on button "Sākt uzdevumu" at bounding box center [268, 466] width 187 height 33
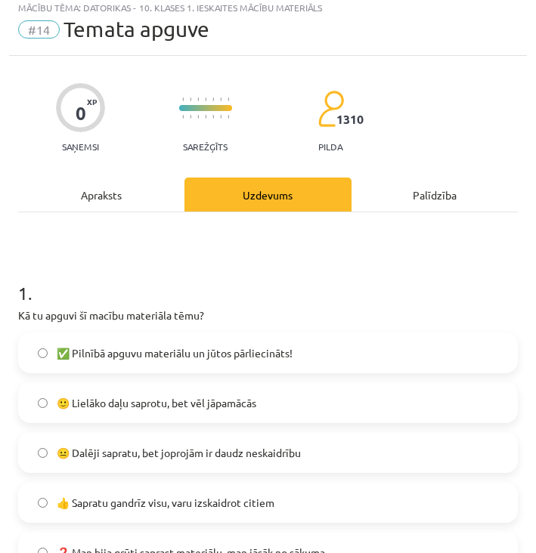
scroll to position [9, 0]
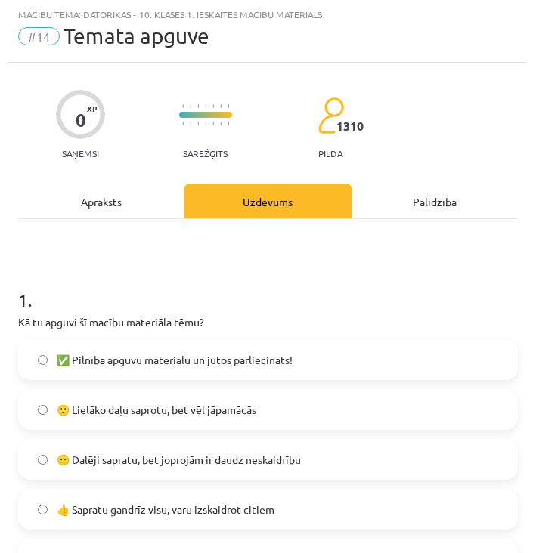
click at [107, 414] on span "🙂 Lielāko daļu saprotu, bet vēl jāpamācās" at bounding box center [156, 410] width 199 height 16
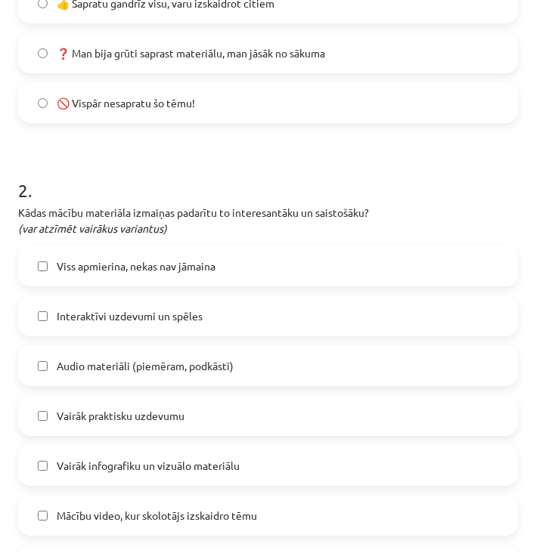
scroll to position [515, 0]
click at [153, 254] on label "Viss apmierina, nekas nav jāmaina" at bounding box center [268, 266] width 496 height 38
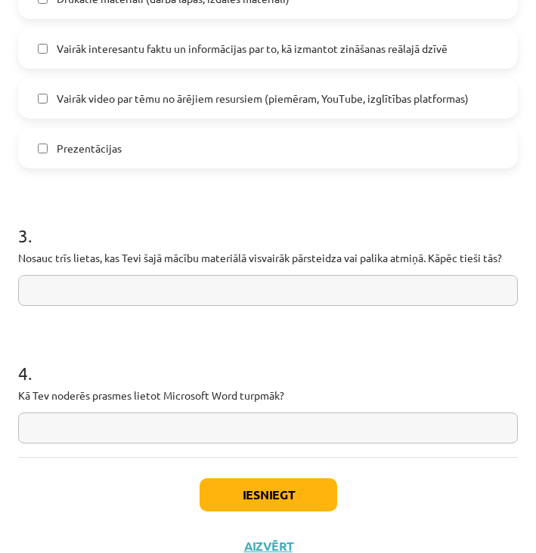
scroll to position [1160, 0]
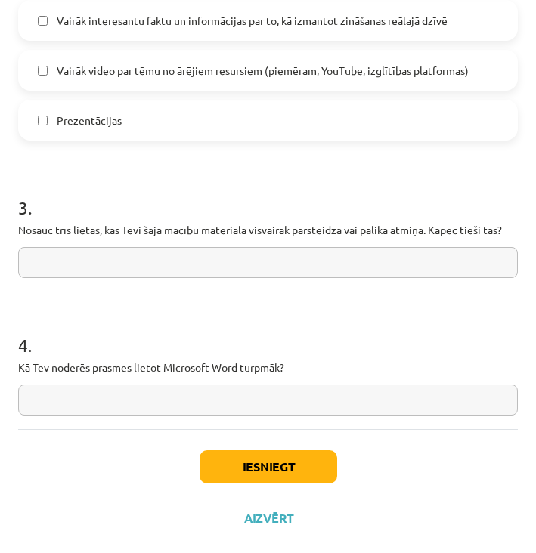
click at [125, 251] on input "text" at bounding box center [267, 262] width 499 height 31
click at [253, 468] on button "Iesniegt" at bounding box center [268, 466] width 138 height 33
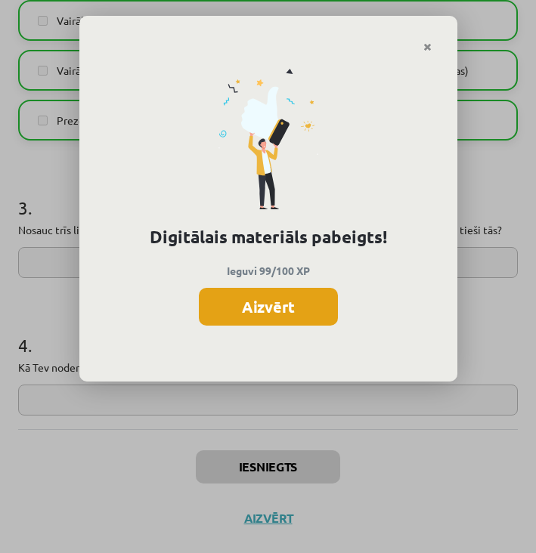
click at [275, 308] on button "Aizvērt" at bounding box center [268, 307] width 139 height 38
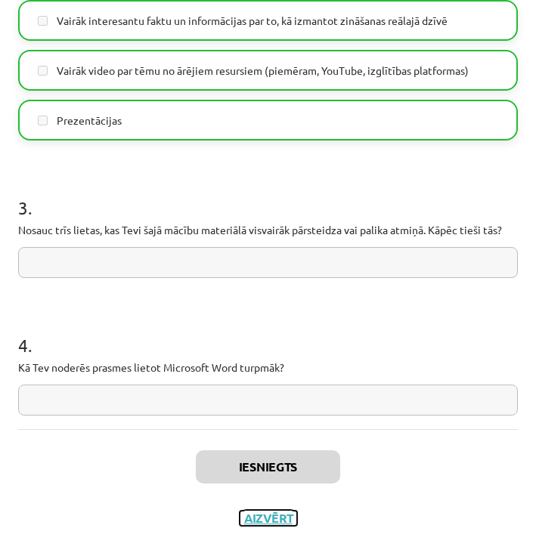
click at [271, 511] on button "Aizvērt" at bounding box center [268, 518] width 57 height 15
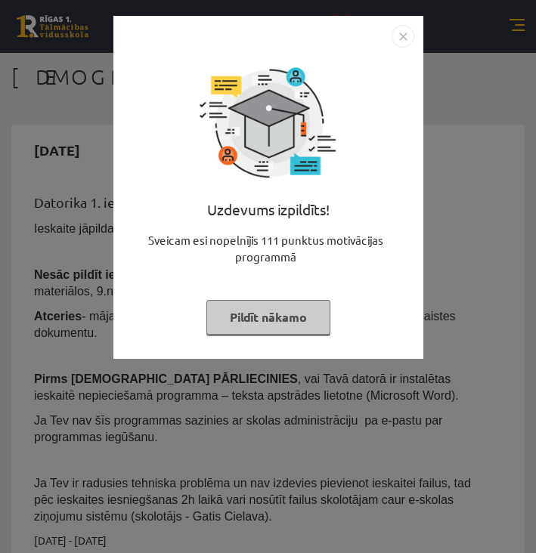
click at [406, 28] on img "Close" at bounding box center [402, 36] width 23 height 23
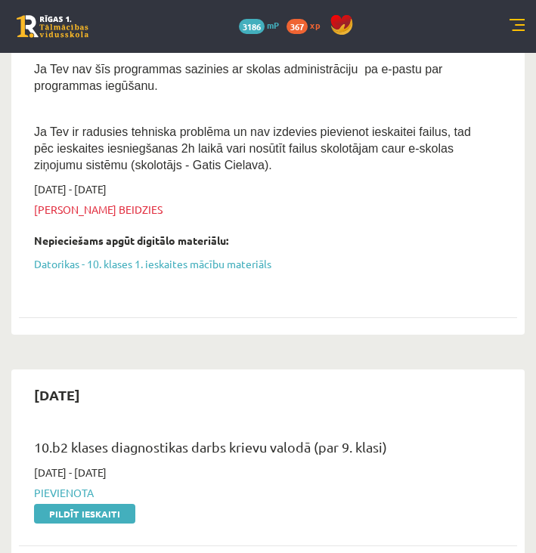
scroll to position [351, 0]
